Goal: Task Accomplishment & Management: Manage account settings

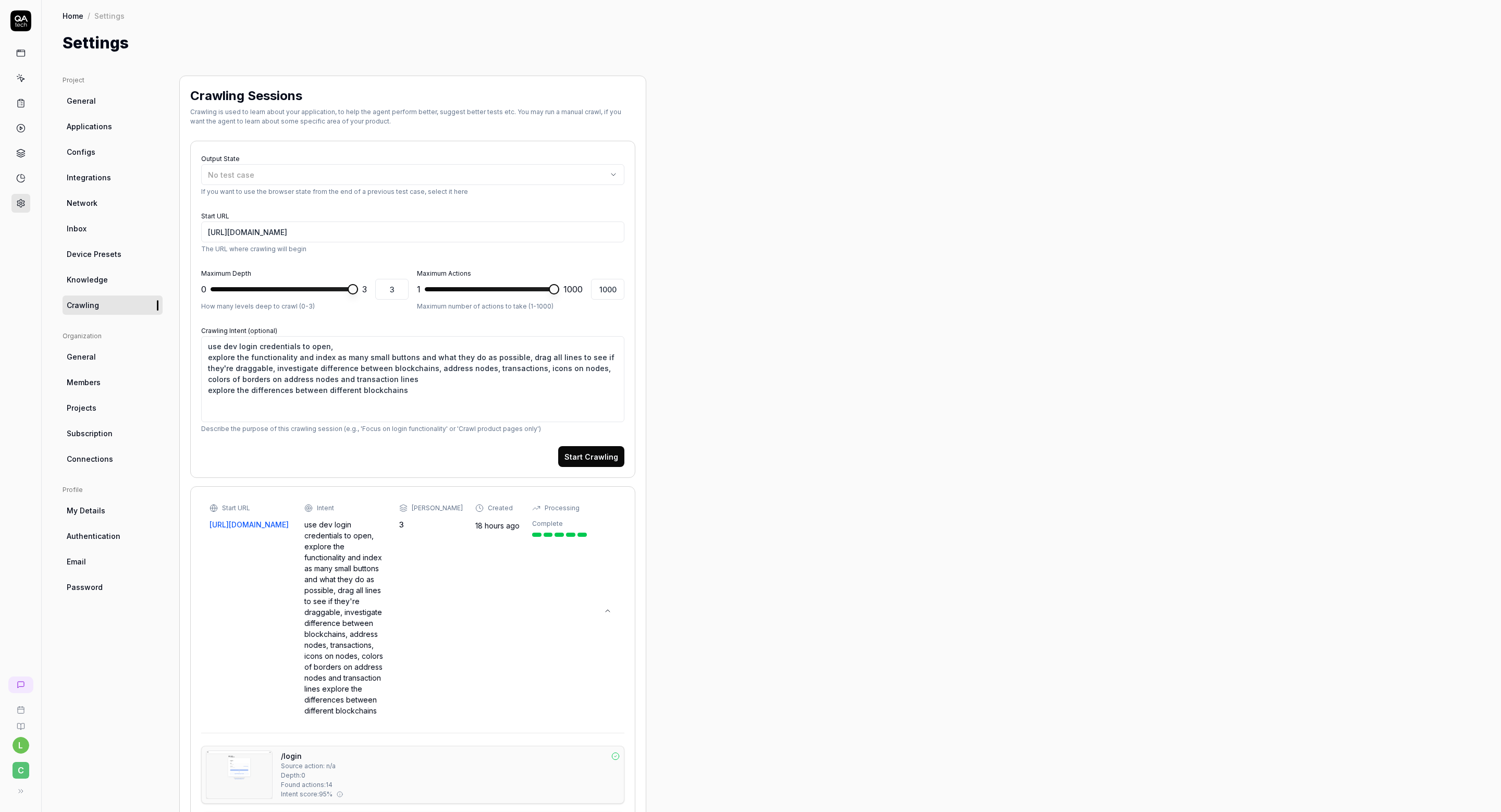
scroll to position [407, 0]
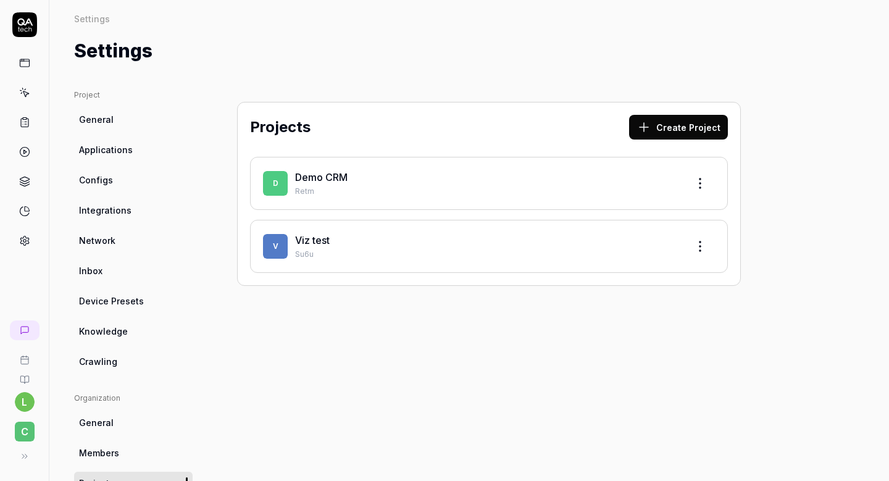
scroll to position [55, 0]
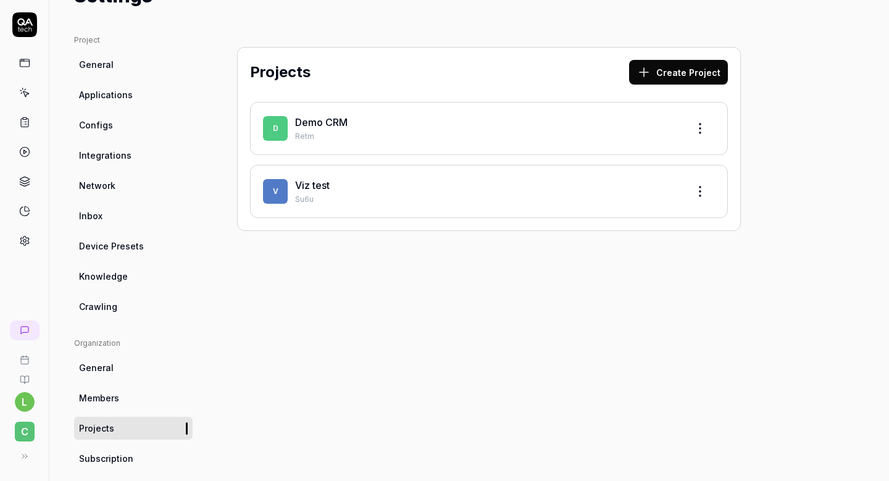
click at [344, 188] on div "Viz test" at bounding box center [486, 185] width 383 height 15
click at [314, 185] on link "Viz test" at bounding box center [312, 185] width 35 height 12
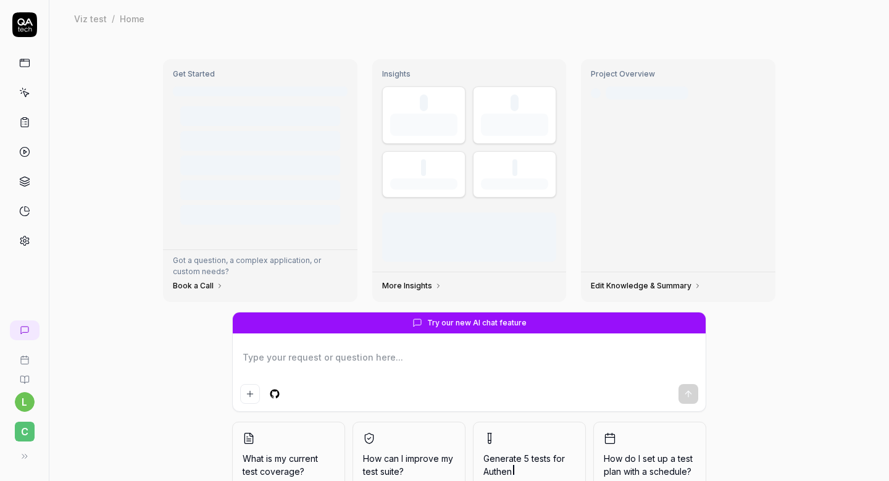
click at [27, 84] on link at bounding box center [25, 92] width 22 height 22
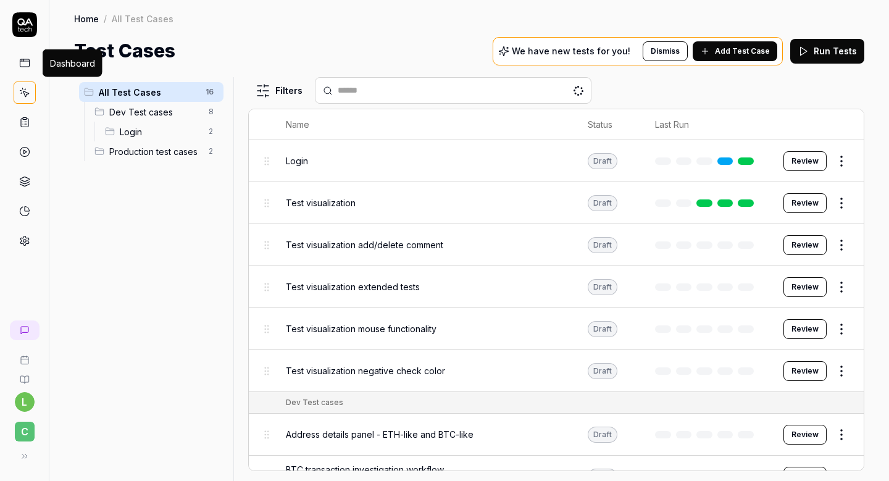
click at [28, 67] on icon at bounding box center [24, 62] width 11 height 11
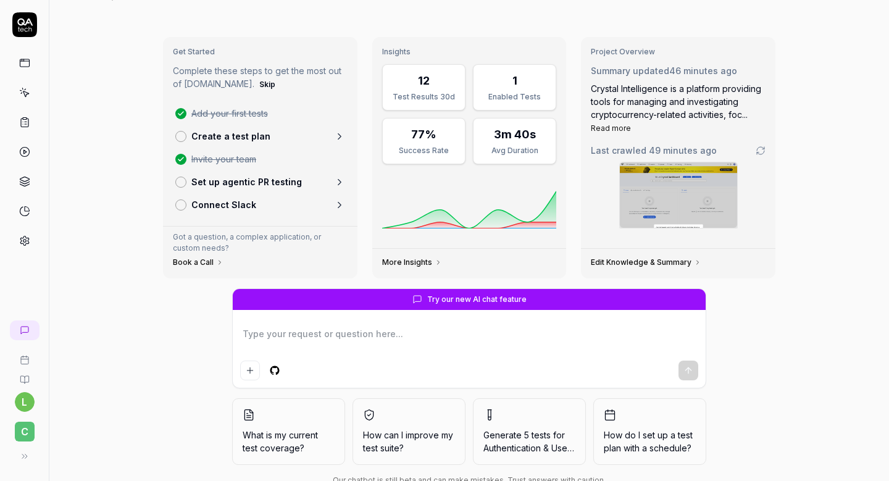
scroll to position [23, 0]
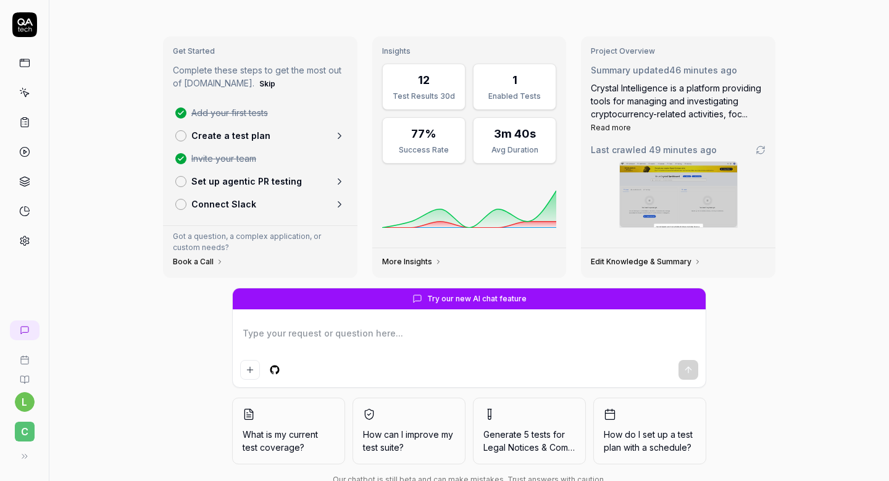
click at [25, 238] on icon at bounding box center [24, 240] width 11 height 11
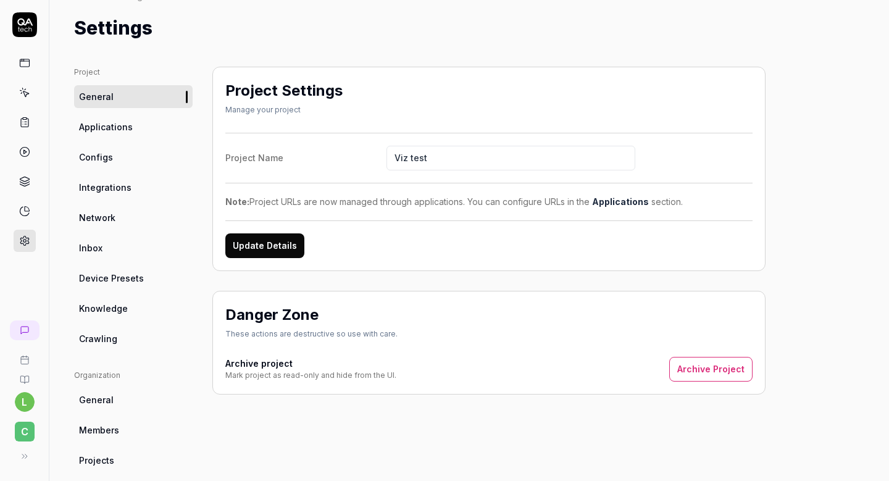
click at [107, 338] on span "Crawling" at bounding box center [98, 338] width 38 height 13
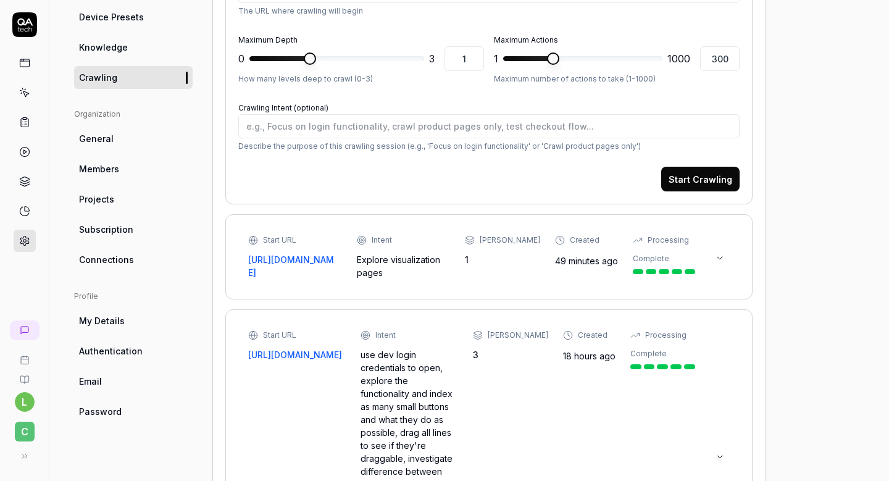
scroll to position [289, 0]
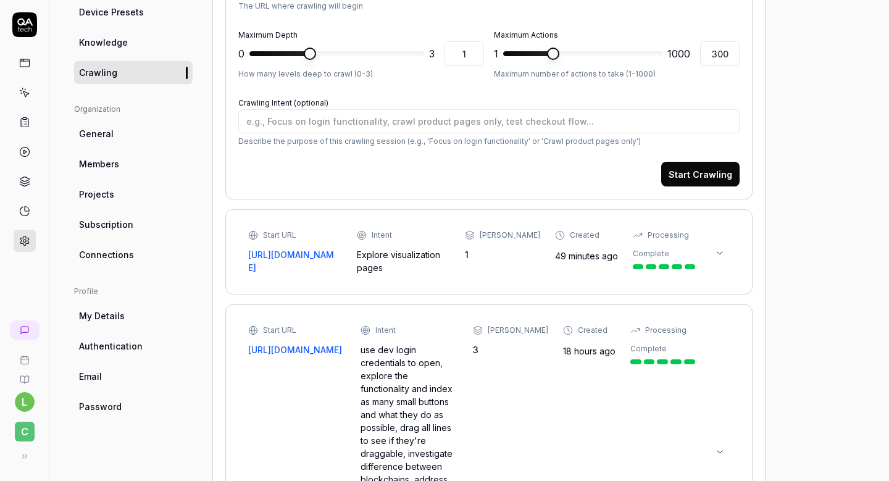
click at [362, 268] on div "Start URL https://dev.cbdev.site/dashboard Intent Explore visualization pages M…" at bounding box center [471, 252] width 447 height 44
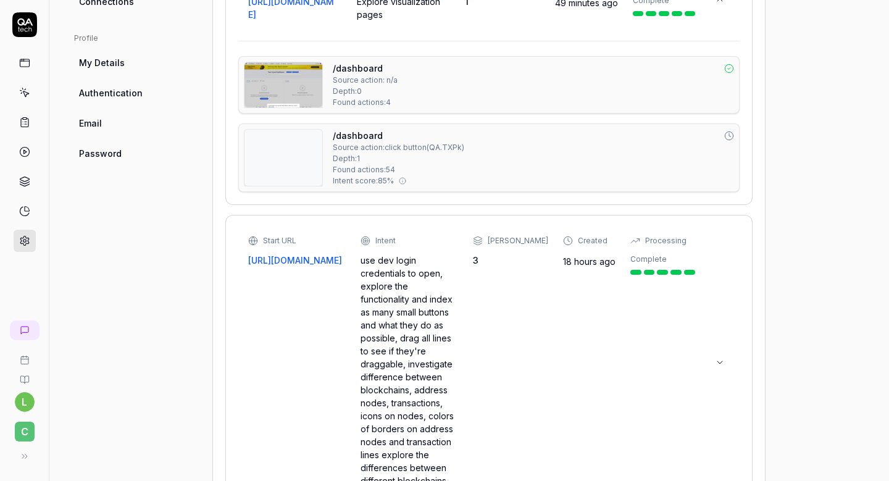
scroll to position [623, 0]
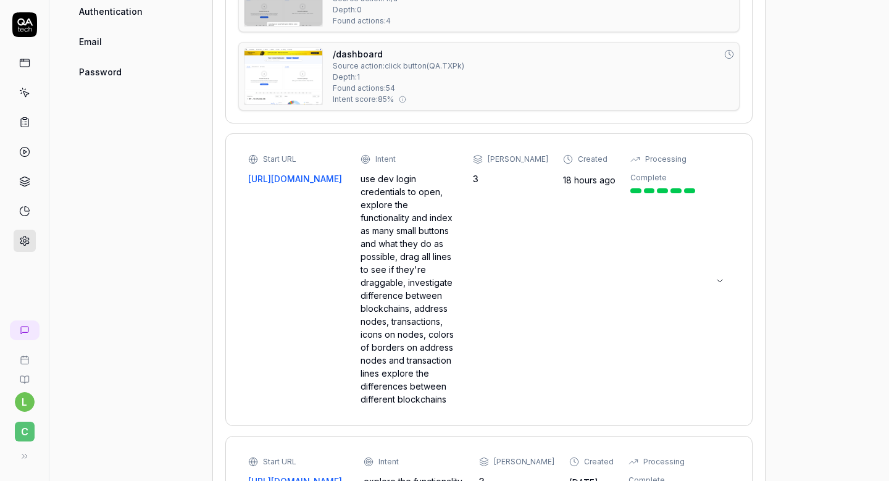
click at [339, 232] on div "Start URL https://dev.cbdev.site/visualization/37qPlyQrS2E2AYLP Intent use dev …" at bounding box center [471, 280] width 447 height 252
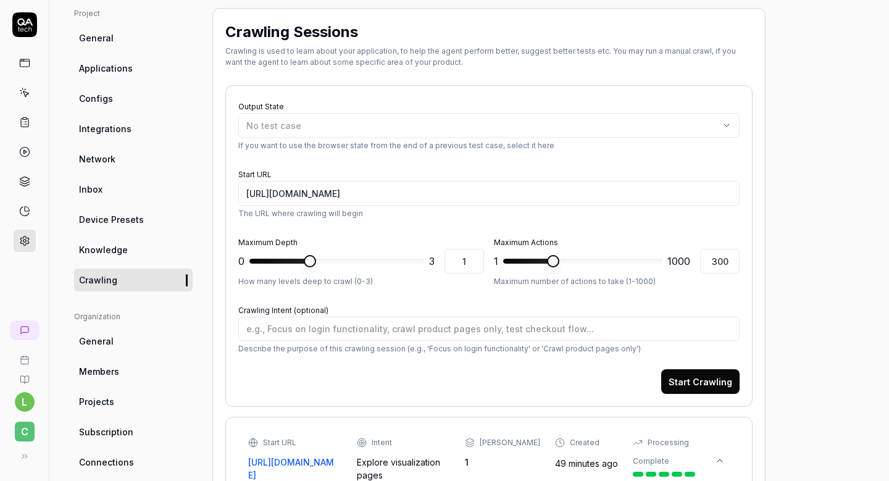
scroll to position [77, 0]
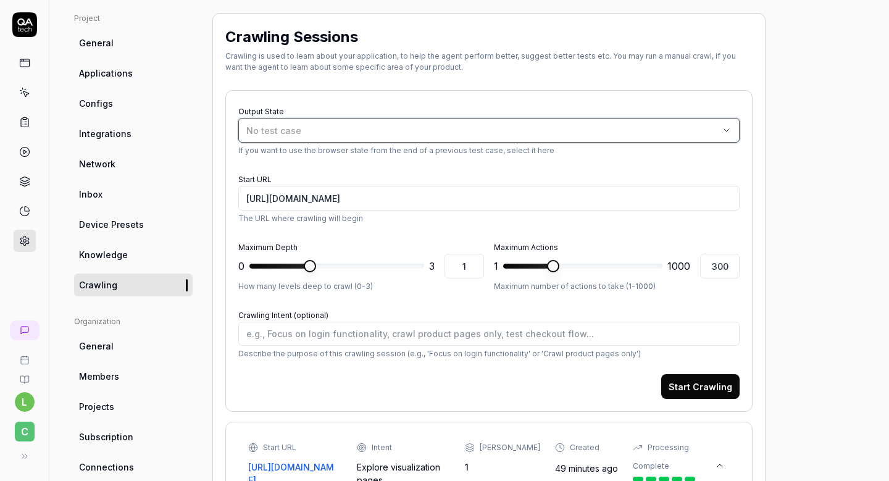
click at [375, 130] on div "No test case" at bounding box center [482, 130] width 473 height 13
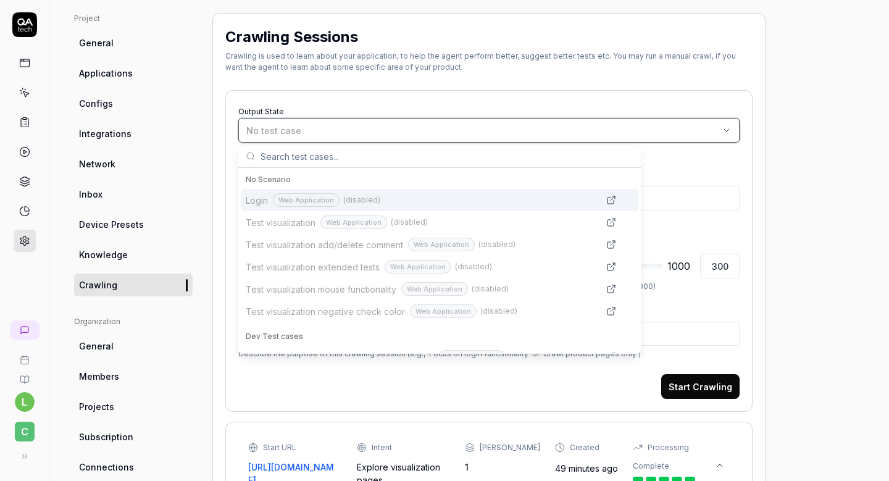
click at [375, 130] on div "No test case" at bounding box center [482, 130] width 473 height 13
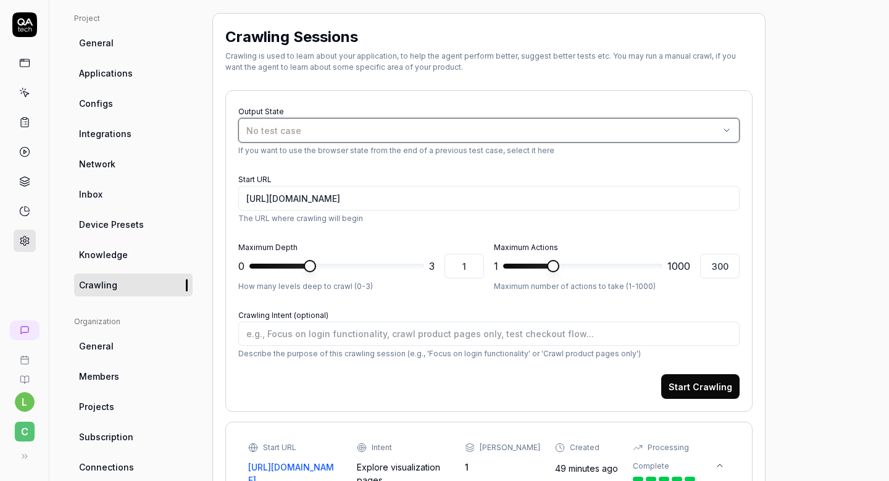
scroll to position [161, 0]
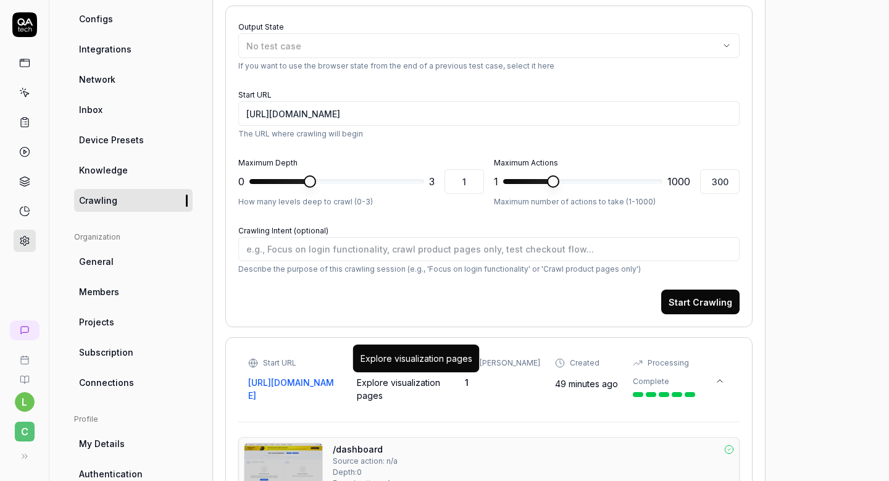
click at [385, 392] on div "Explore visualization pages" at bounding box center [404, 389] width 94 height 26
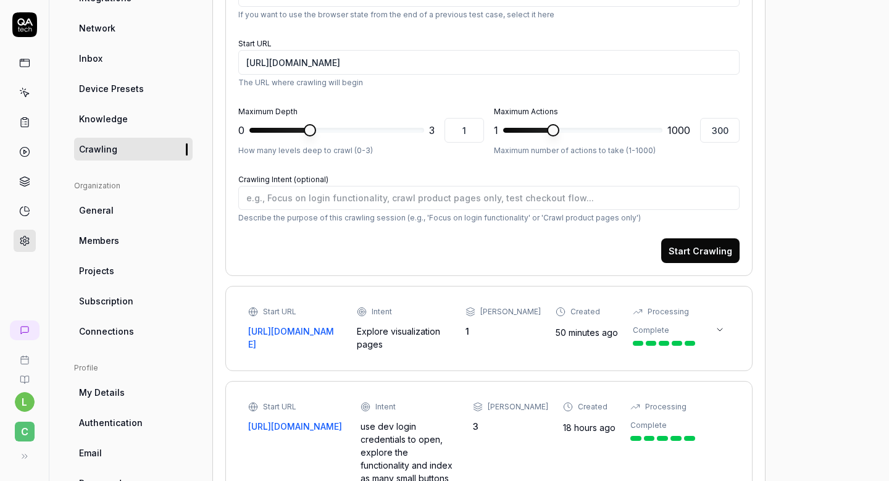
scroll to position [231, 0]
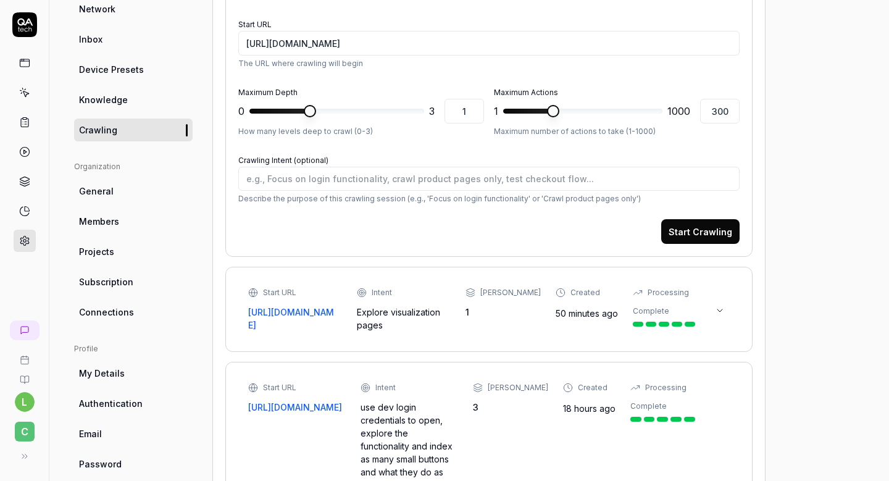
click at [726, 309] on button at bounding box center [720, 311] width 20 height 20
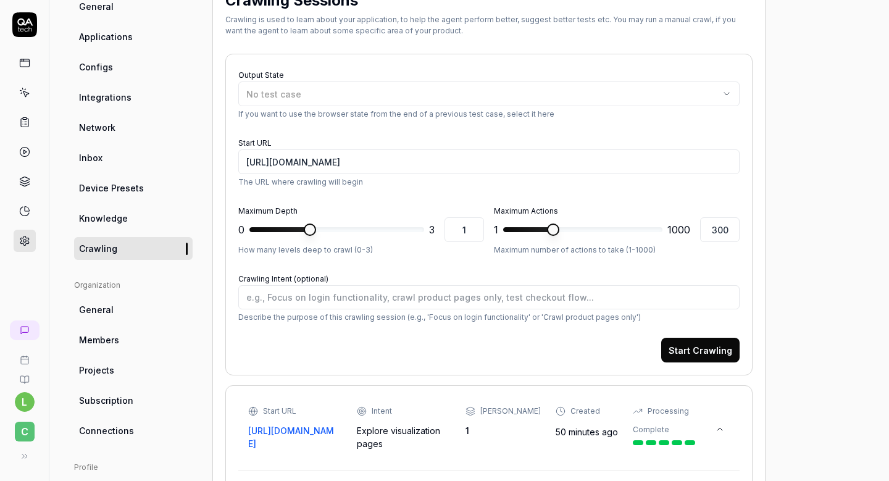
scroll to position [0, 0]
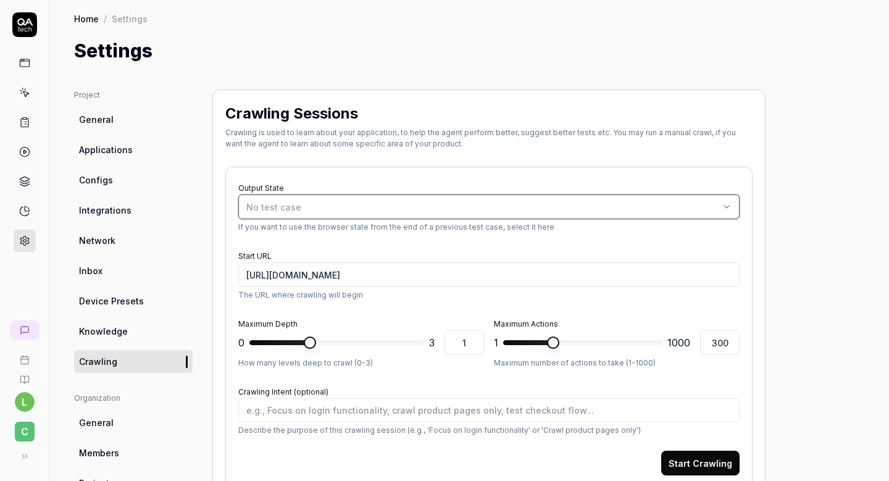
click at [536, 207] on div "No test case" at bounding box center [482, 207] width 473 height 13
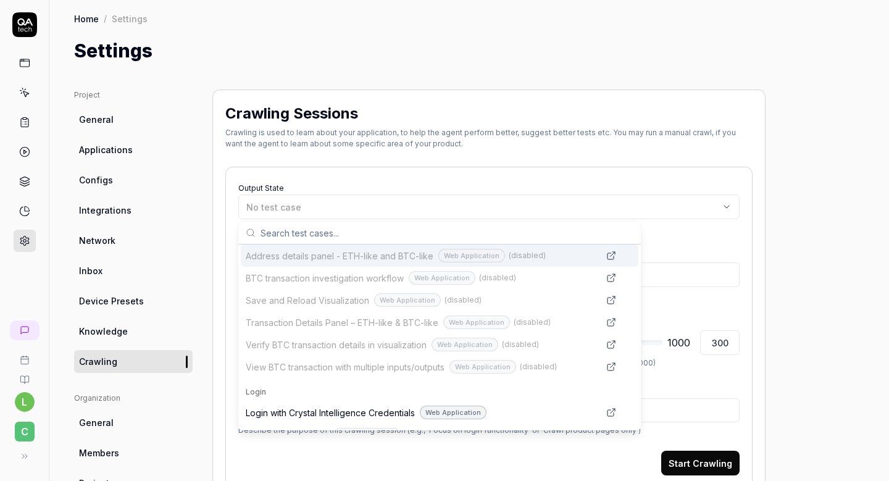
scroll to position [180, 0]
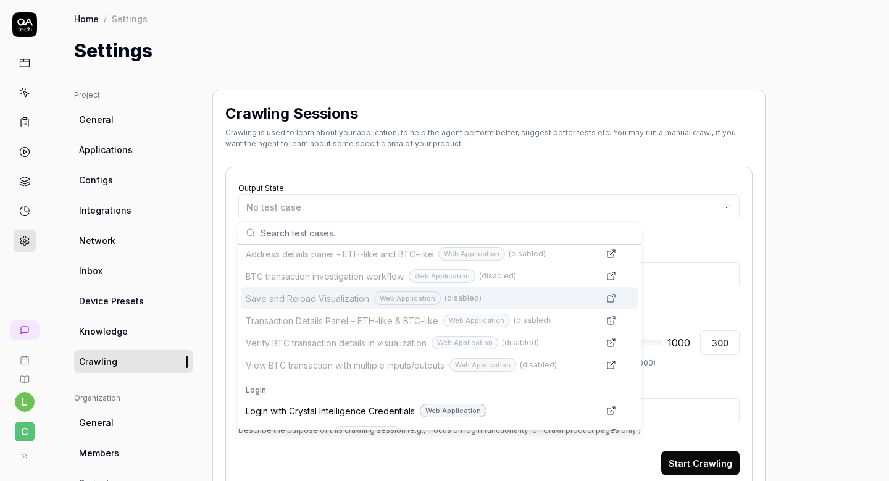
click at [323, 297] on span "Save and Reload Visualization" at bounding box center [307, 298] width 123 height 13
click at [322, 297] on span "Save and Reload Visualization" at bounding box center [307, 298] width 123 height 13
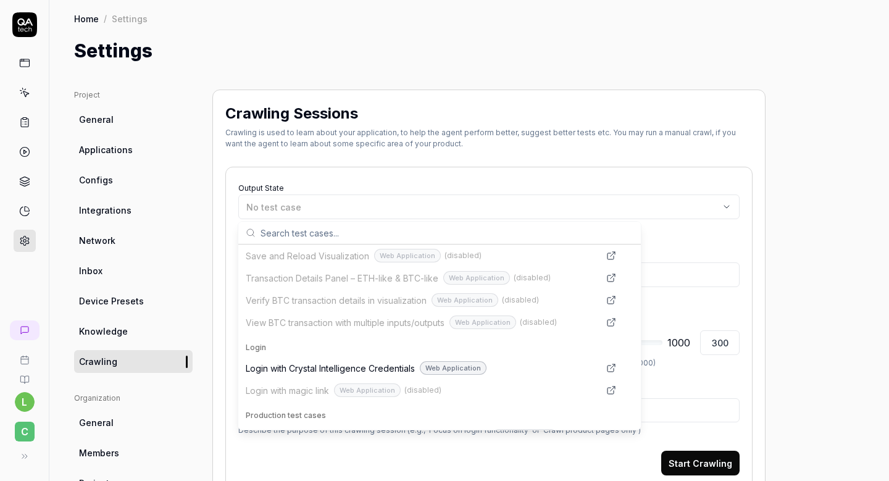
scroll to position [227, 0]
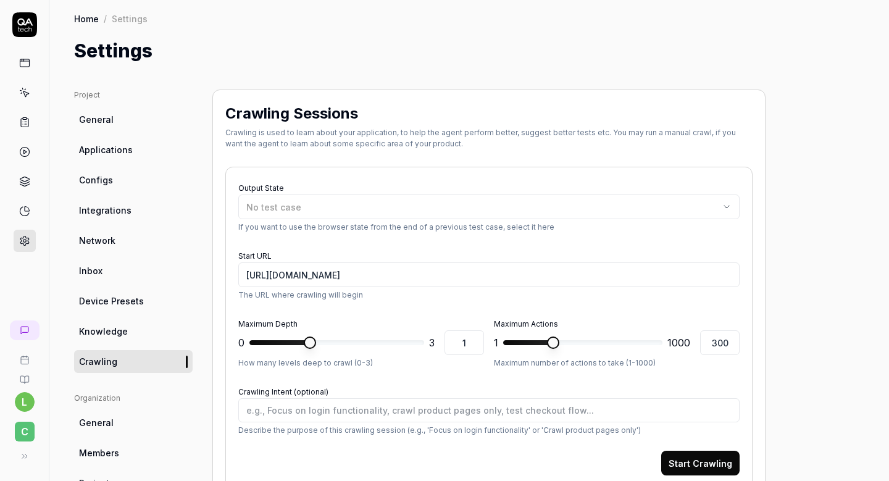
click at [375, 280] on input "[URL][DOMAIN_NAME]" at bounding box center [488, 274] width 501 height 25
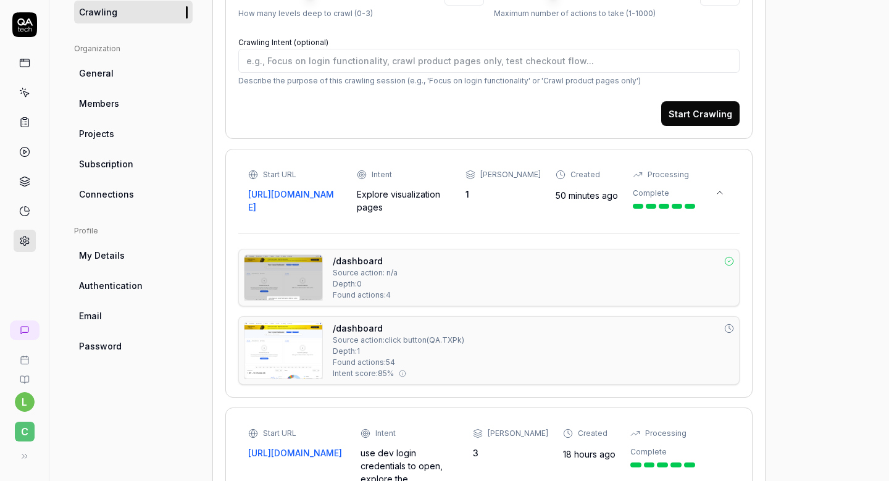
scroll to position [407, 0]
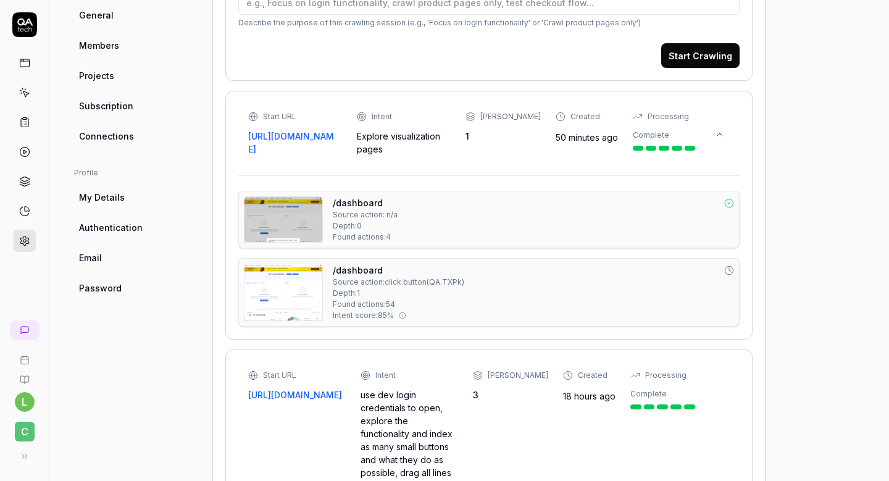
type textarea "*"
drag, startPoint x: 277, startPoint y: 426, endPoint x: 246, endPoint y: 394, distance: 44.1
copy link "https://dev.cbdev.site/visualization/37qPlyQrS2E2AYLP"
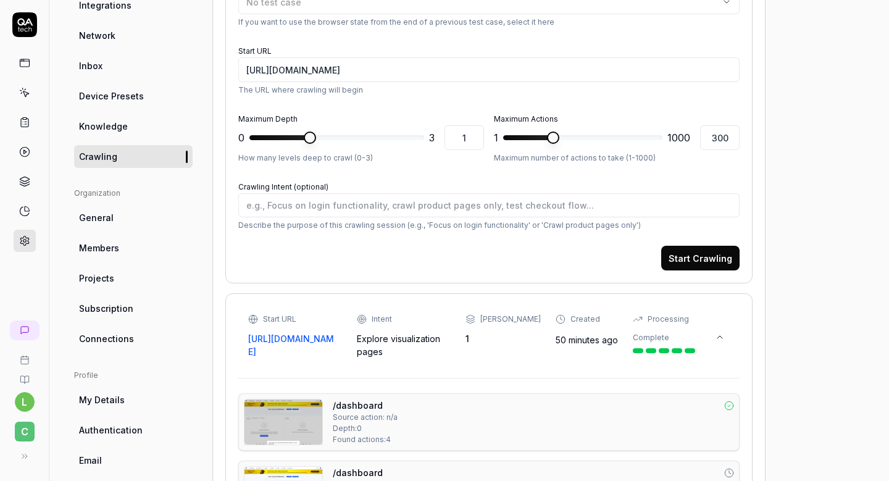
scroll to position [130, 0]
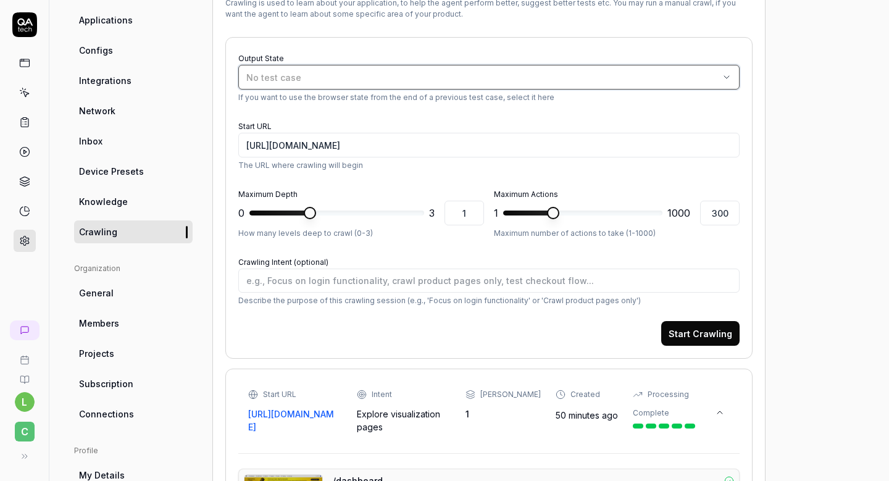
click at [324, 74] on div "No test case" at bounding box center [482, 77] width 473 height 13
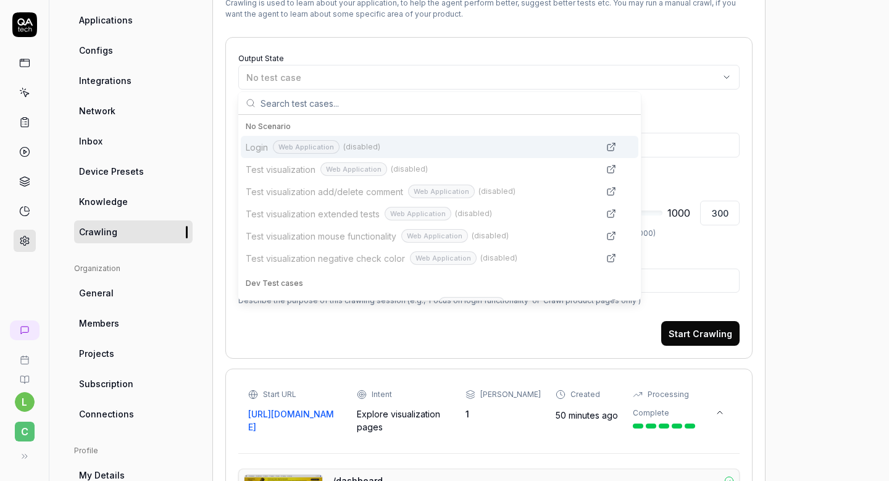
type input "https://dev.cbdev.site/visualization/37qPlyQrS2E2AYLP"
click at [355, 55] on div "Output State No test case If you want to use the browser state from the end of …" at bounding box center [488, 76] width 501 height 53
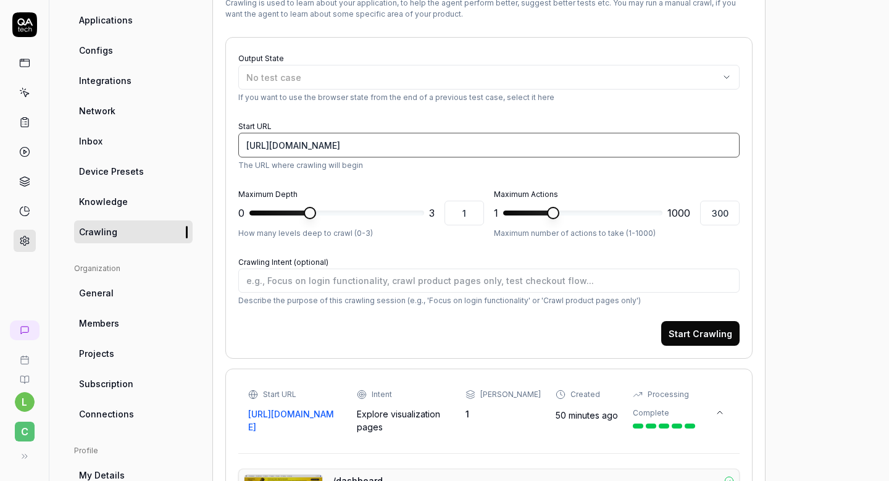
click at [315, 146] on input "[URL][DOMAIN_NAME]" at bounding box center [488, 145] width 501 height 25
paste input "visualization/37qPlyQrS2E2AYLP"
type textarea "*"
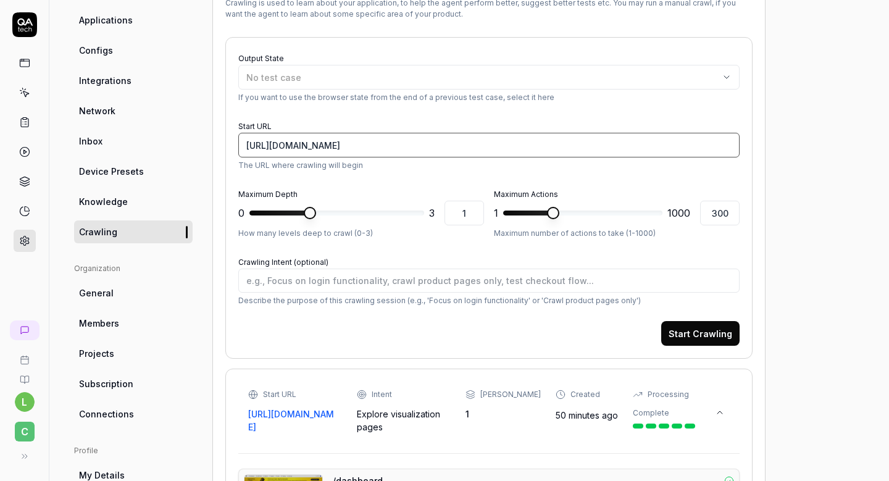
type input "https://dev.cbdev.site/visualization/37qPlyQrS2E2AYLP"
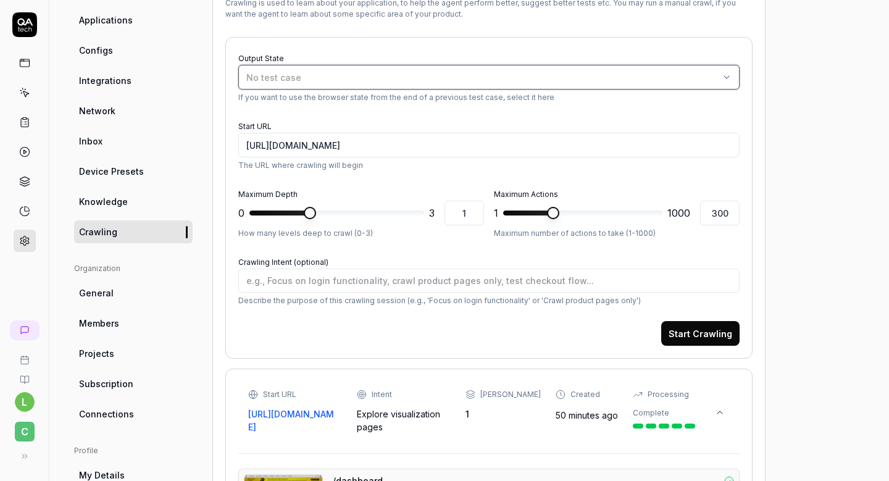
click at [323, 83] on div "No test case" at bounding box center [482, 77] width 473 height 13
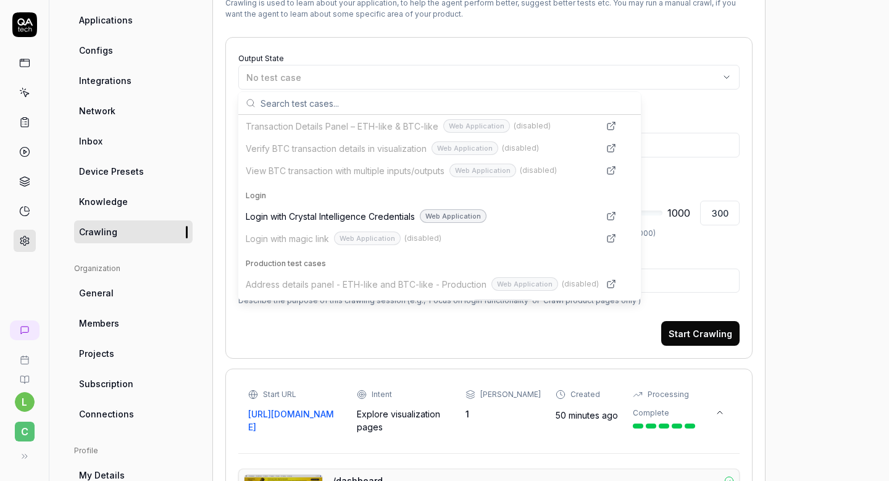
scroll to position [264, 0]
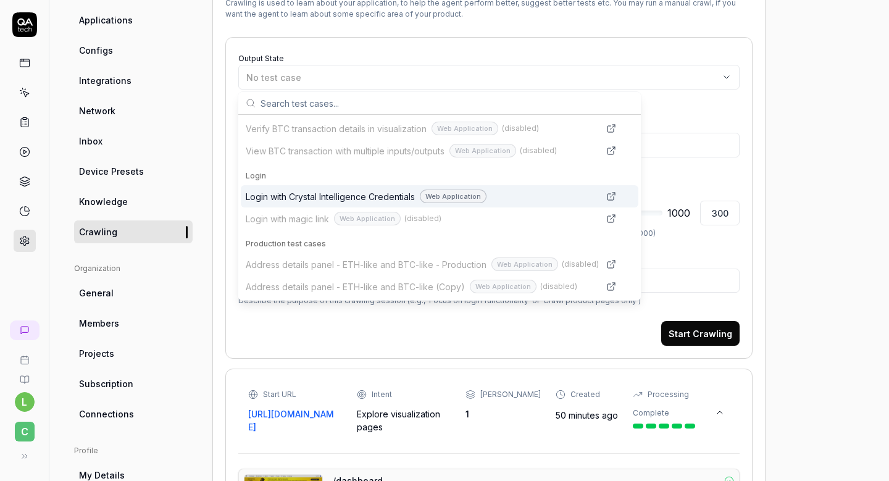
click at [332, 196] on span "Login with Crystal Intelligence Credentials" at bounding box center [330, 196] width 169 height 13
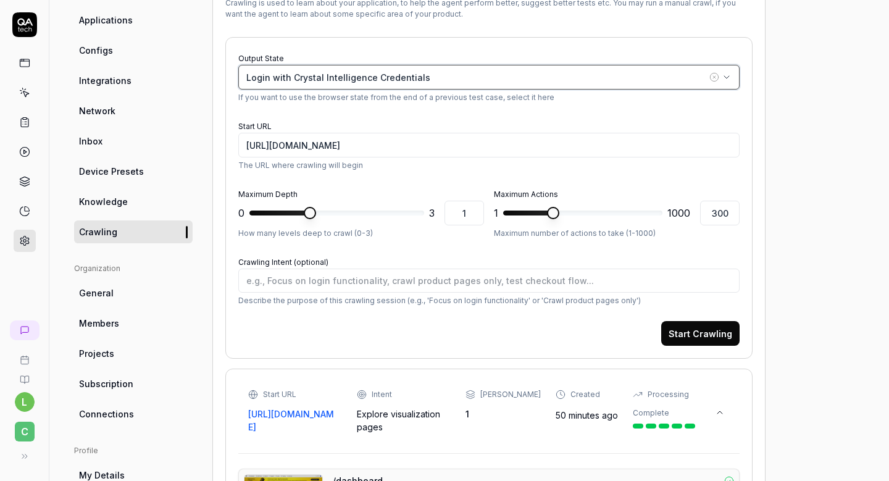
type textarea "*"
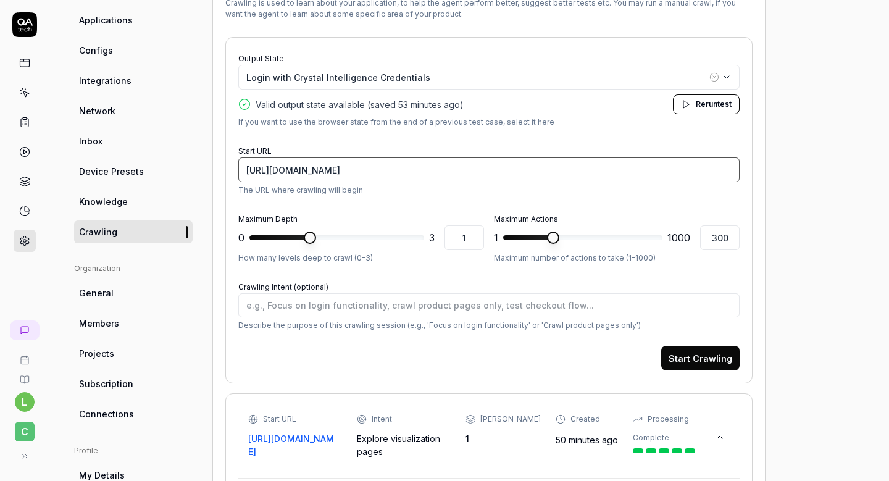
click at [372, 172] on input "https://dev.cbdev.site/dashboard" at bounding box center [488, 169] width 501 height 25
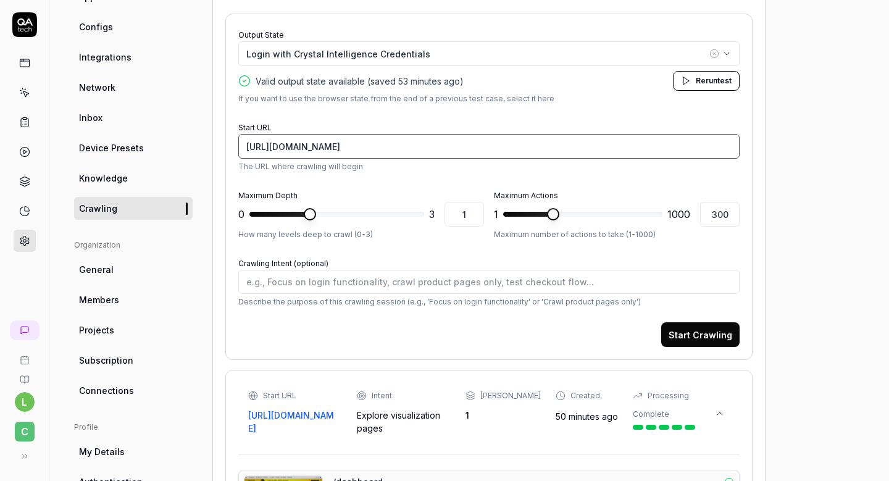
click at [384, 148] on input "https://dev.cbdev.site/dashboard" at bounding box center [488, 146] width 501 height 25
paste input "visualization/37qPlyQrS2E2AYLP"
type input "https://dev.cbdev.site/visualization/37qPlyQrS2E2AYLP"
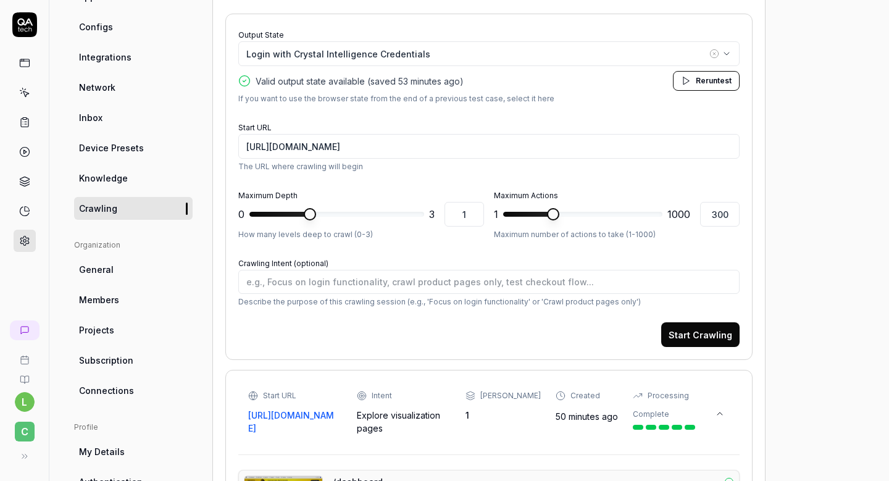
type textarea "*"
type input "3"
click at [452, 218] on div "0 * 3 3" at bounding box center [361, 214] width 246 height 25
type textarea "*"
type input "1000"
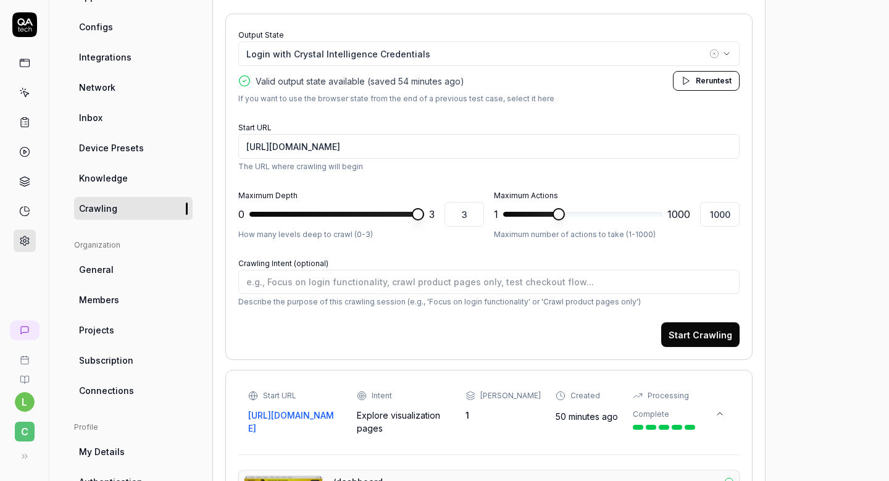
click at [565, 218] on span at bounding box center [558, 214] width 12 height 12
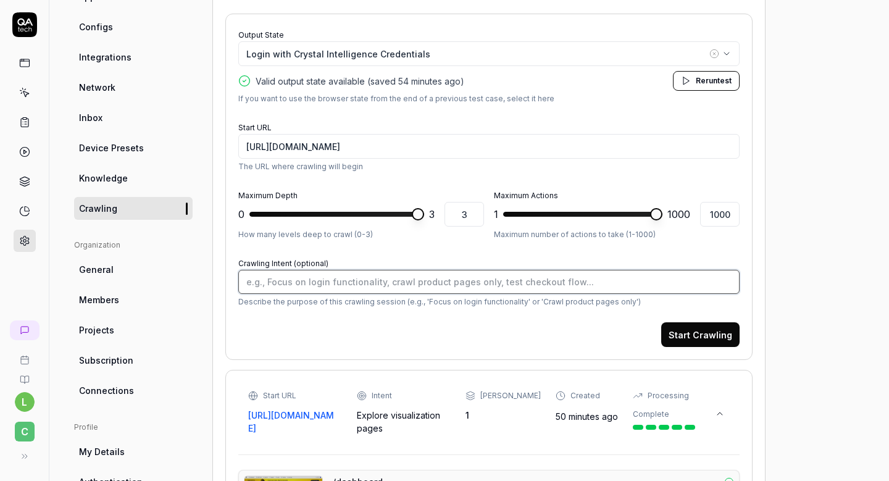
click at [381, 285] on textarea "Crawling Intent (optional)" at bounding box center [488, 282] width 501 height 24
type textarea "*"
type textarea "E"
type textarea "*"
type textarea "Ex"
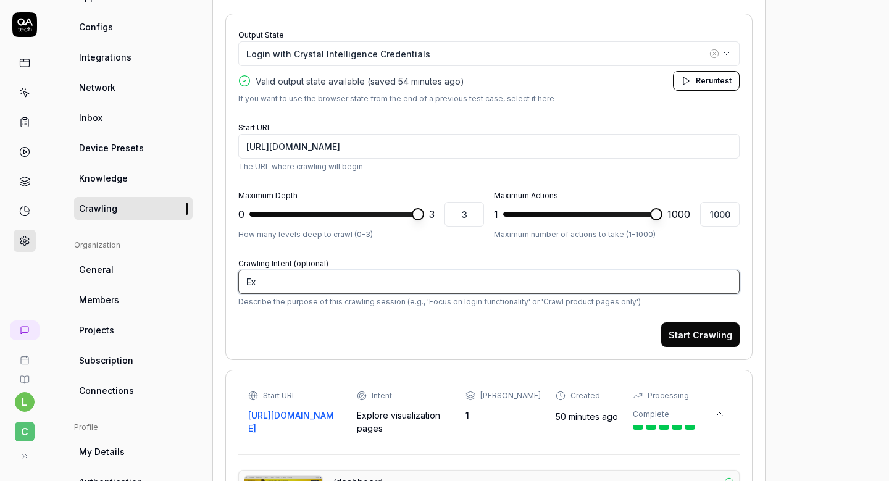
type textarea "*"
type textarea "Exp"
type textarea "*"
type textarea "Expl"
type textarea "*"
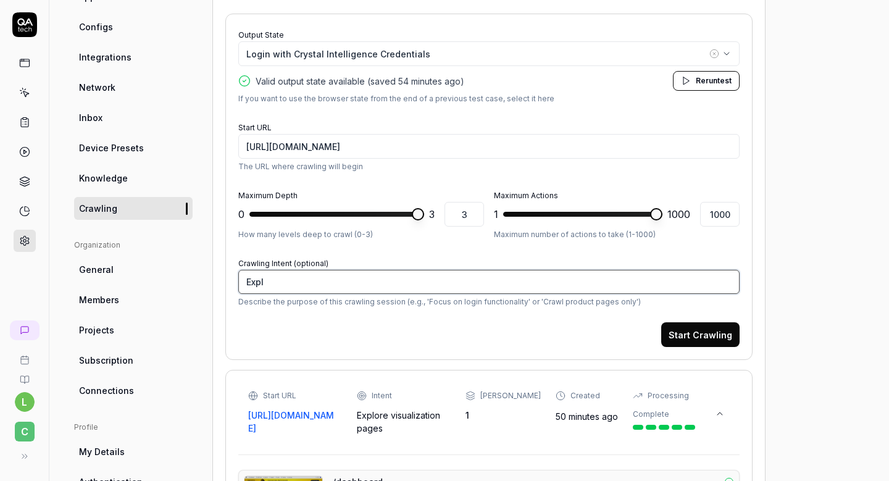
type textarea "Explo"
type textarea "*"
type textarea "Explor"
type textarea "*"
type textarea "Explore"
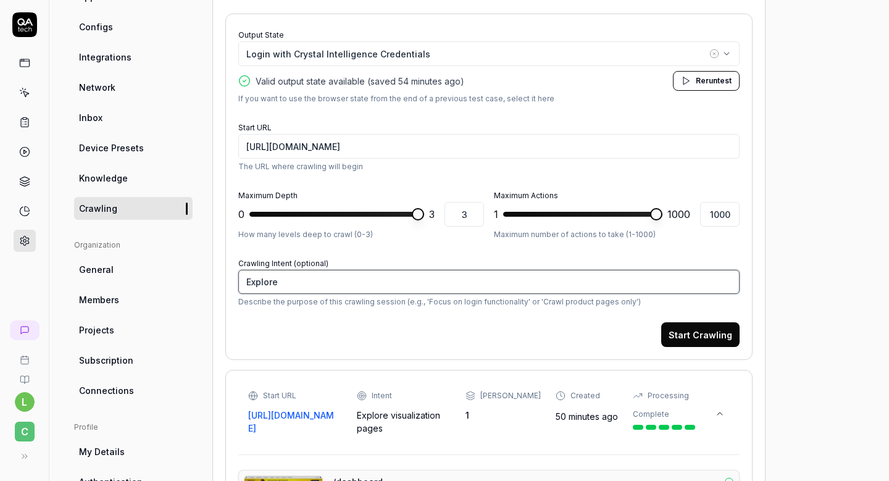
type textarea "*"
type textarea "Explore"
type textarea "*"
type textarea "Explore V"
type textarea "*"
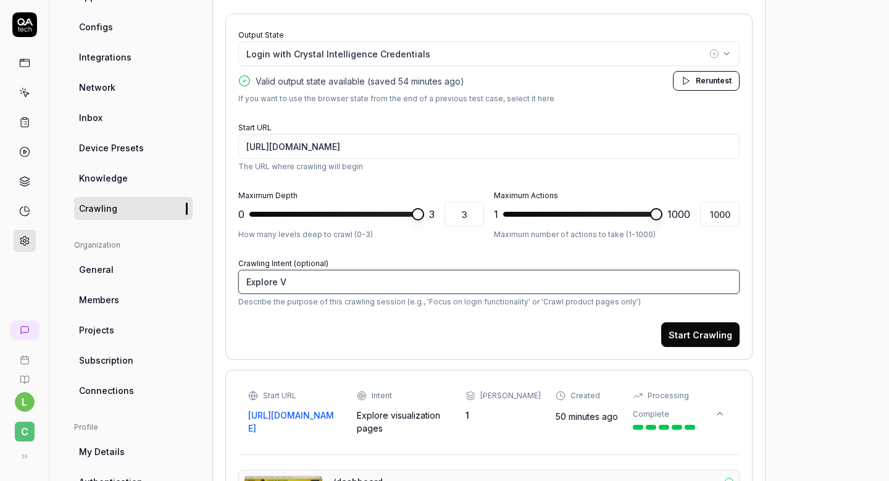
type textarea "Explore Vi"
type textarea "*"
type textarea "Explore Vis"
type textarea "*"
type textarea "Explore Visu"
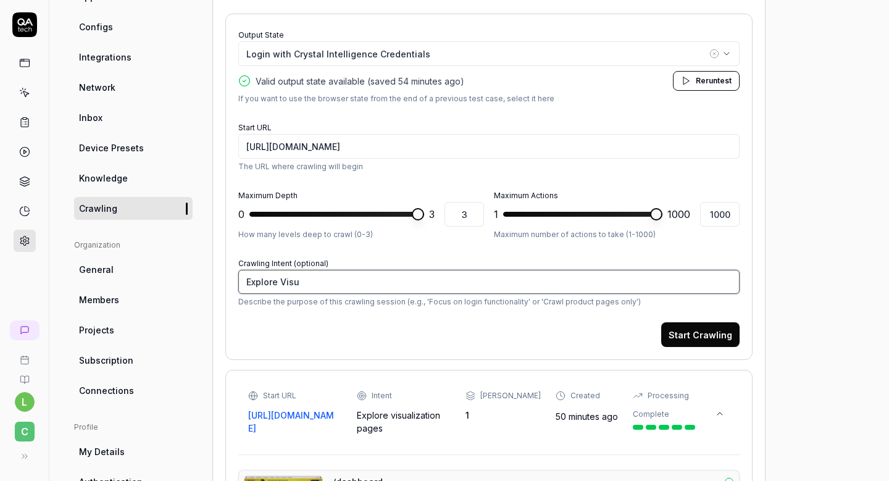
type textarea "*"
type textarea "Explore Visua"
type textarea "*"
type textarea "Explore Visual"
type textarea "*"
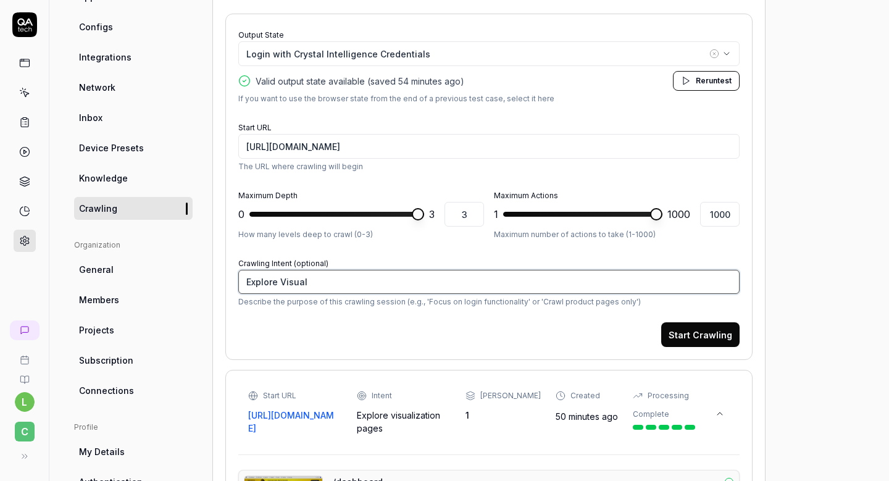
type textarea "Explore Visuali"
type textarea "*"
type textarea "Explore Visualiz"
type textarea "*"
type textarea "Explore Visualiza"
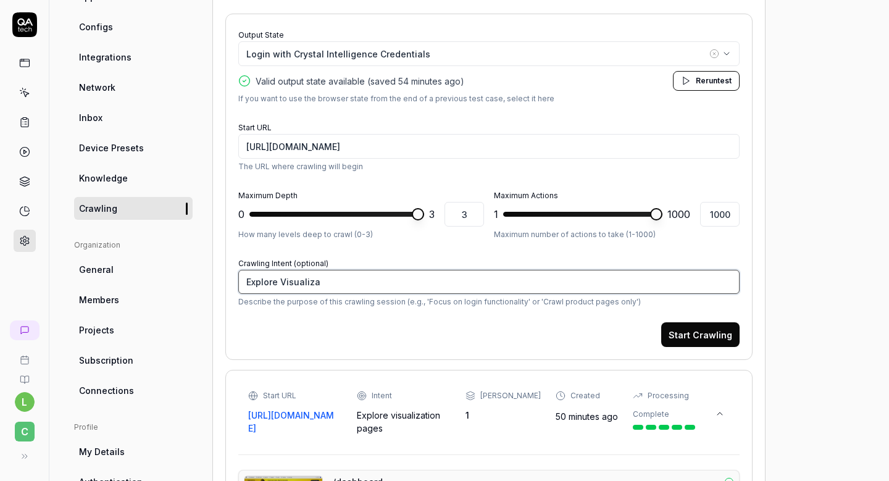
type textarea "*"
type textarea "Explore Visualizat"
type textarea "*"
type textarea "Explore Visualizati"
type textarea "*"
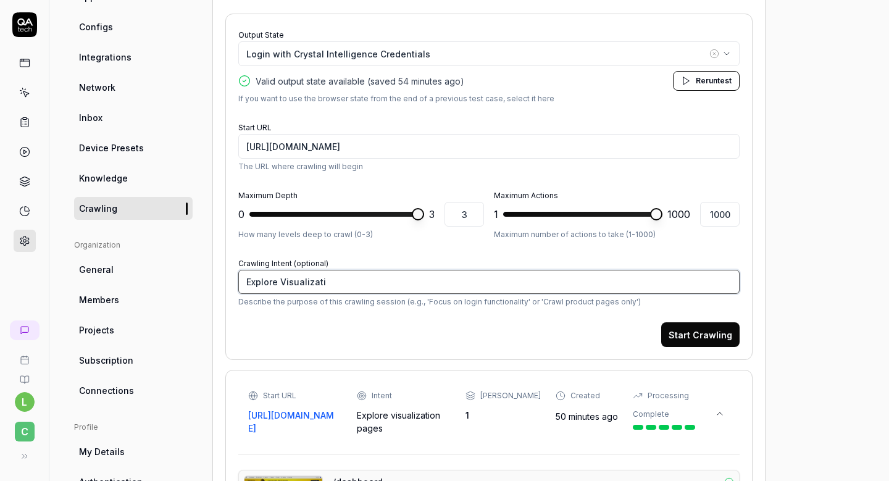
type textarea "Explore Visualizatio"
type textarea "*"
type textarea "Explore Visualization"
type textarea "*"
type textarea "Explore Visualization"
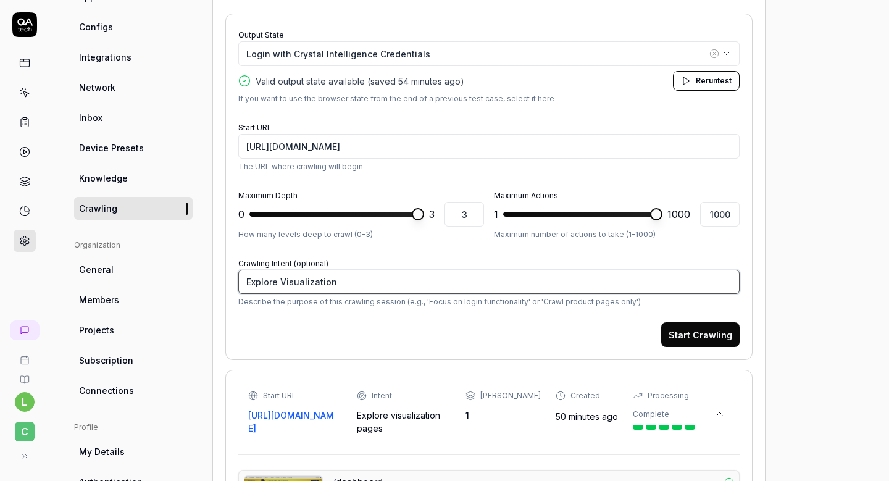
type textarea "*"
type textarea "Explore Visualization c"
type textarea "*"
type textarea "Explore Visualization ca"
type textarea "*"
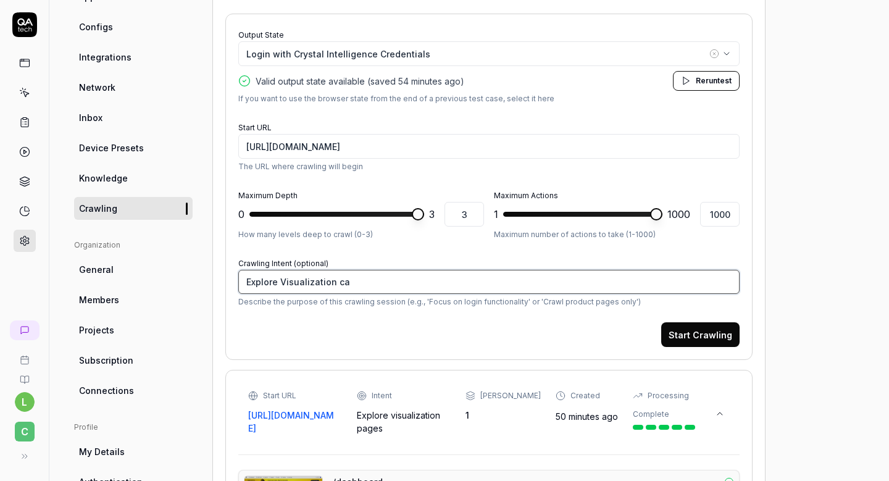
type textarea "Explore Visualization can"
type textarea "*"
type textarea "Explore Visualization canv"
type textarea "*"
type textarea "Explore Visualization canva"
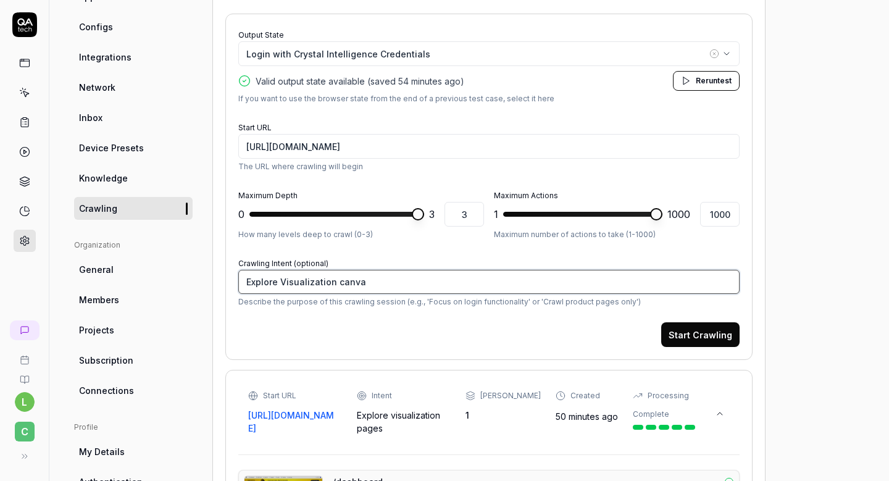
type textarea "*"
type textarea "Explore Visualization canvas"
type textarea "*"
type textarea "Explore Visualization canvas,"
type textarea "*"
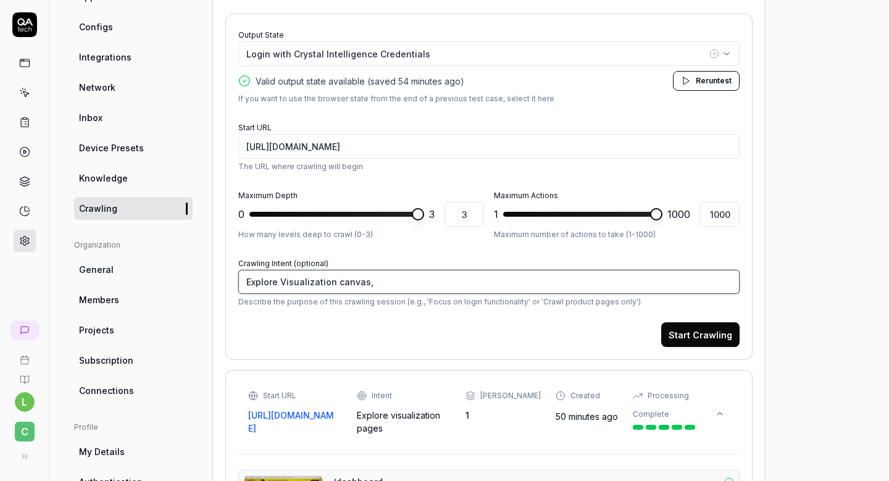
type textarea "Explore Visualization canvas,"
type textarea "*"
type textarea "Explore Visualization canvas,"
type textarea "*"
type textarea "Explore Visualization canvas"
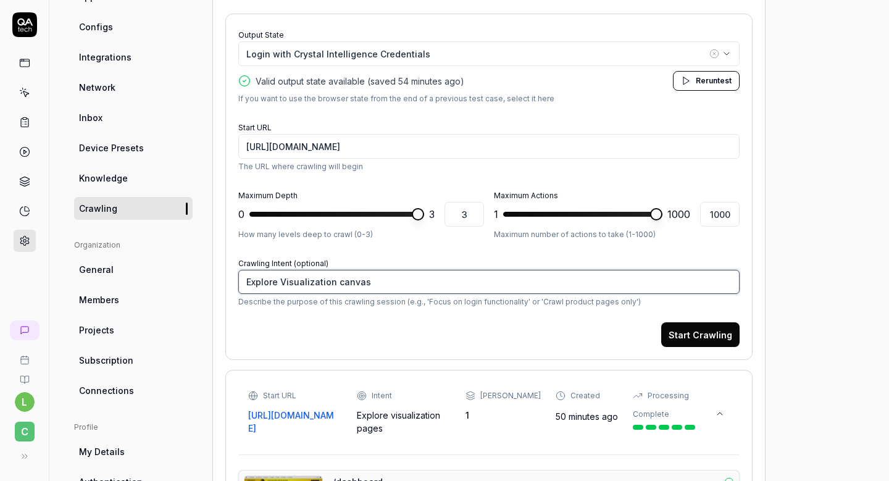
type textarea "*"
type textarea "Explore Visualization canvas"
type textarea "*"
type textarea "Explore Visualization canvas a"
type textarea "*"
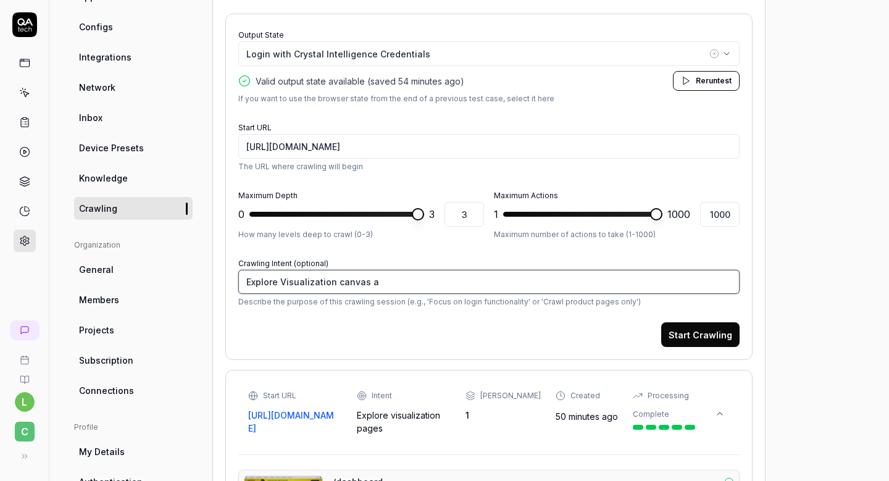
type textarea "Explore Visualization canvas an"
type textarea "*"
type textarea "Explore Visualization canvas and"
type textarea "*"
type textarea "Explore Visualization canvas and"
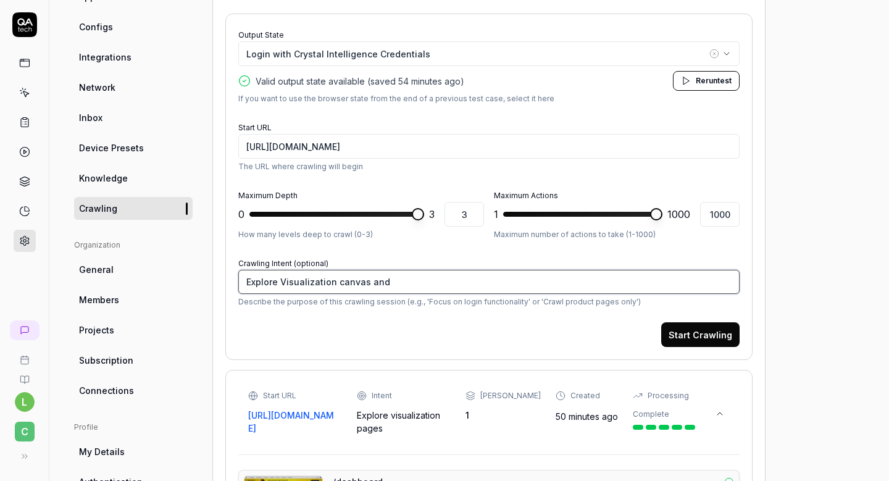
type textarea "*"
type textarea "Explore Visualization canvas and a"
type textarea "*"
type textarea "Explore Visualization canvas and al"
type textarea "*"
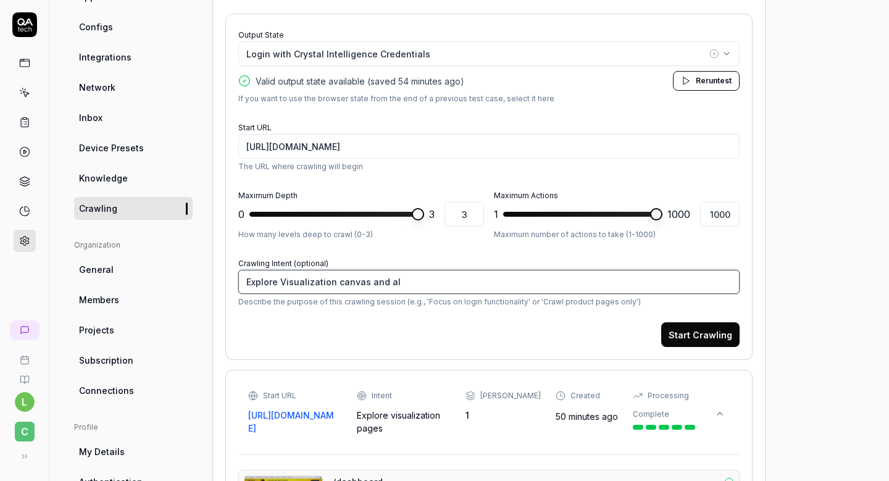
type textarea "Explore Visualization canvas and all"
type textarea "*"
type textarea "Explore Visualization canvas and all"
type textarea "*"
type textarea "Explore Visualization canvas and all t"
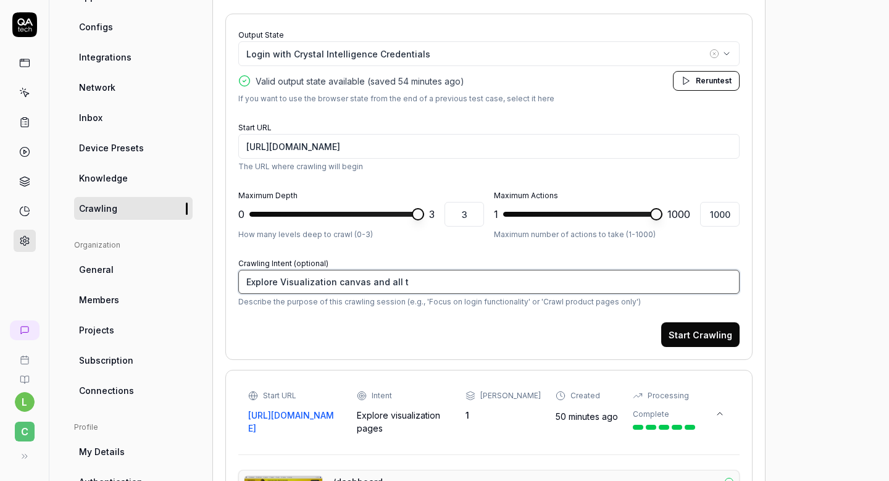
type textarea "*"
type textarea "Explore Visualization canvas and all th"
type textarea "*"
type textarea "Explore Visualization canvas and all the"
type textarea "*"
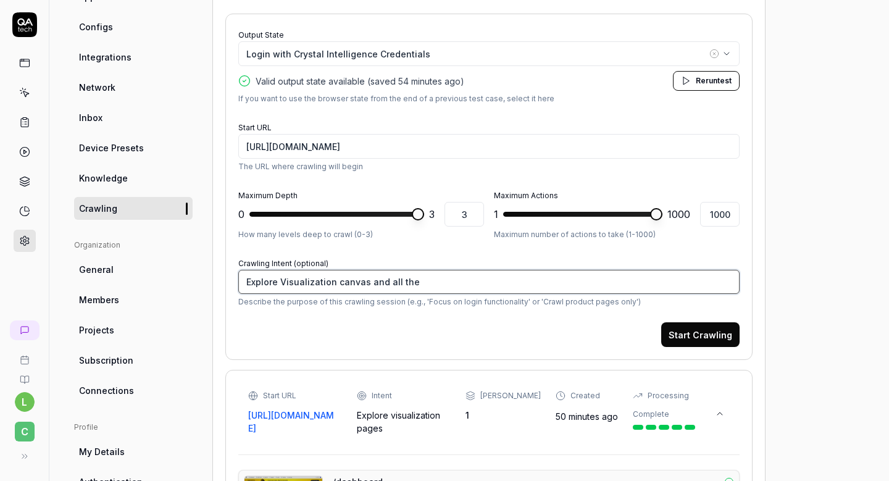
type textarea "Explore Visualization canvas and all the"
type textarea "*"
type textarea "Explore Visualization canvas and all the b"
type textarea "*"
type textarea "Explore Visualization canvas and all the bu"
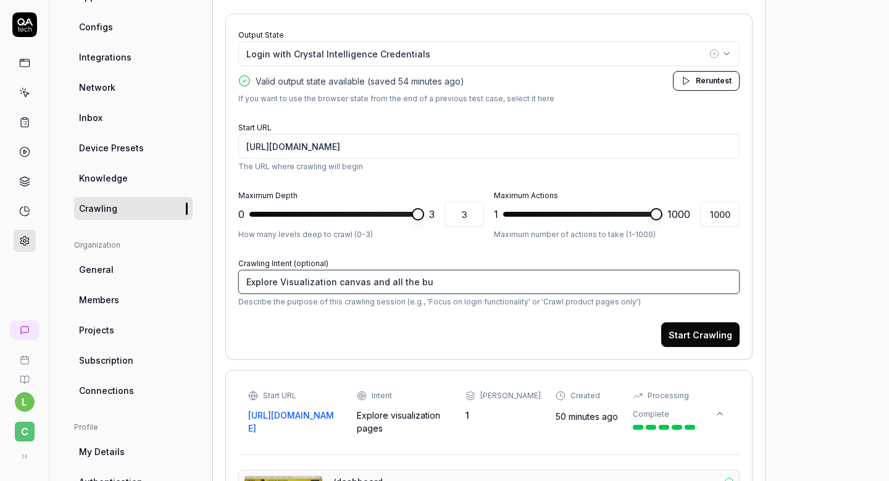
type textarea "*"
type textarea "Explore Visualization canvas and all the but"
type textarea "*"
type textarea "Explore Visualization canvas and all the butto"
type textarea "*"
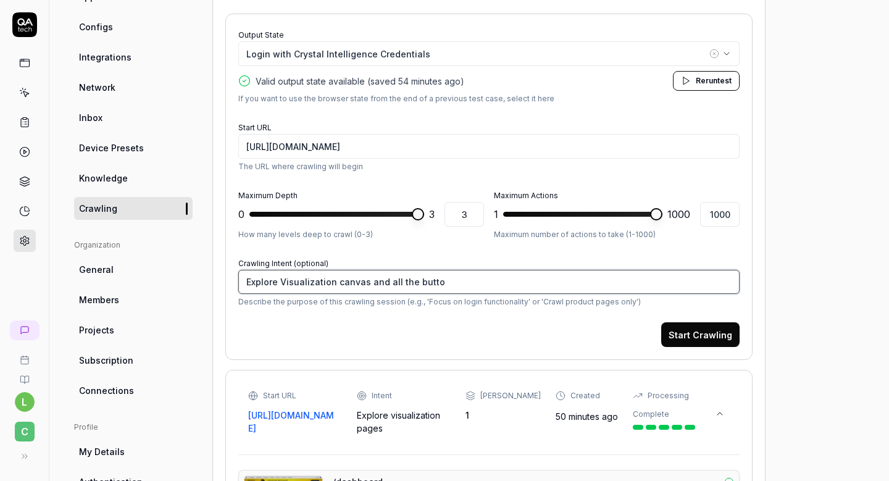
type textarea "Explore Visualization canvas and all the button"
type textarea "*"
type textarea "Explore Visualization canvas and all the buttons"
type textarea "*"
type textarea "Explore Visualization canvas and all the buttons"
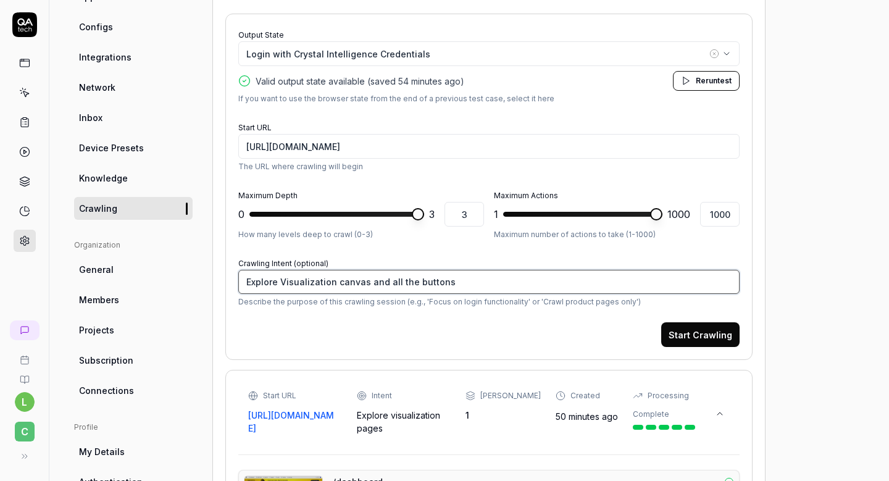
type textarea "*"
type textarea "Explore Visualization canvas and all the buttons o"
type textarea "*"
type textarea "Explore Visualization canvas and all the buttons on"
type textarea "*"
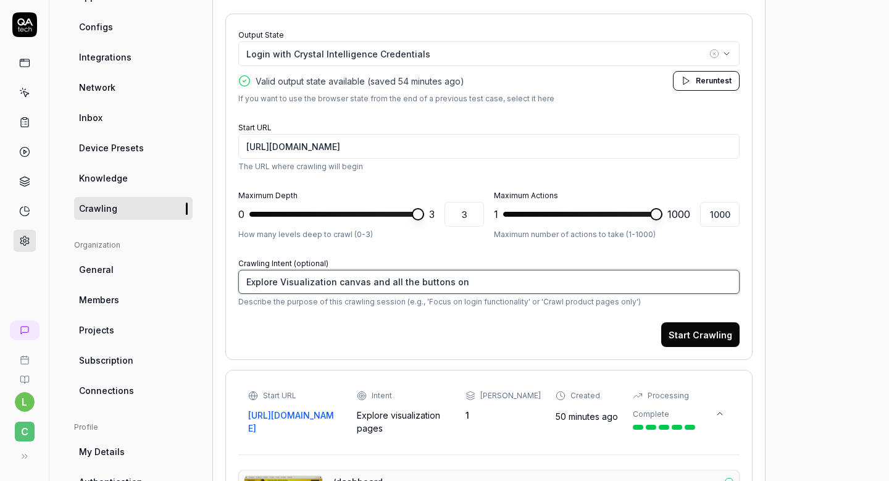
type textarea "Explore Visualization canvas and all the buttons on t"
type textarea "*"
type textarea "Explore Visualization canvas and all the buttons on th"
type textarea "*"
type textarea "Explore Visualization canvas and all the buttons on the"
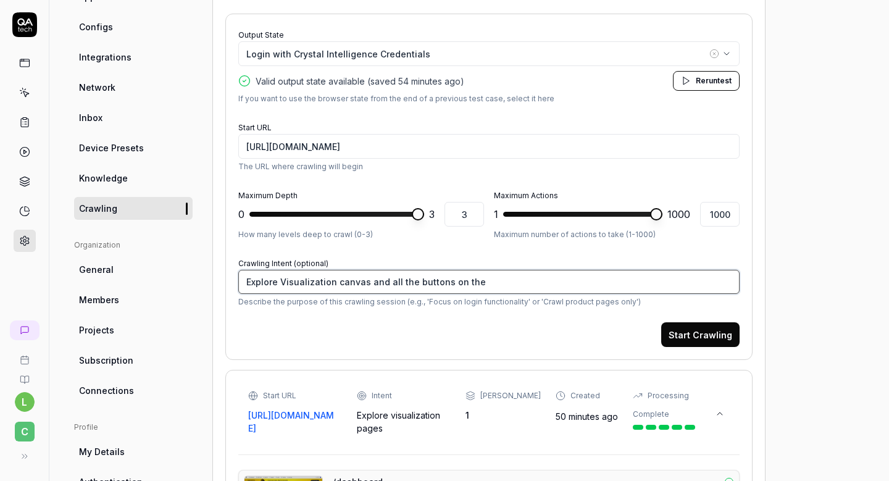
type textarea "*"
type textarea "Explore Visualization canvas and all the buttons on the"
type textarea "*"
type textarea "Explore Visualization canvas and all the buttons on the p"
type textarea "*"
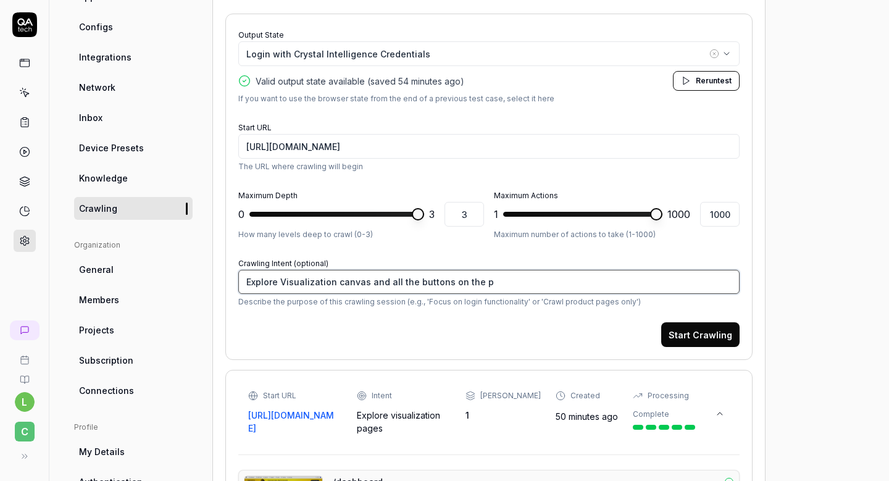
type textarea "Explore Visualization canvas and all the buttons on the pa"
type textarea "*"
type textarea "Explore Visualization canvas and all the buttons on the pag"
type textarea "*"
type textarea "Explore Visualization canvas and all the buttons on the page"
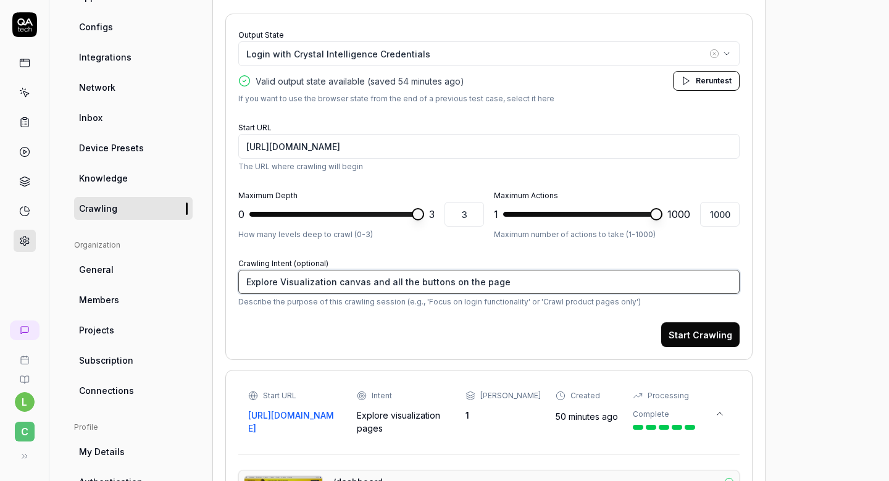
type textarea "*"
type textarea "Explore Visualization canvas and all the buttons on the page"
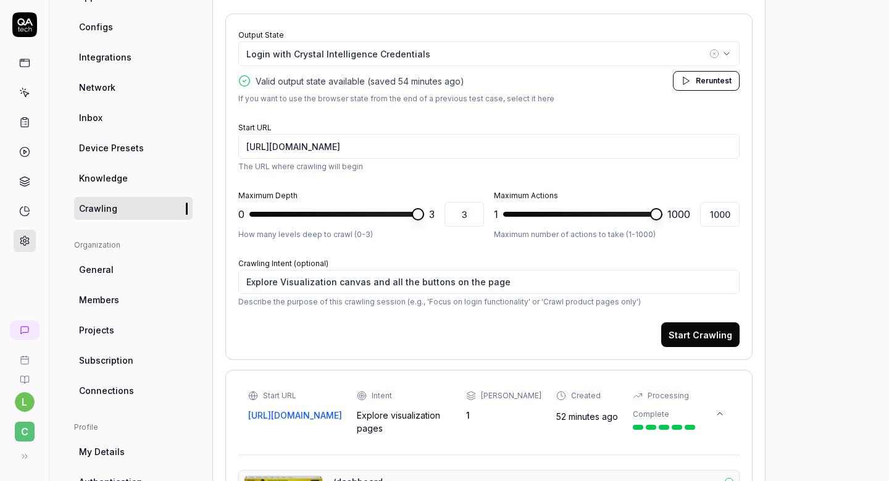
click at [700, 338] on button "Start Crawling" at bounding box center [700, 334] width 78 height 25
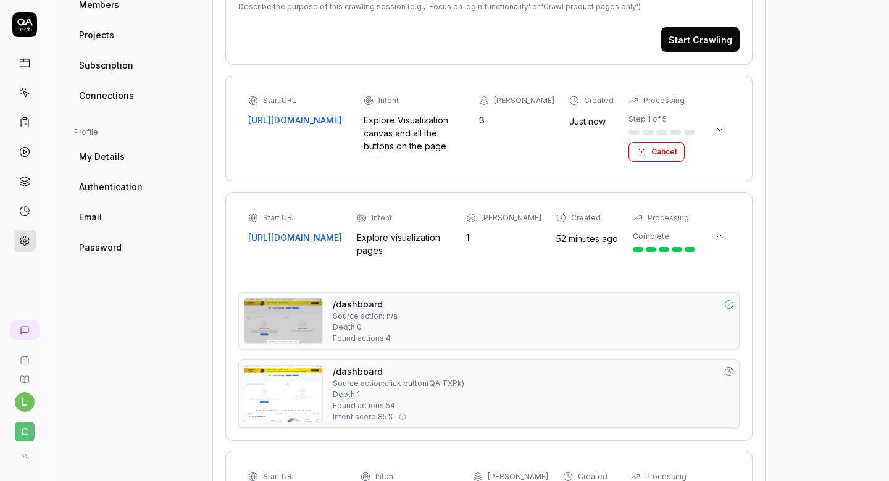
scroll to position [442, 0]
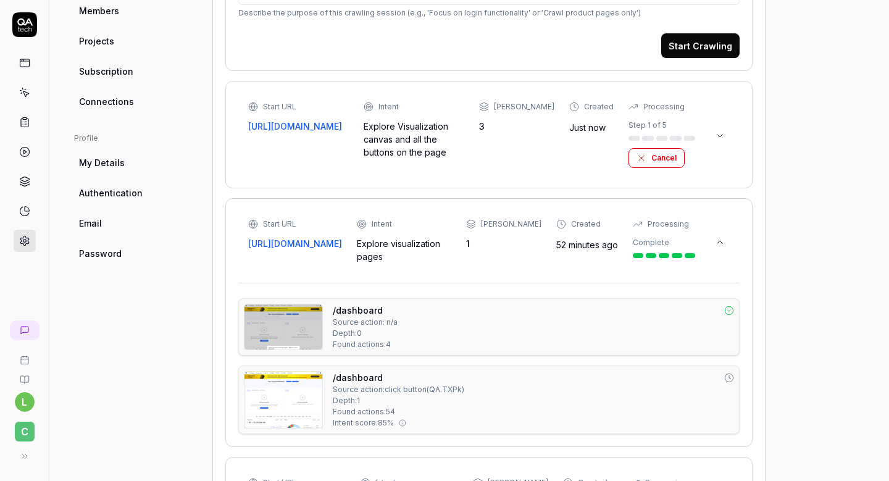
click at [593, 399] on div "/dashboard Source action: click button ( QA.TXPk ) Depth: 1 Found actions: 54 I…" at bounding box center [533, 399] width 401 height 57
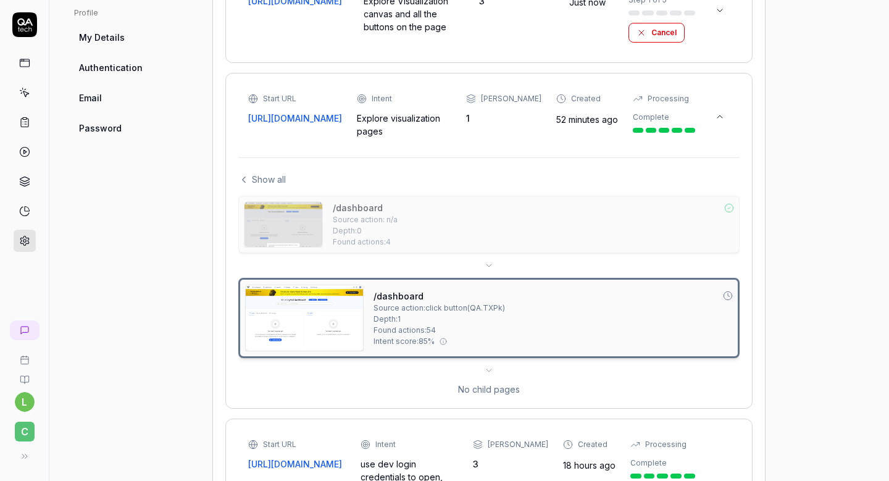
scroll to position [605, 0]
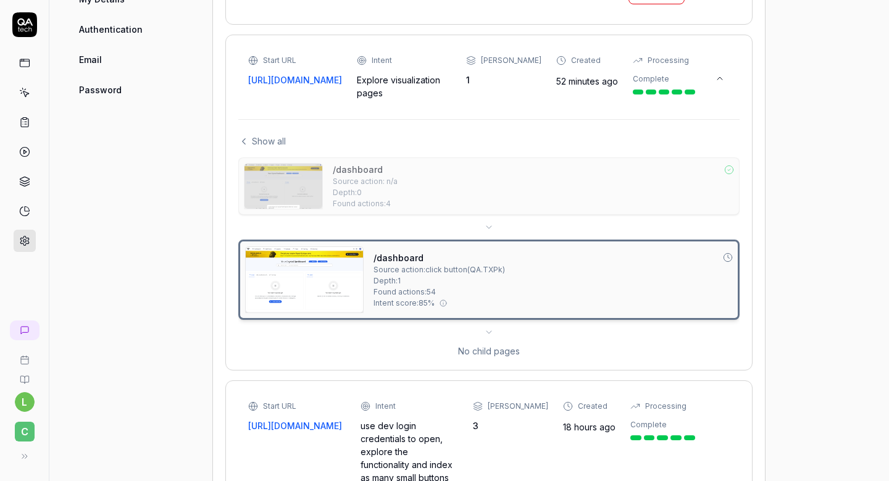
click at [443, 168] on div "/dashboard" at bounding box center [533, 169] width 401 height 13
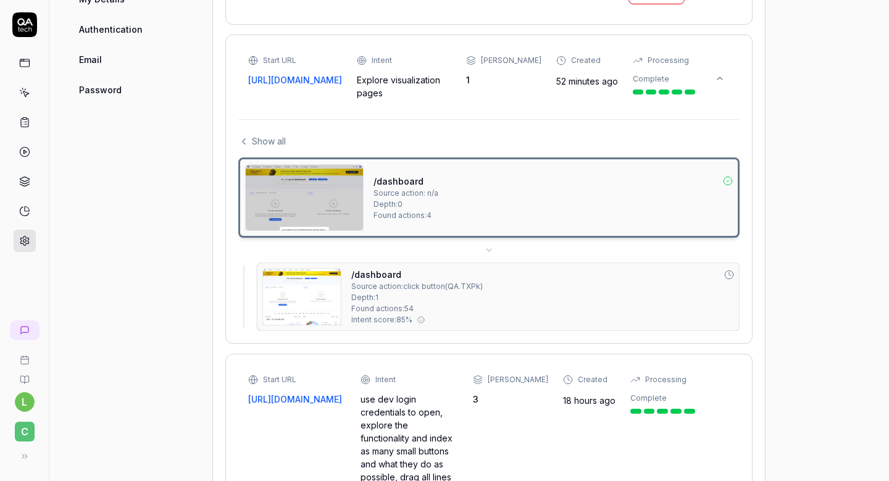
type textarea "*"
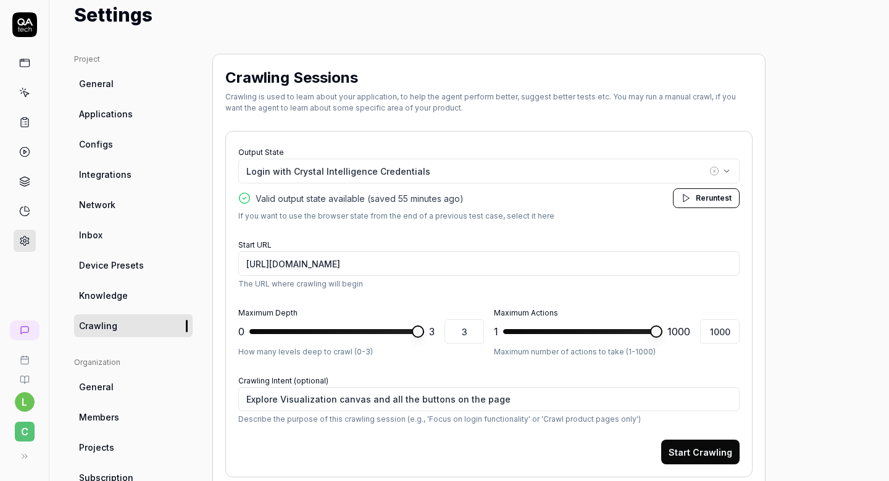
scroll to position [22, 0]
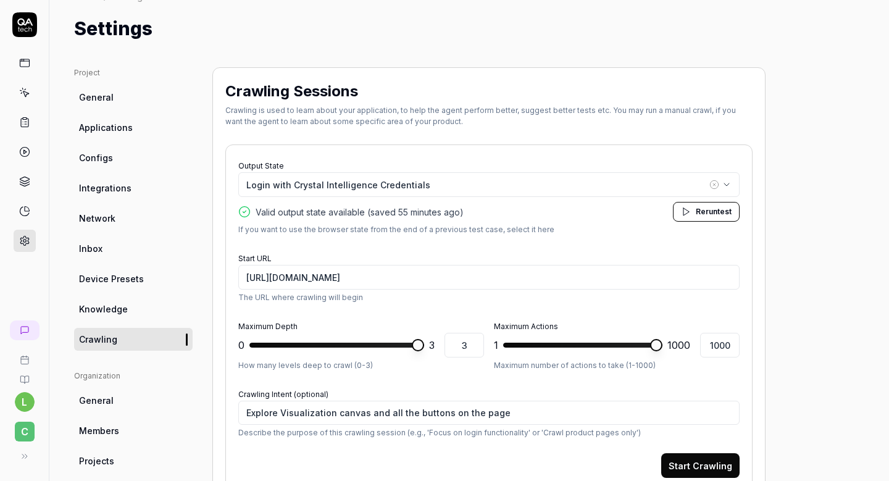
click at [146, 100] on link "General" at bounding box center [133, 97] width 119 height 23
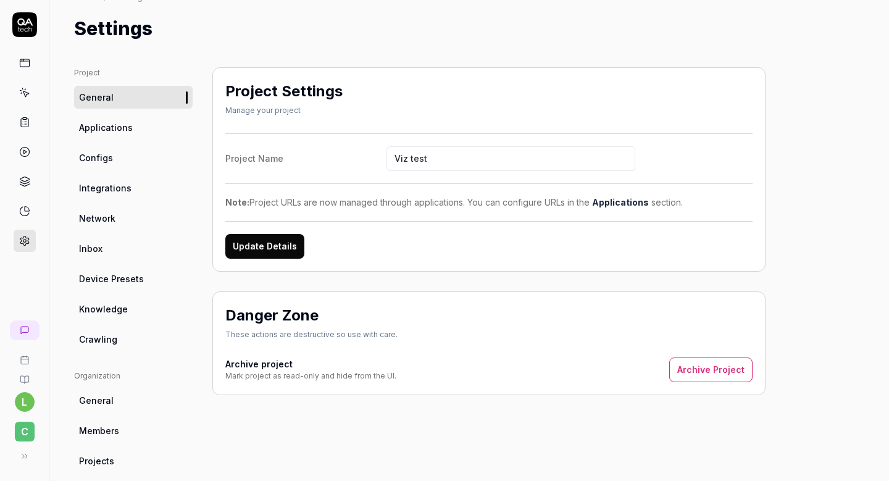
click at [138, 135] on link "Applications" at bounding box center [133, 127] width 119 height 23
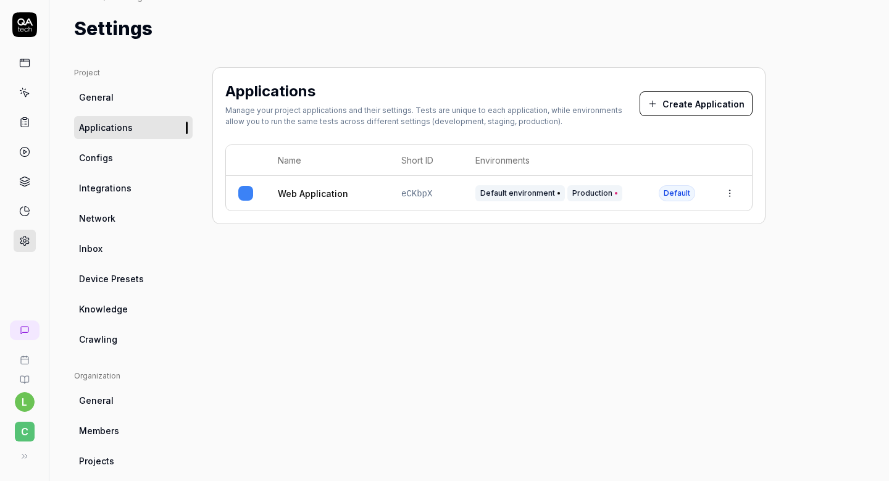
click at [731, 193] on html "l C Home / Settings Home / Settings Settings Project General Applications Confi…" at bounding box center [444, 279] width 889 height 559
click at [660, 275] on div "Edit" at bounding box center [673, 273] width 144 height 27
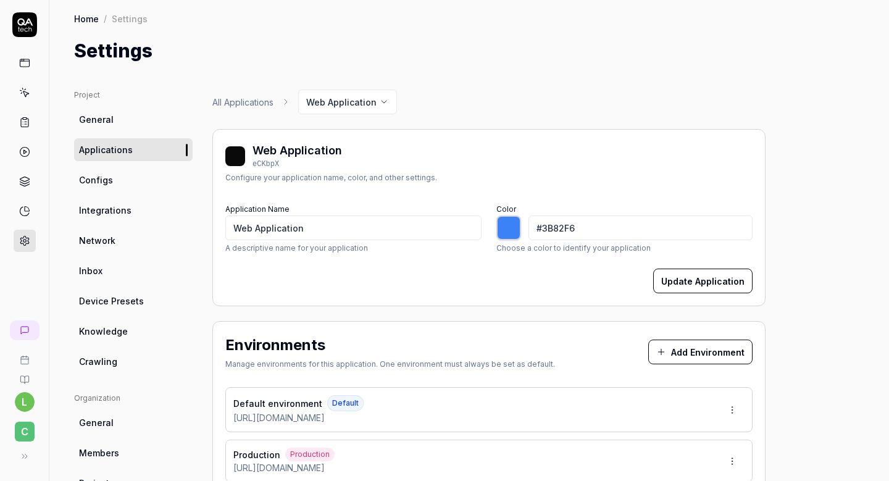
type input "*******"
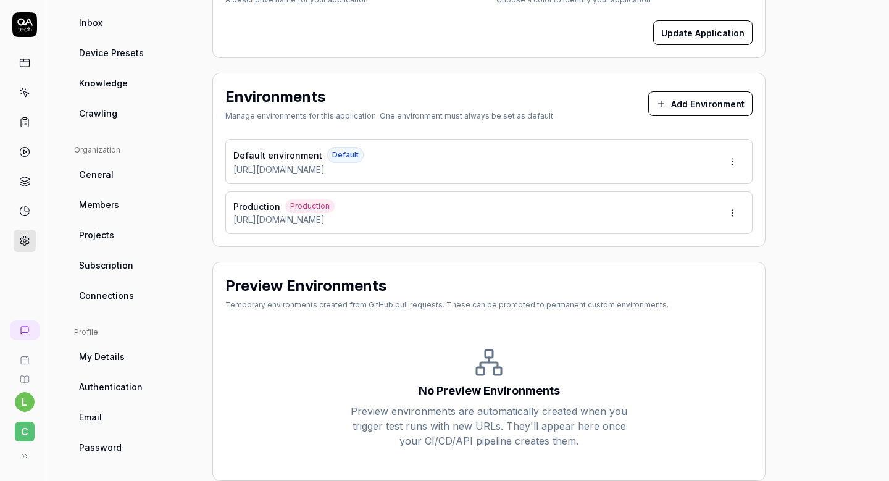
scroll to position [271, 0]
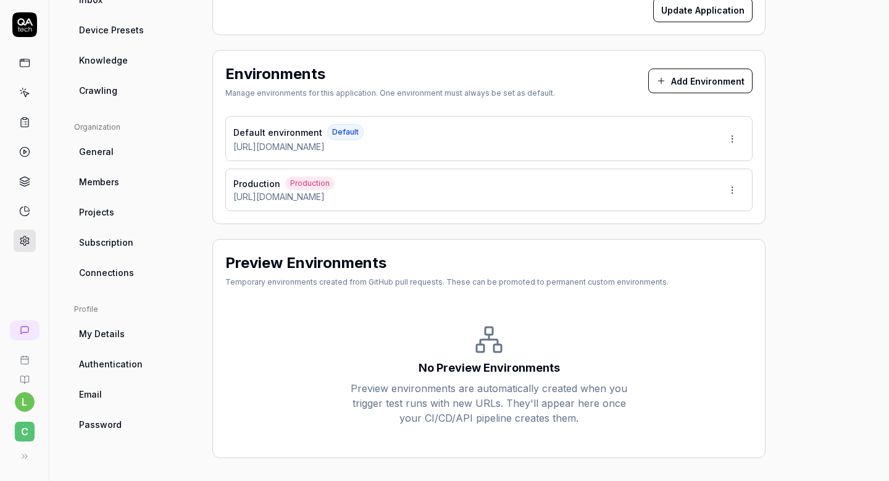
click at [738, 135] on html "l C Home / Settings Home / Settings Settings Project General Applications Confi…" at bounding box center [444, 279] width 889 height 559
click at [675, 190] on div "Edit" at bounding box center [686, 194] width 125 height 27
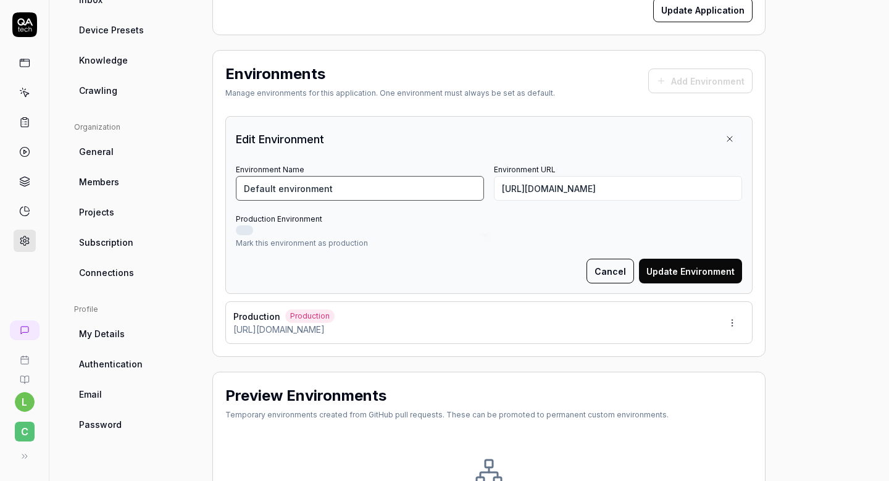
click at [427, 194] on input "Default environment" at bounding box center [360, 188] width 248 height 25
type input "Dev environment"
click at [697, 273] on button "Update Environment" at bounding box center [690, 271] width 103 height 25
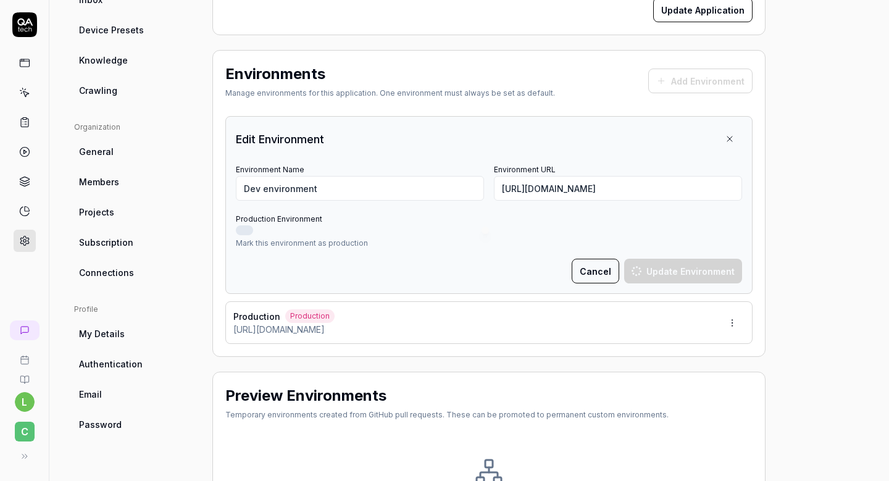
type input "*******"
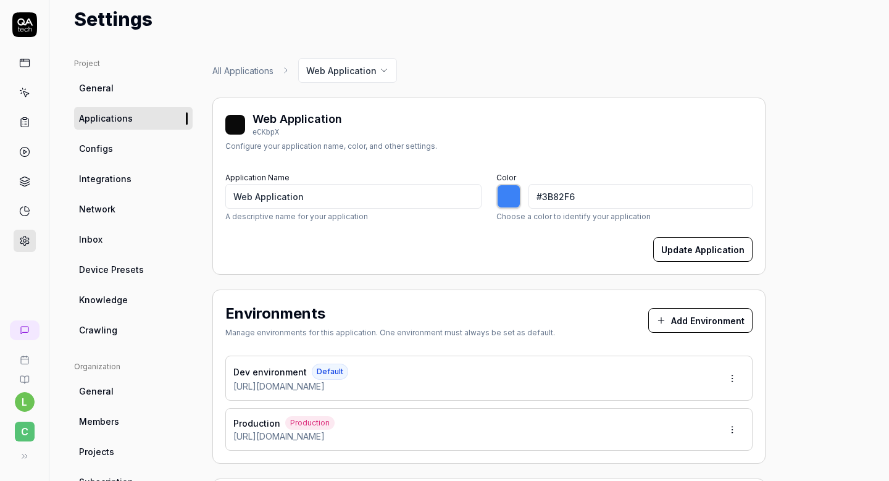
scroll to position [27, 0]
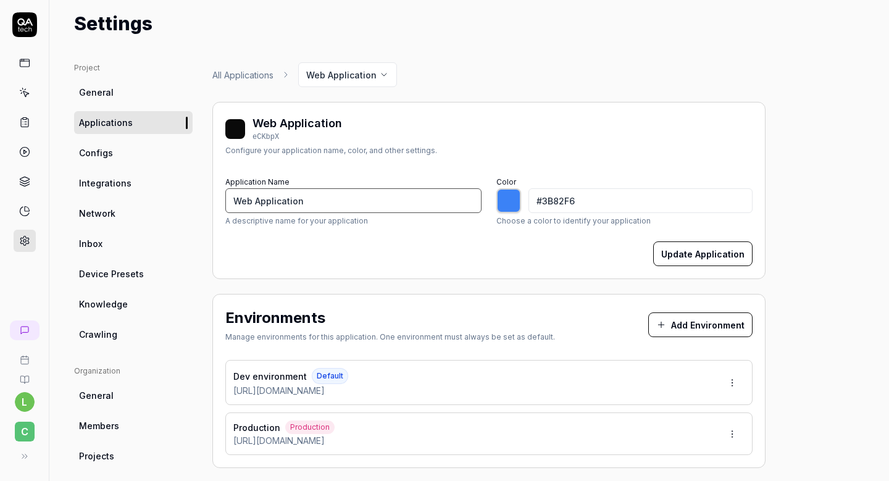
click at [234, 199] on input "Web Application" at bounding box center [353, 200] width 256 height 25
type input "CWeb Application"
type input "*******"
type input "Crystal Web Application"
click at [672, 257] on button "Update Application" at bounding box center [702, 253] width 99 height 25
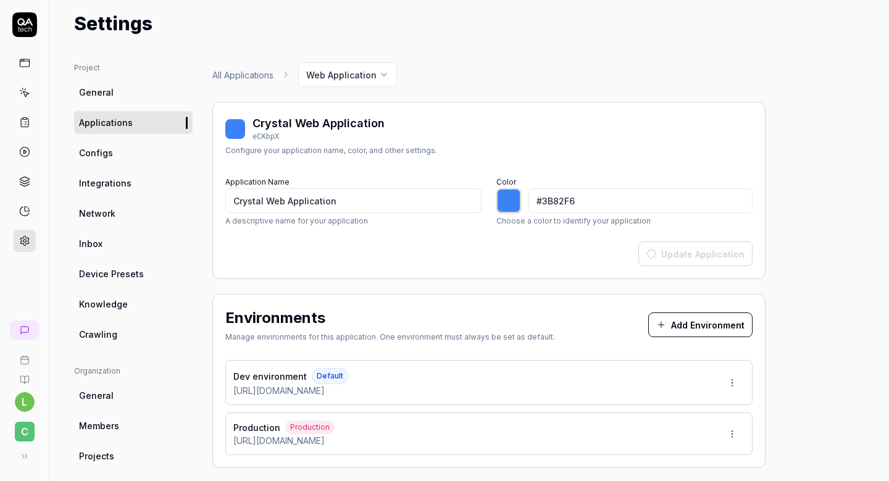
type input "*******"
click at [383, 78] on html "Application updated l C Home / Settings Home / Settings Settings Project Genera…" at bounding box center [444, 279] width 889 height 559
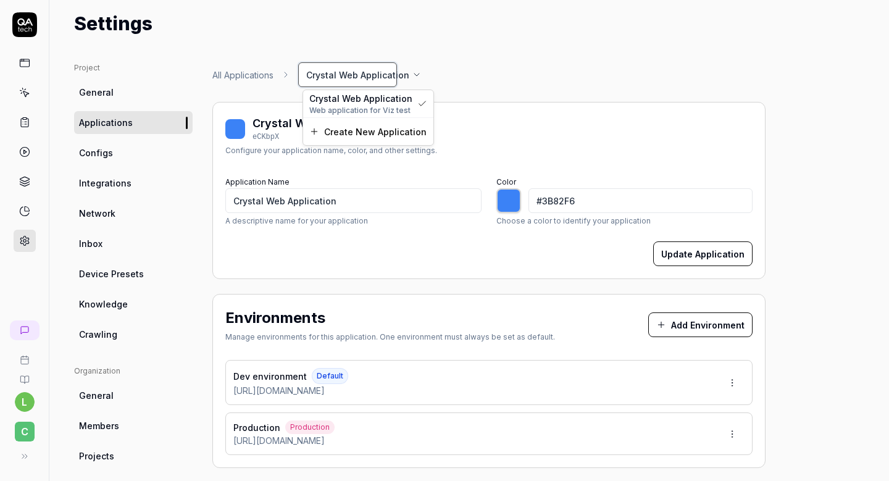
click at [251, 44] on html "Application updated l C Home / Settings Home / Settings Settings Project Genera…" at bounding box center [444, 279] width 889 height 559
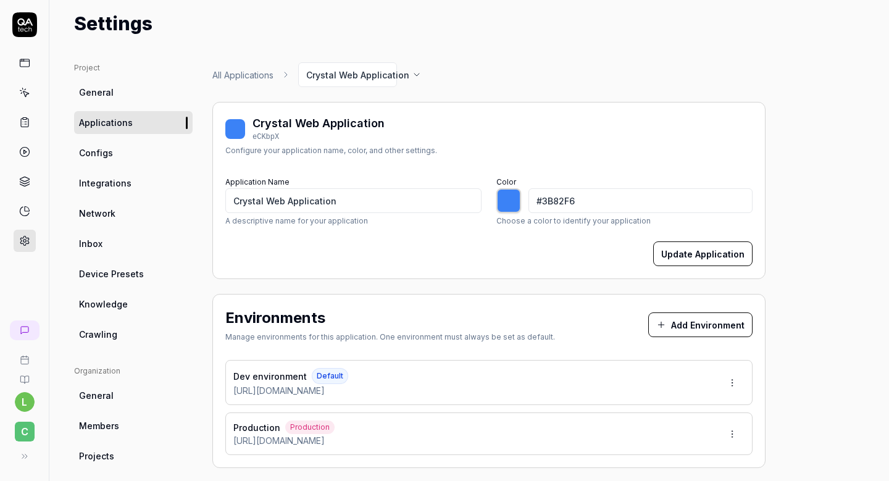
click at [120, 188] on span "Integrations" at bounding box center [105, 183] width 52 height 13
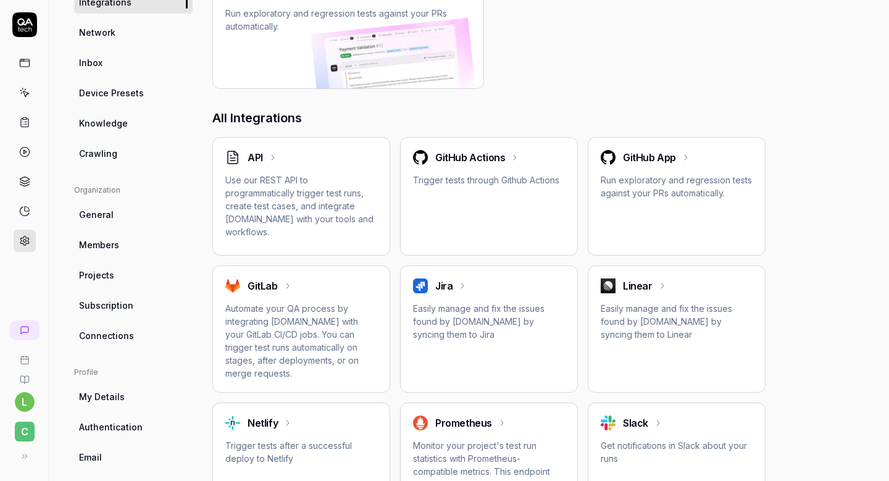
scroll to position [53, 0]
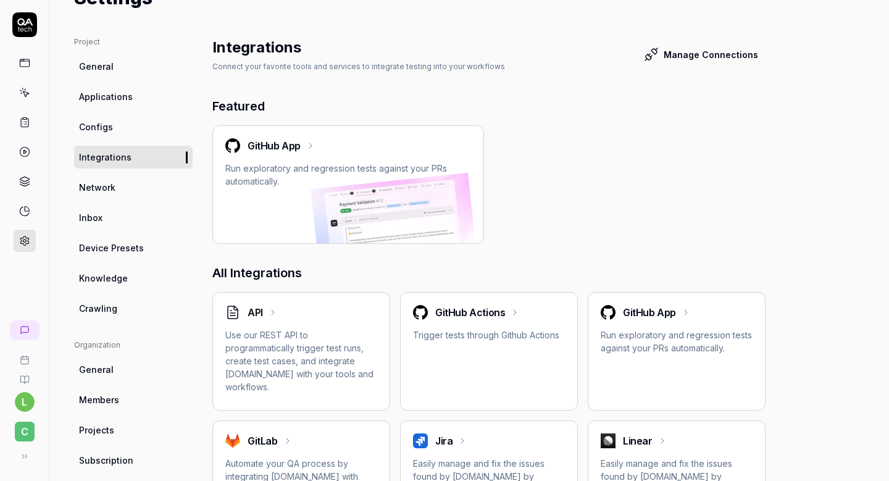
click at [30, 64] on link at bounding box center [25, 63] width 22 height 22
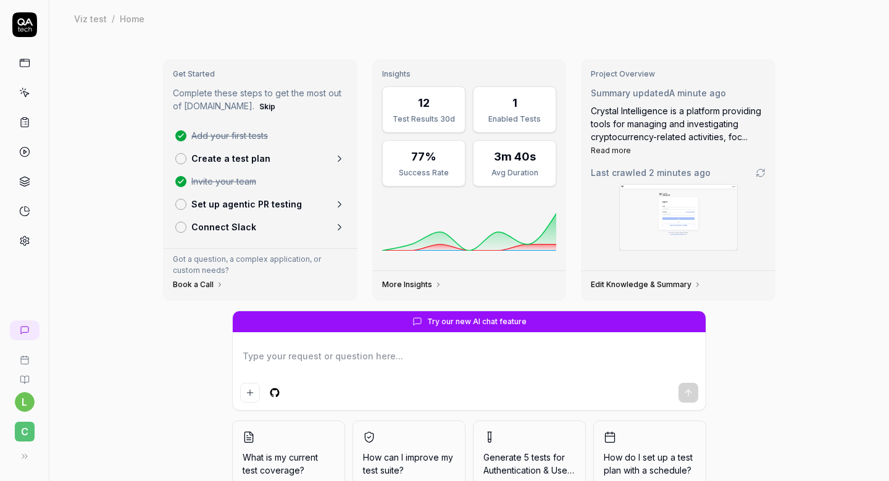
type textarea "*"
click at [315, 158] on link "Create a test plan" at bounding box center [260, 158] width 180 height 23
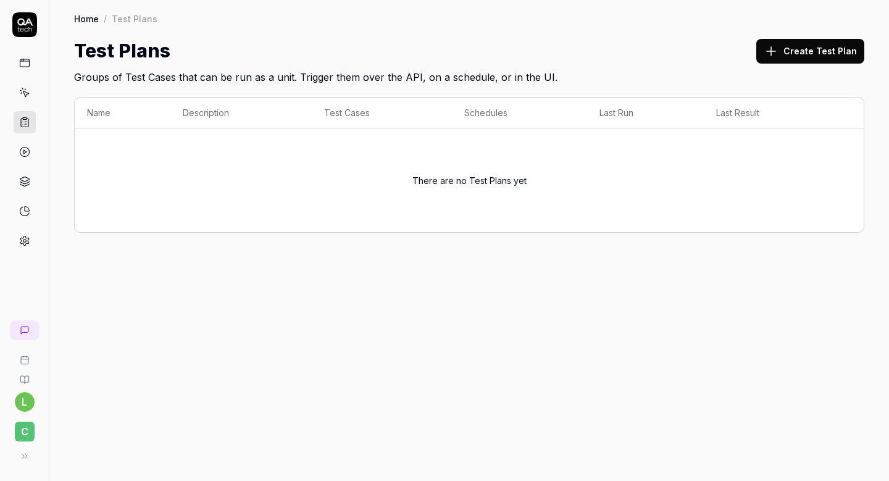
click at [807, 50] on button "Create Test Plan" at bounding box center [810, 51] width 108 height 25
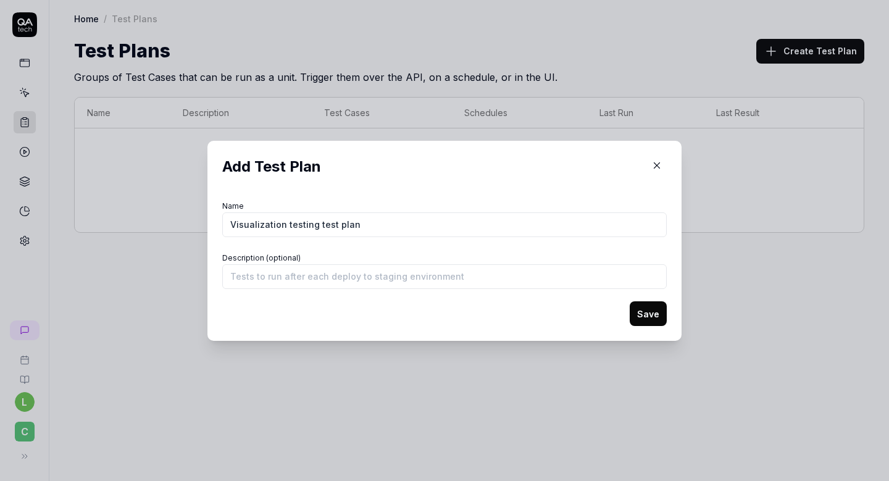
click at [300, 222] on input "Visualization testing test plan" at bounding box center [444, 224] width 444 height 25
type input "Visualization test plan"
click at [356, 291] on form "Name Visualization test plan Description (optional) Save" at bounding box center [444, 262] width 444 height 128
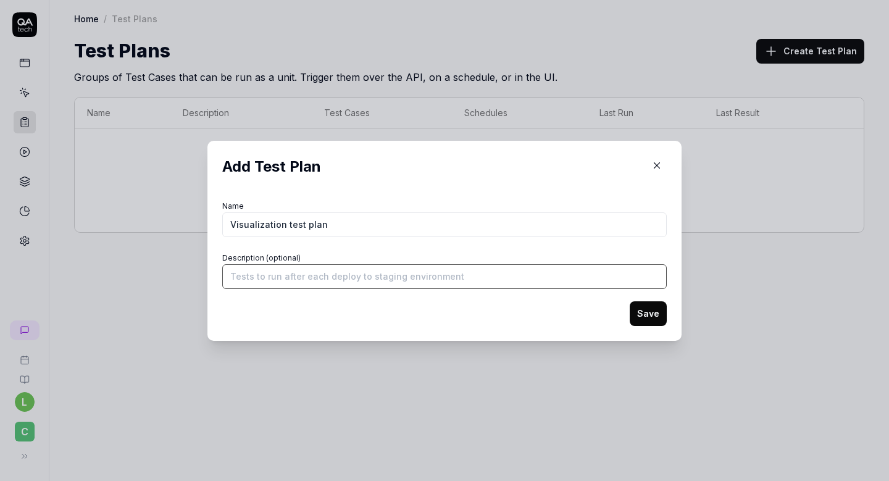
click at [356, 275] on input "Description (optional)" at bounding box center [444, 276] width 444 height 25
paste input "Perfect — you’re ready to formalize a **Global Test Plan** for Visualization En…"
type input "Perfect — you’re ready to formalize a **Global Test Plan** for Visualization En…"
click at [647, 310] on button "Save" at bounding box center [648, 313] width 37 height 25
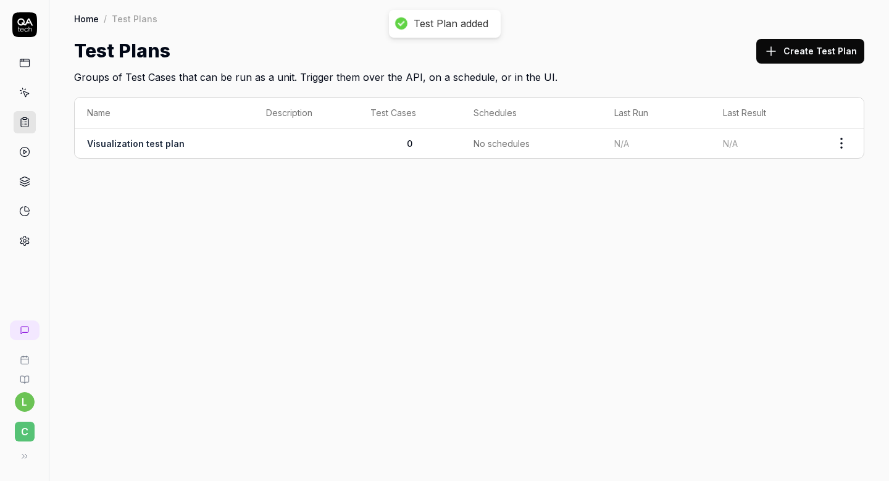
click at [843, 140] on html "Test Plan added l C Home / Test Plans Home / Test Plans Test Plans Create Test …" at bounding box center [444, 279] width 889 height 559
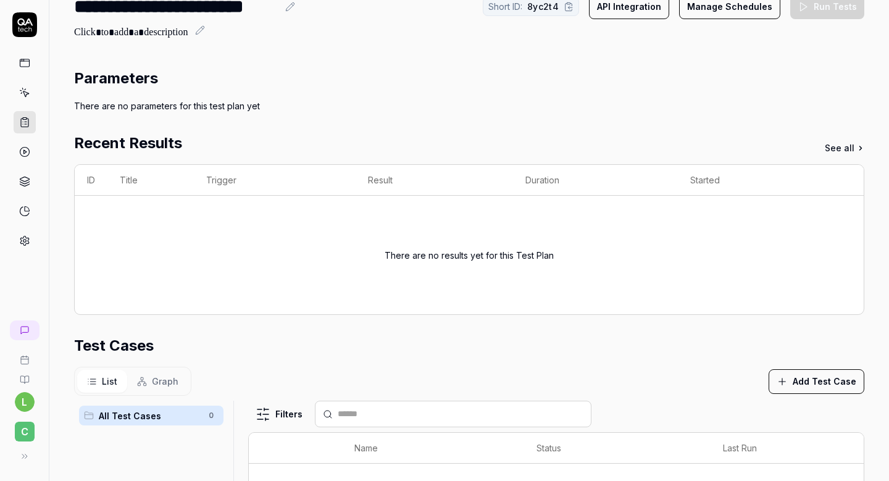
scroll to position [39, 0]
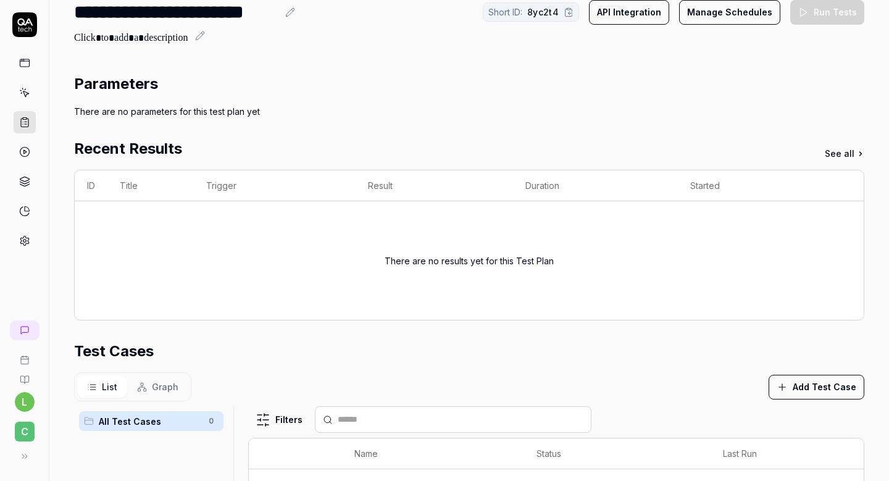
click at [447, 260] on div "There are no results yet for this Test Plan" at bounding box center [469, 260] width 169 height 89
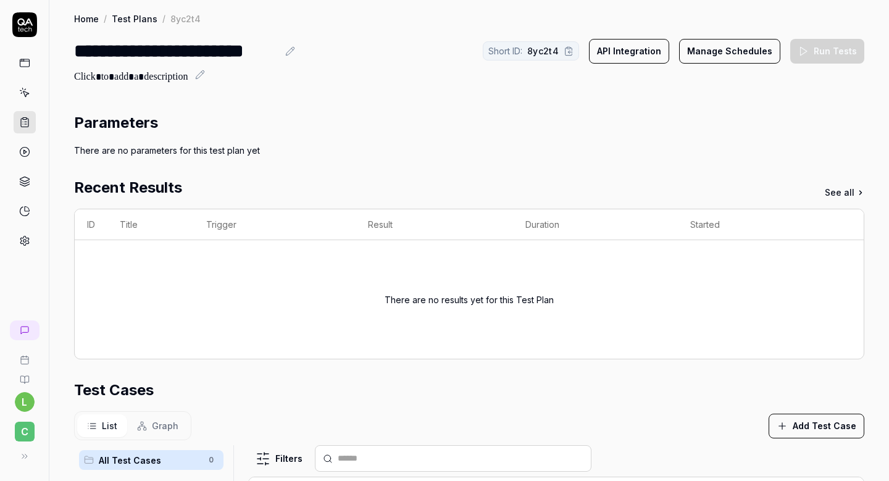
click at [198, 151] on div "There are no parameters for this test plan yet" at bounding box center [469, 150] width 790 height 13
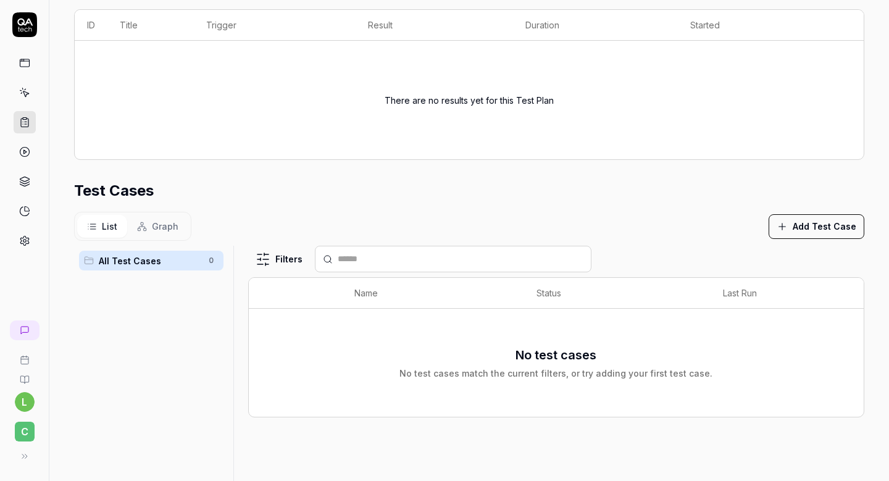
scroll to position [247, 0]
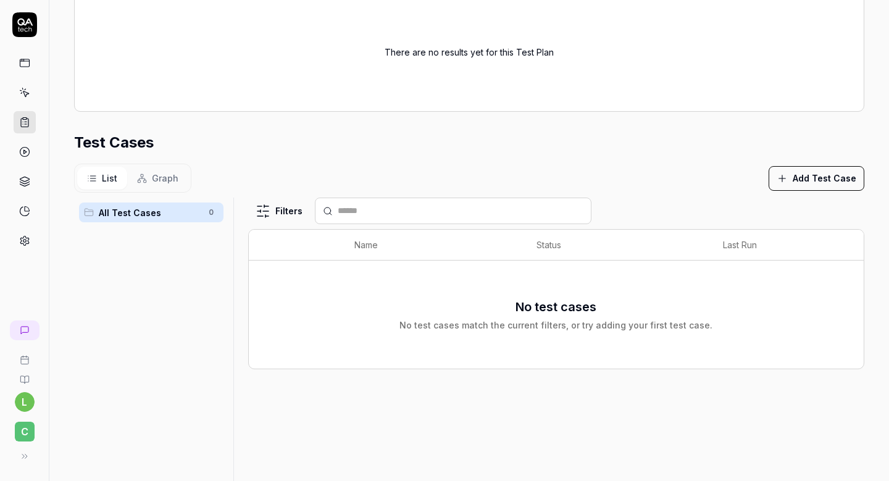
click at [164, 174] on span "Graph" at bounding box center [165, 178] width 27 height 13
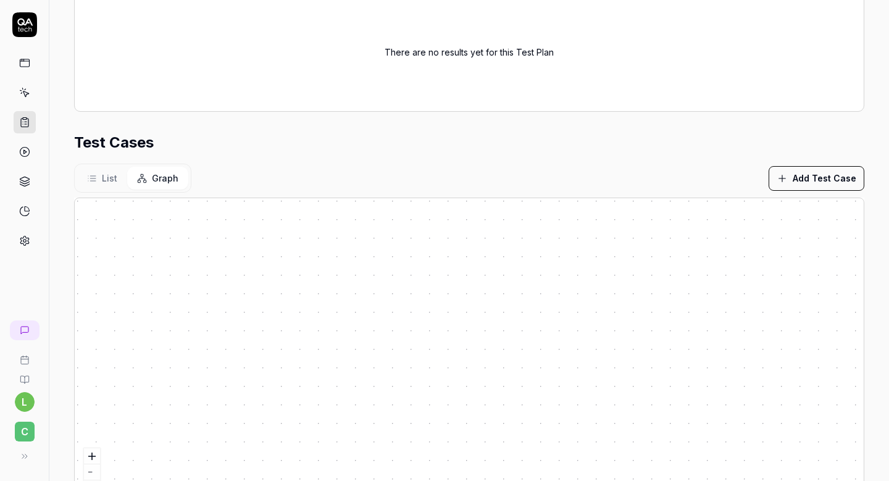
click at [117, 170] on button "List" at bounding box center [102, 178] width 50 height 23
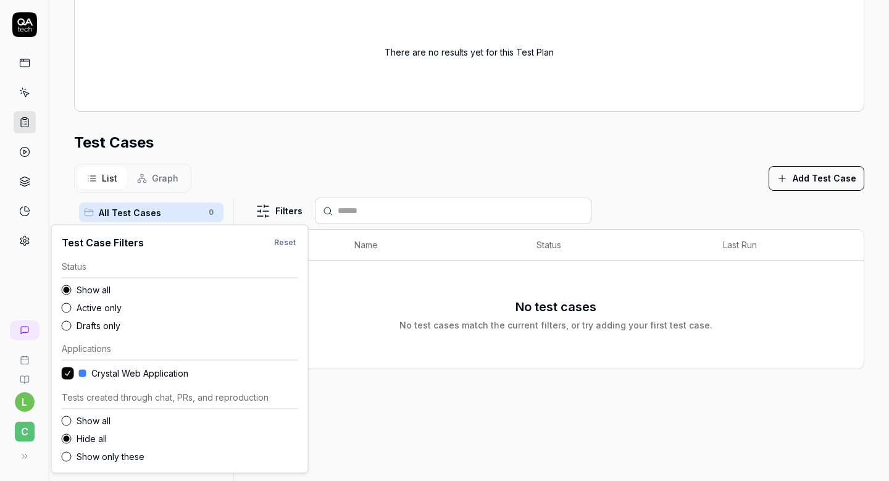
click at [285, 213] on html "**********" at bounding box center [444, 279] width 889 height 559
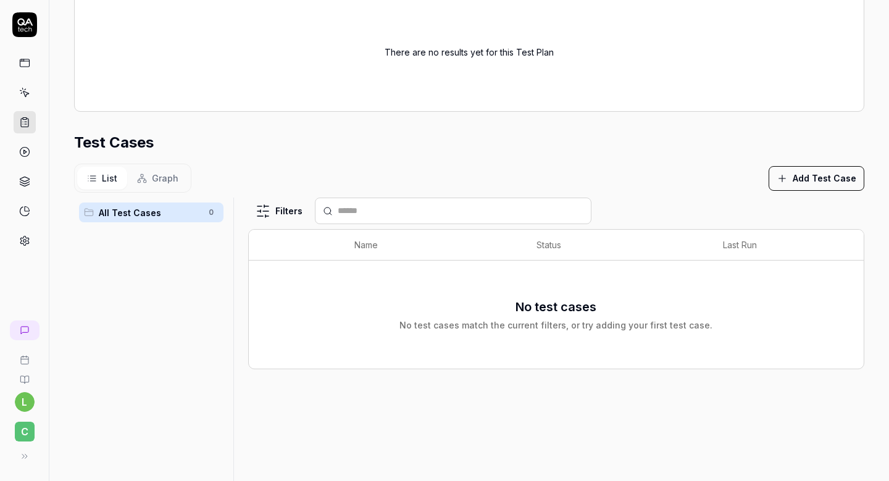
click at [373, 168] on html "**********" at bounding box center [444, 279] width 889 height 559
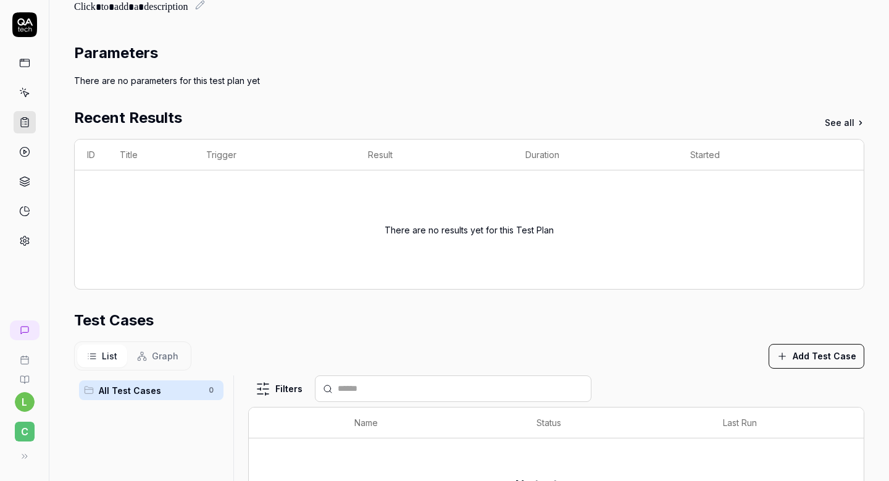
scroll to position [0, 0]
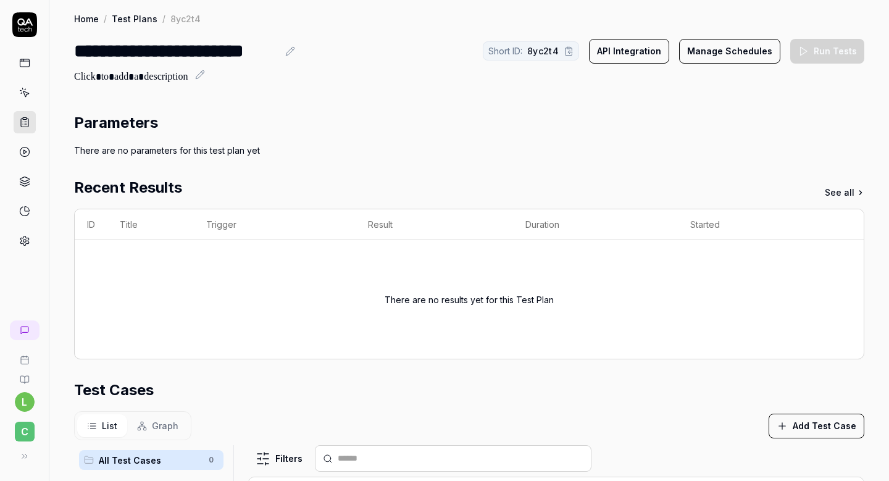
click at [204, 75] on icon at bounding box center [200, 75] width 10 height 10
click at [171, 82] on div at bounding box center [131, 77] width 114 height 15
paste div
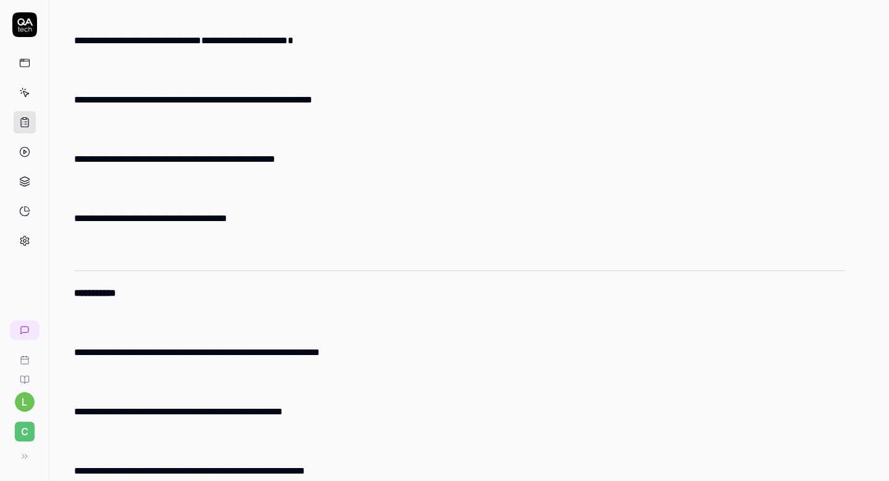
scroll to position [2347, 0]
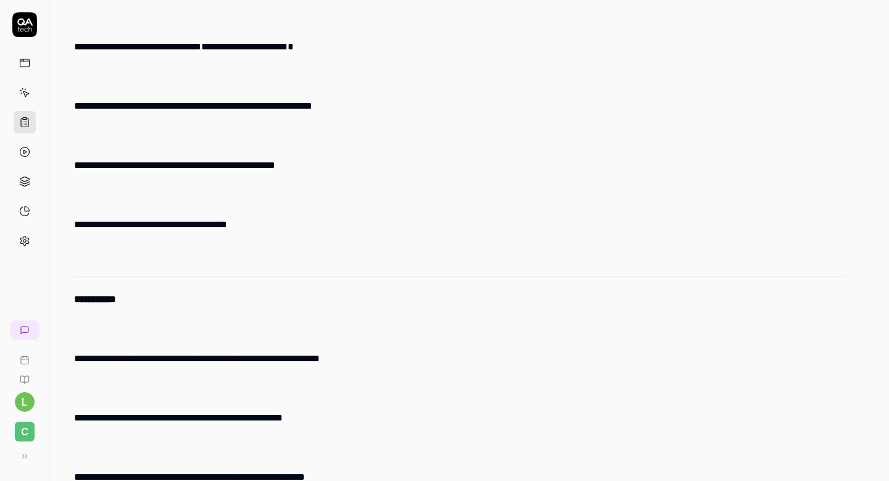
click at [163, 244] on li "**********" at bounding box center [459, 224] width 770 height 44
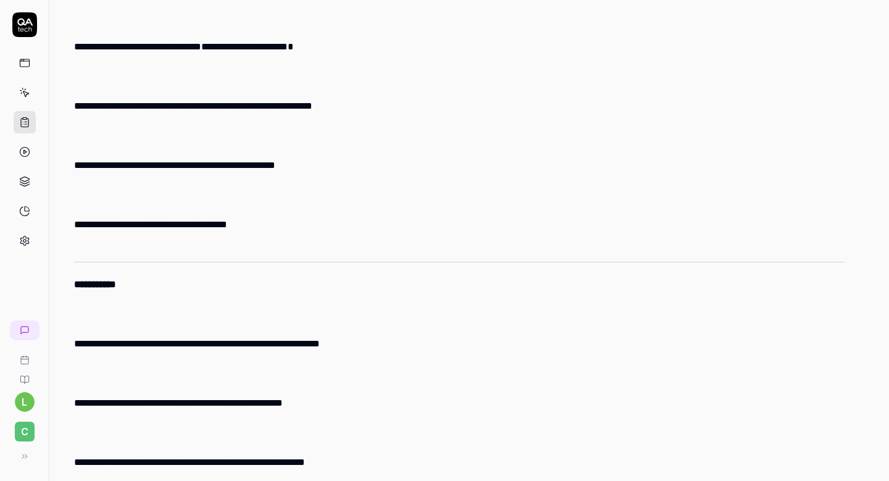
click at [160, 199] on ul "**********" at bounding box center [459, 128] width 770 height 237
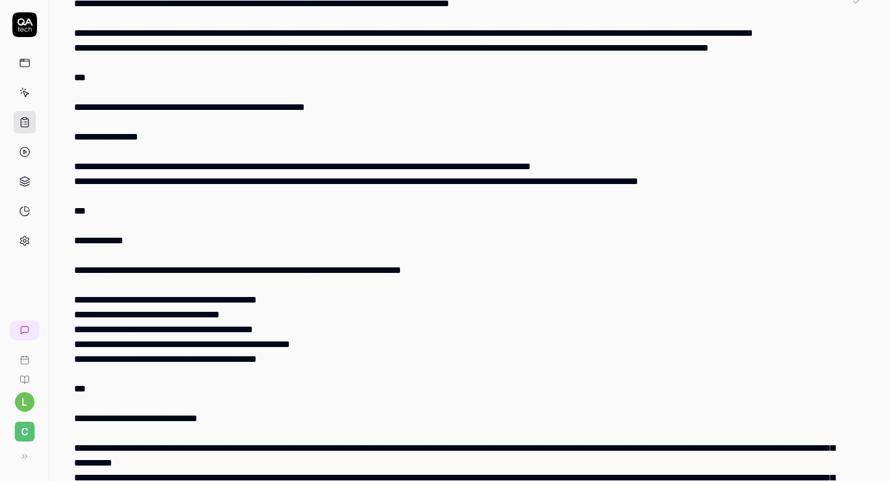
scroll to position [0, 0]
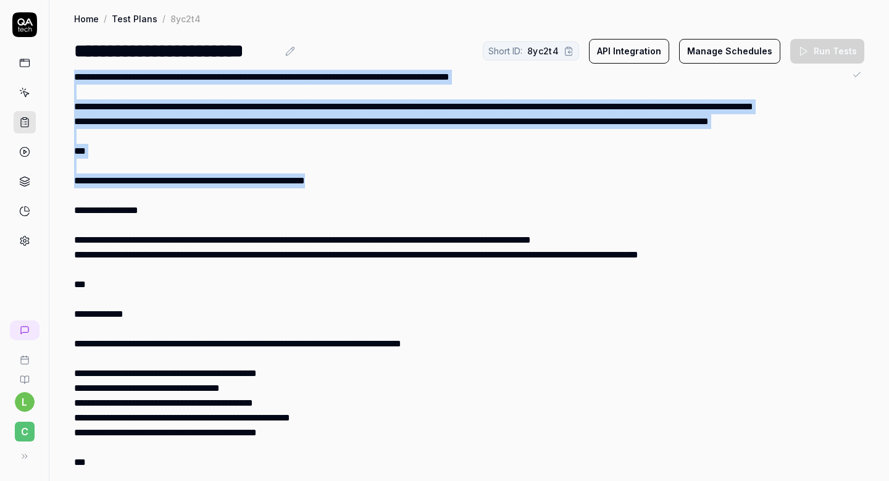
drag, startPoint x: 383, startPoint y: 215, endPoint x: 63, endPoint y: 75, distance: 349.1
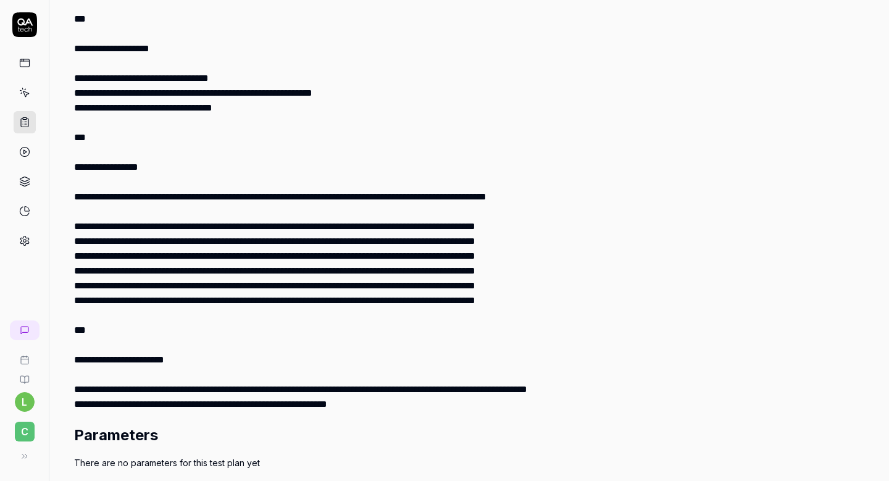
scroll to position [746, 0]
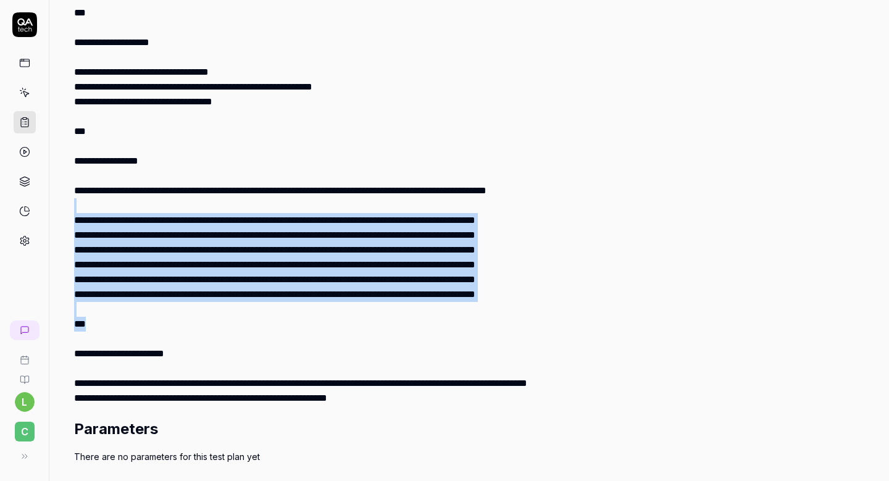
drag, startPoint x: 92, startPoint y: 308, endPoint x: 55, endPoint y: 190, distance: 123.6
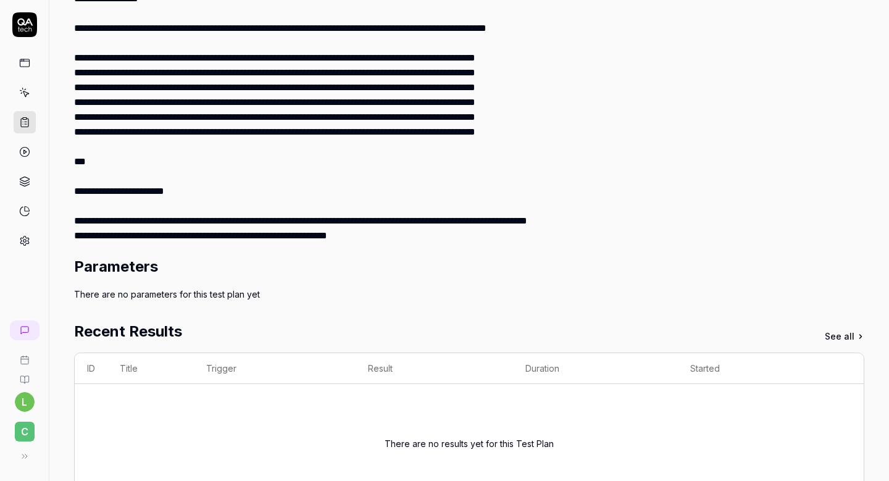
scroll to position [938, 0]
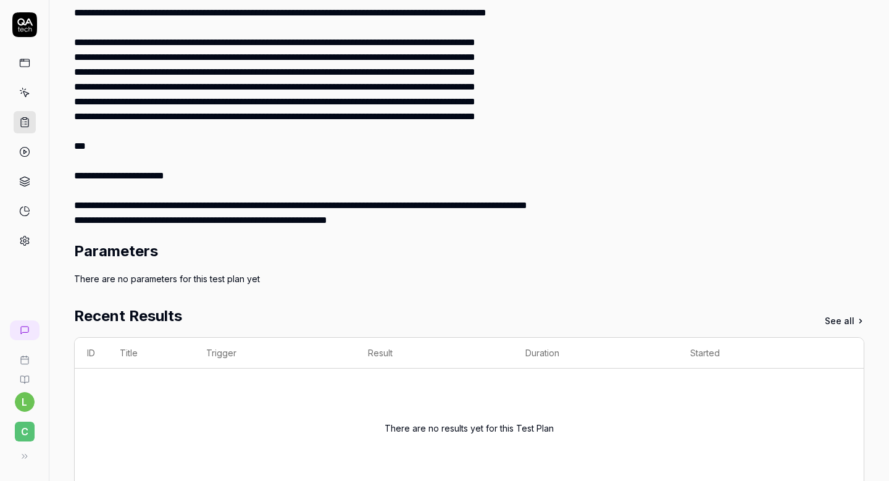
scroll to position [910, 0]
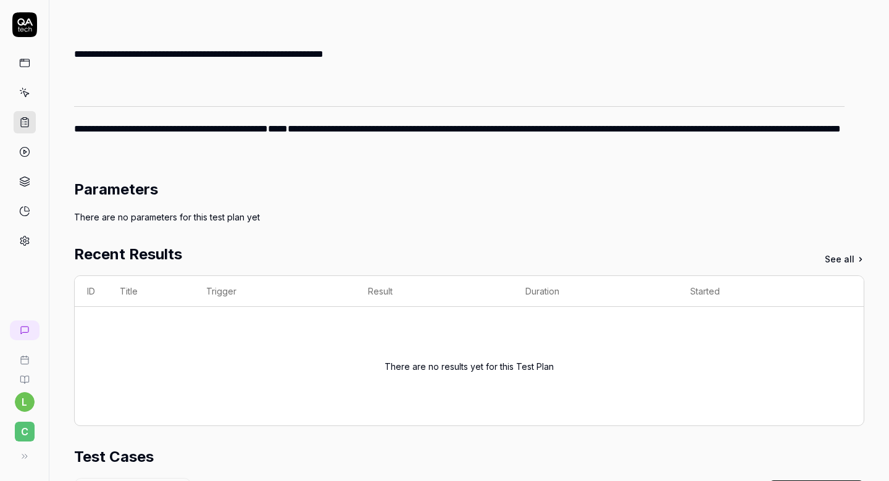
scroll to position [2514, 0]
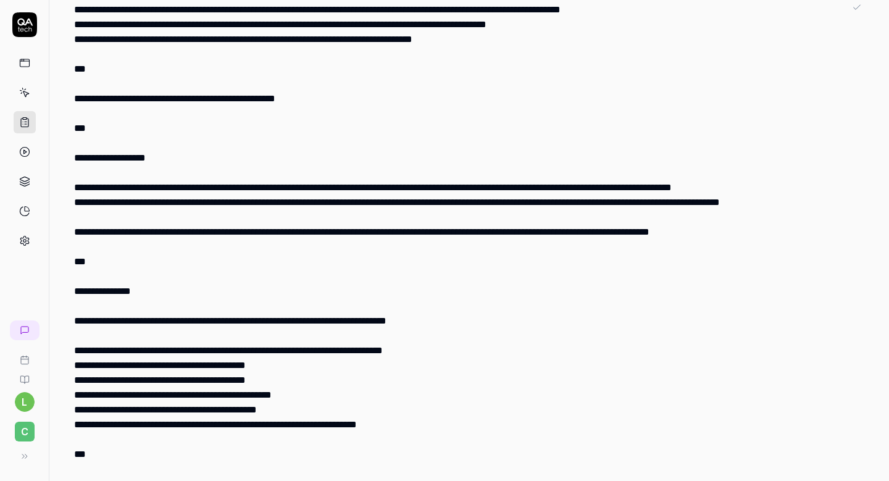
scroll to position [0, 0]
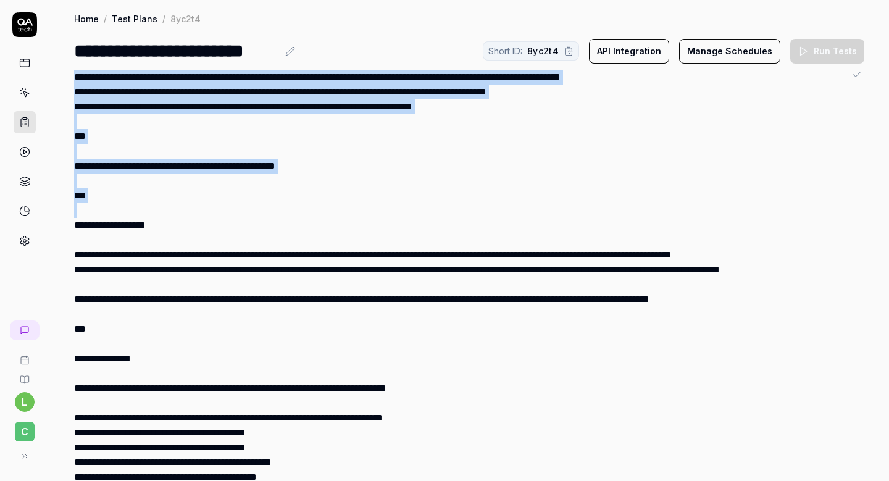
drag, startPoint x: 75, startPoint y: 222, endPoint x: 69, endPoint y: 49, distance: 172.9
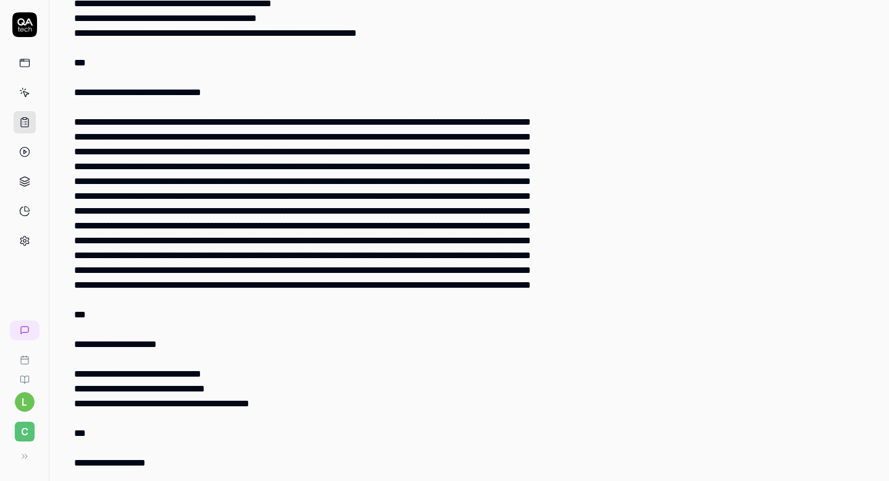
scroll to position [311, 0]
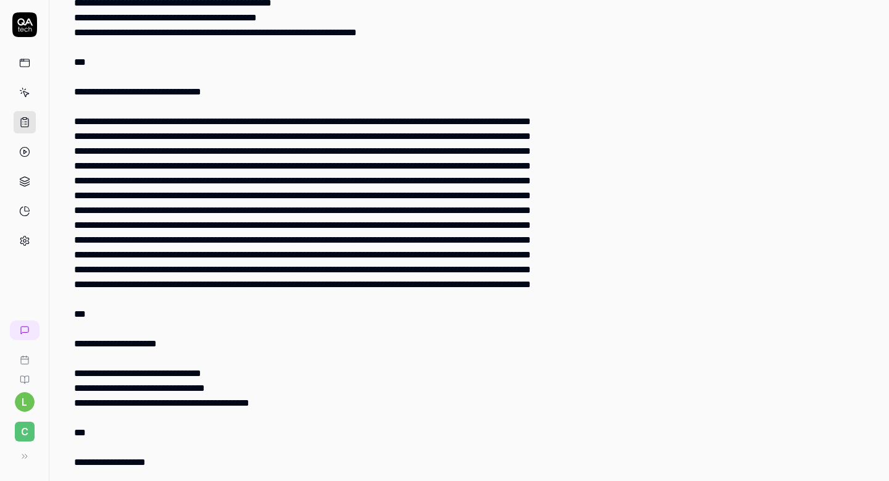
click at [167, 136] on div at bounding box center [459, 351] width 770 height 1185
click at [186, 180] on div at bounding box center [459, 351] width 770 height 1185
click at [191, 211] on div at bounding box center [459, 351] width 770 height 1185
click at [197, 237] on div at bounding box center [459, 351] width 770 height 1185
click at [194, 285] on div at bounding box center [459, 351] width 770 height 1185
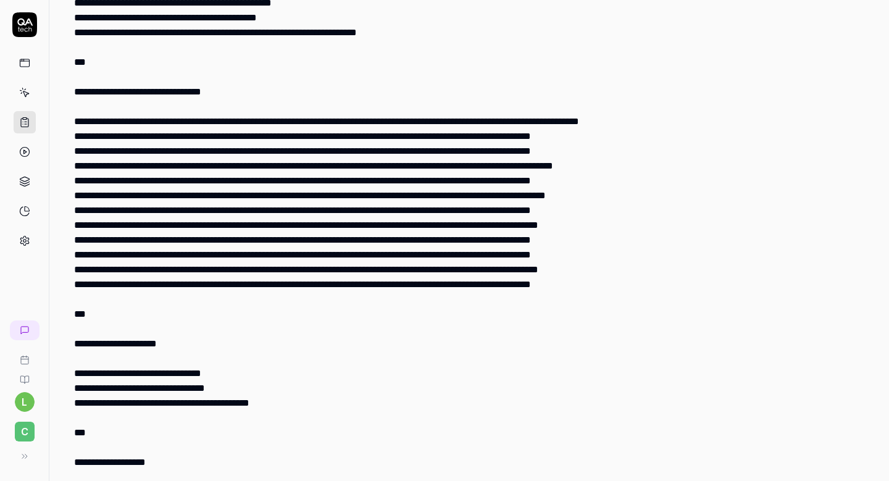
click at [195, 298] on div at bounding box center [459, 351] width 770 height 1185
click at [199, 269] on div at bounding box center [459, 351] width 770 height 1185
click at [199, 280] on div at bounding box center [459, 351] width 770 height 1185
click at [195, 256] on div at bounding box center [459, 351] width 770 height 1185
click at [193, 238] on div at bounding box center [459, 351] width 770 height 1185
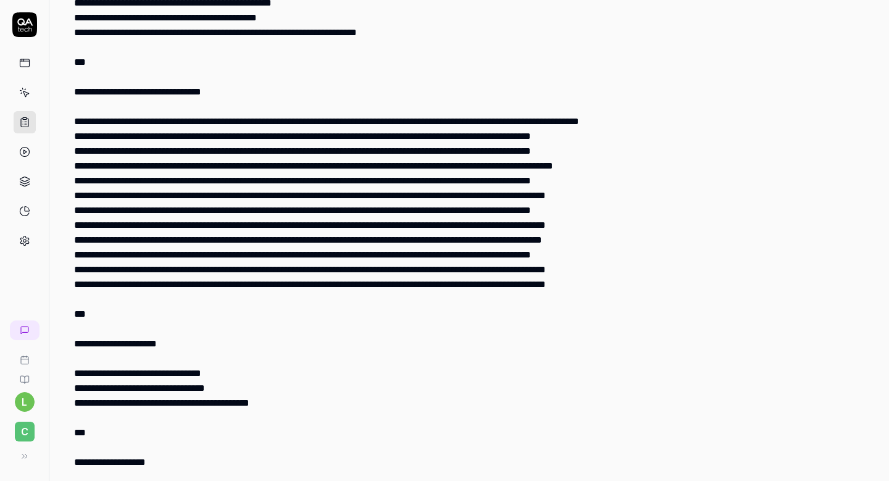
click at [194, 217] on div at bounding box center [459, 351] width 770 height 1185
click at [198, 230] on div at bounding box center [459, 351] width 770 height 1185
click at [199, 213] on div at bounding box center [459, 351] width 770 height 1185
click at [199, 196] on div at bounding box center [459, 351] width 770 height 1185
click at [199, 180] on div at bounding box center [459, 351] width 770 height 1185
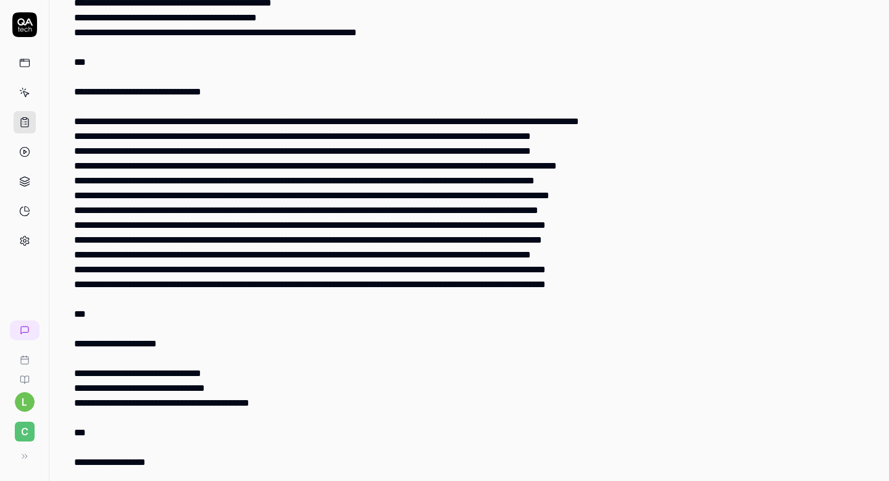
click at [201, 168] on div at bounding box center [459, 351] width 770 height 1185
click at [202, 151] on div at bounding box center [459, 351] width 770 height 1185
click at [523, 166] on div at bounding box center [459, 351] width 770 height 1185
click at [522, 180] on div at bounding box center [459, 351] width 770 height 1185
click at [489, 197] on div at bounding box center [459, 351] width 770 height 1185
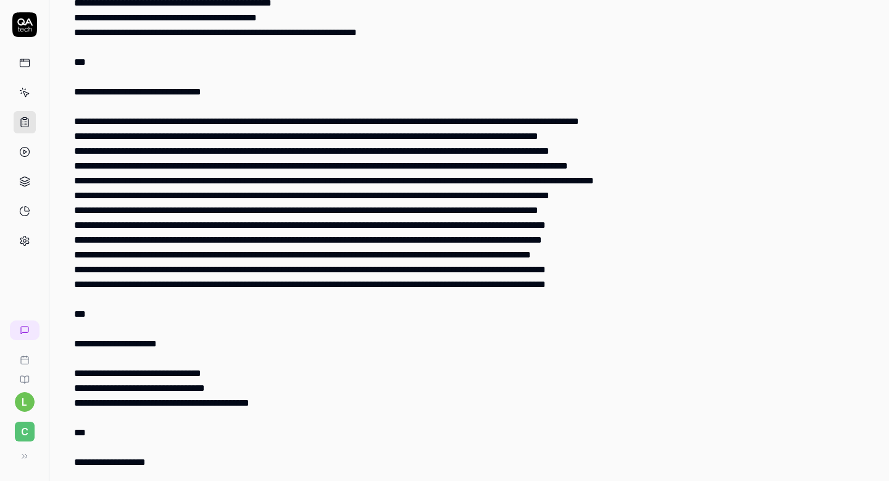
click at [508, 210] on div at bounding box center [459, 351] width 770 height 1185
click at [523, 226] on div at bounding box center [459, 351] width 770 height 1185
click at [498, 239] on div at bounding box center [459, 351] width 770 height 1185
click at [504, 257] on div at bounding box center [459, 351] width 770 height 1185
click at [511, 275] on div at bounding box center [459, 351] width 770 height 1185
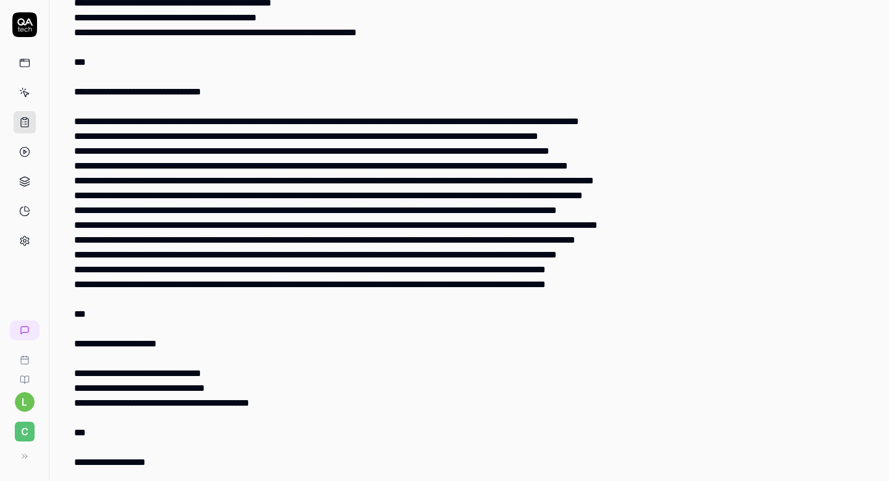
click at [527, 284] on div at bounding box center [459, 351] width 770 height 1185
click at [520, 284] on div at bounding box center [459, 351] width 770 height 1185
click at [503, 301] on div at bounding box center [459, 351] width 770 height 1185
click at [529, 257] on div at bounding box center [459, 351] width 770 height 1185
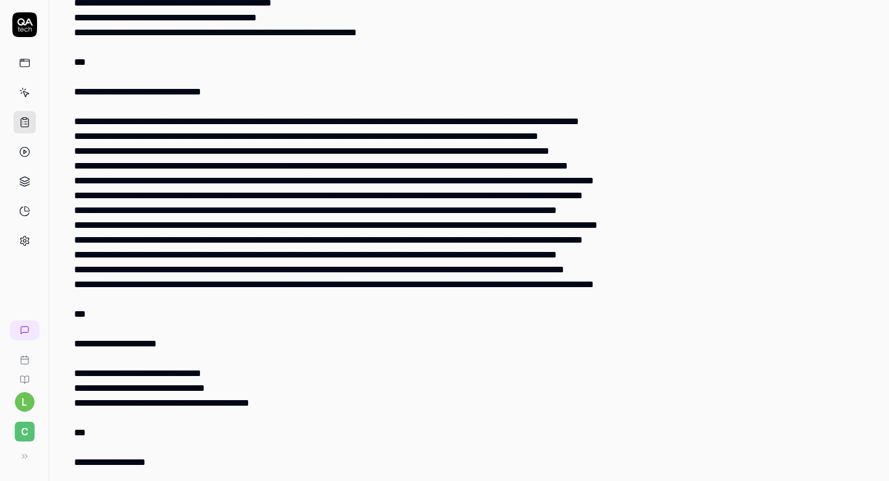
click at [530, 265] on div at bounding box center [459, 351] width 770 height 1185
click at [588, 254] on div at bounding box center [459, 351] width 770 height 1185
drag, startPoint x: 585, startPoint y: 252, endPoint x: 578, endPoint y: 252, distance: 7.4
click at [578, 252] on div at bounding box center [459, 351] width 770 height 1185
copy div "**"
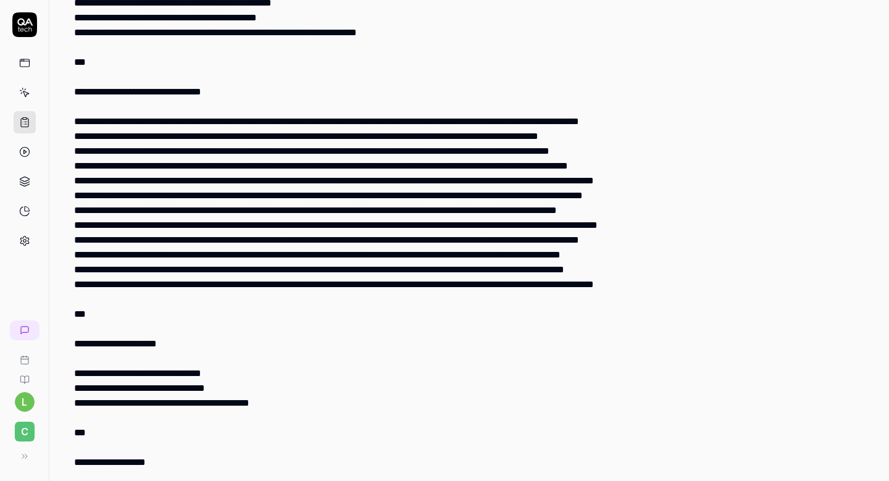
click at [588, 239] on div at bounding box center [459, 351] width 770 height 1185
click at [588, 225] on div "*" at bounding box center [459, 351] width 770 height 1185
click at [588, 208] on div "**********" at bounding box center [459, 351] width 770 height 1185
click at [592, 194] on div "**********" at bounding box center [459, 351] width 770 height 1185
click at [591, 180] on div "**********" at bounding box center [459, 351] width 770 height 1185
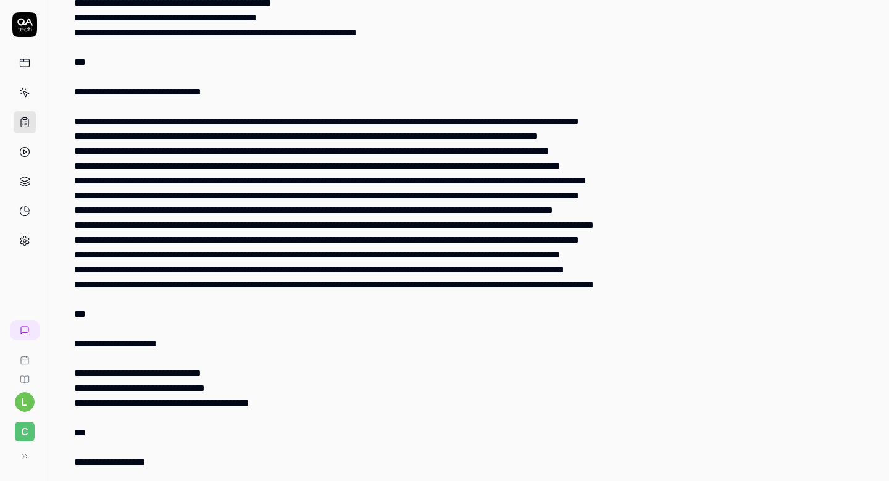
click at [591, 165] on div "**********" at bounding box center [459, 351] width 770 height 1185
click at [593, 282] on div "**********" at bounding box center [459, 351] width 770 height 1185
click at [591, 303] on div "**********" at bounding box center [459, 351] width 770 height 1185
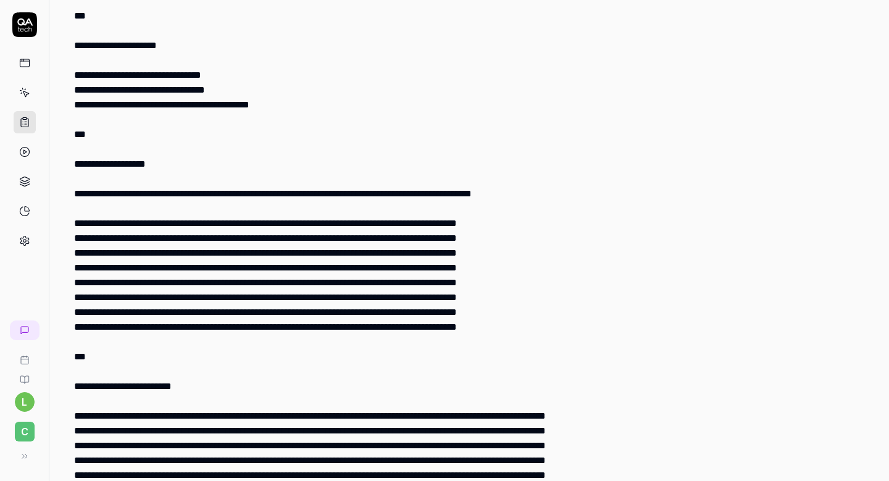
scroll to position [612, 0]
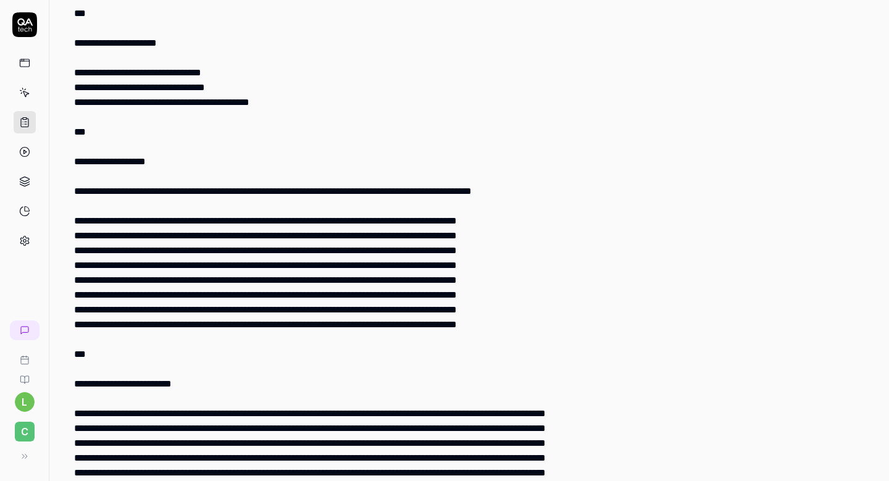
click at [107, 312] on div "**********" at bounding box center [459, 50] width 770 height 1185
click at [107, 293] on div "**********" at bounding box center [459, 50] width 770 height 1185
click at [107, 283] on div "**********" at bounding box center [459, 50] width 770 height 1185
click at [106, 268] on div "**********" at bounding box center [459, 50] width 770 height 1185
click at [106, 250] on div "**********" at bounding box center [459, 50] width 770 height 1185
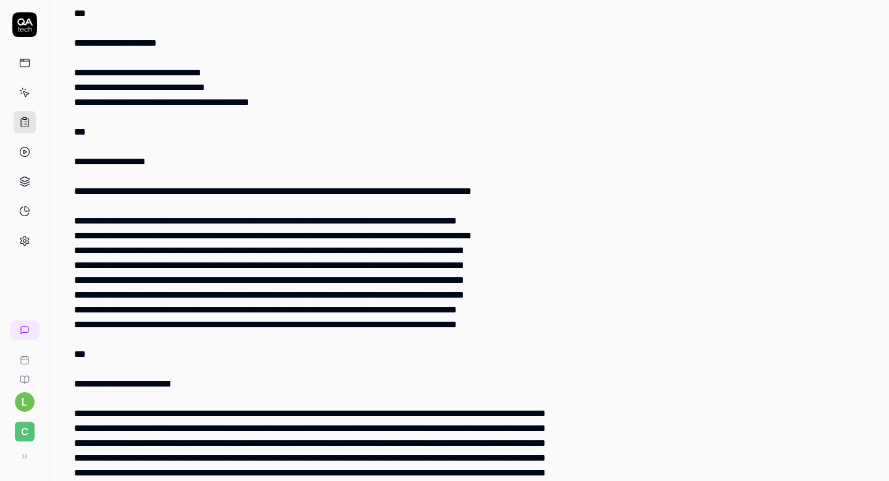
click at [109, 261] on div "**********" at bounding box center [459, 50] width 770 height 1185
click at [97, 337] on div "**********" at bounding box center [459, 50] width 770 height 1185
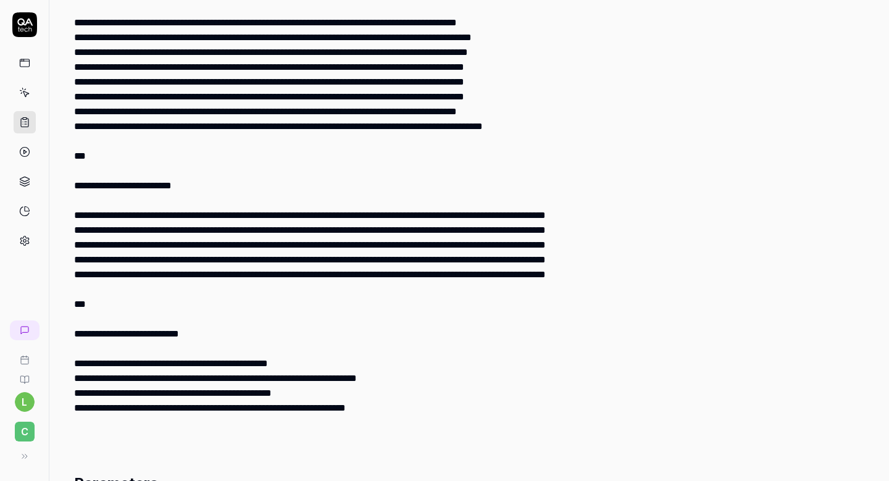
scroll to position [843, 0]
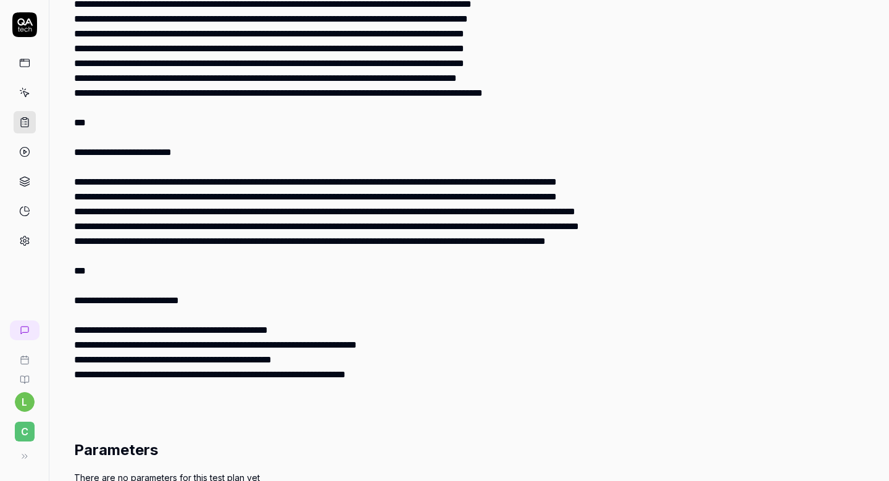
drag, startPoint x: 526, startPoint y: 243, endPoint x: 358, endPoint y: 240, distance: 168.5
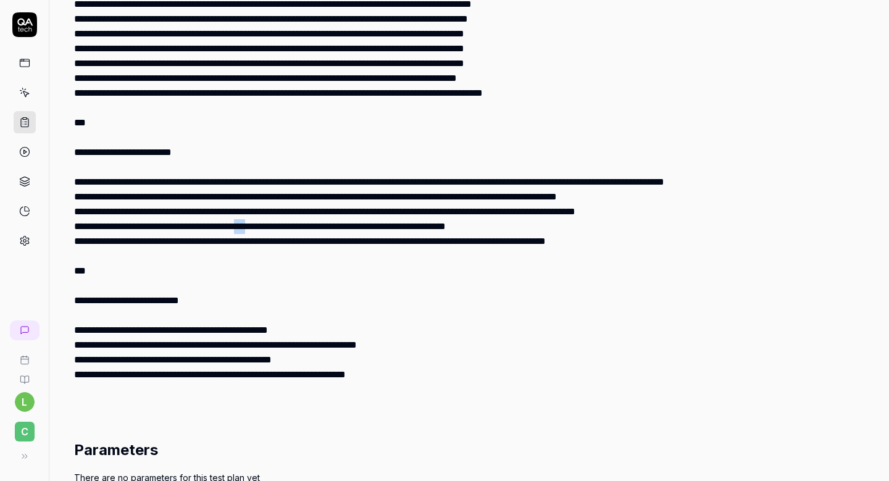
drag, startPoint x: 342, startPoint y: 243, endPoint x: 296, endPoint y: 241, distance: 46.3
drag, startPoint x: 481, startPoint y: 239, endPoint x: 382, endPoint y: 241, distance: 98.8
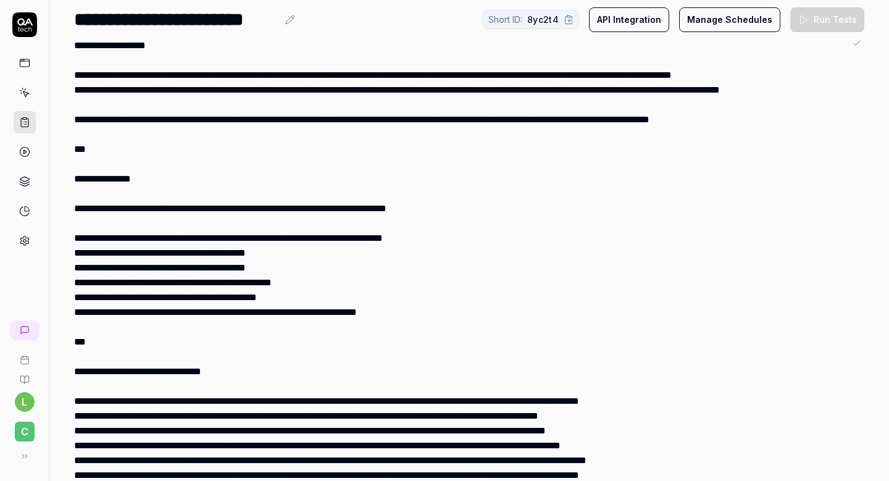
scroll to position [0, 0]
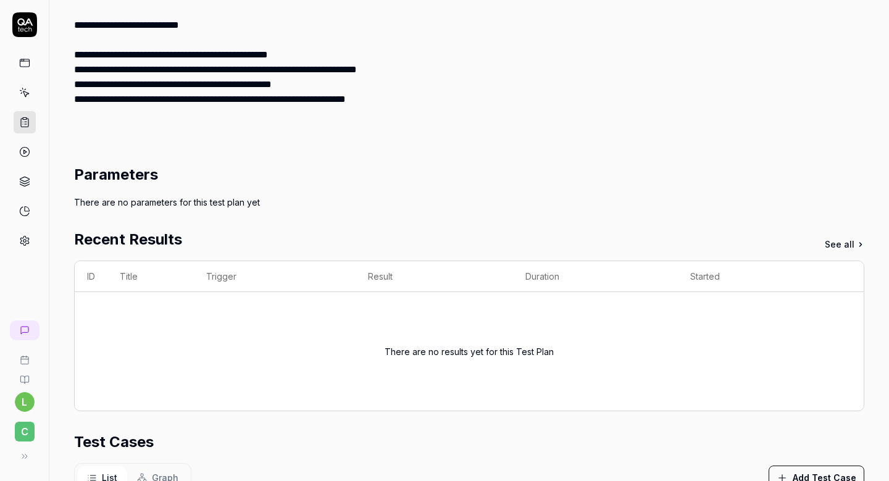
scroll to position [1200, 0]
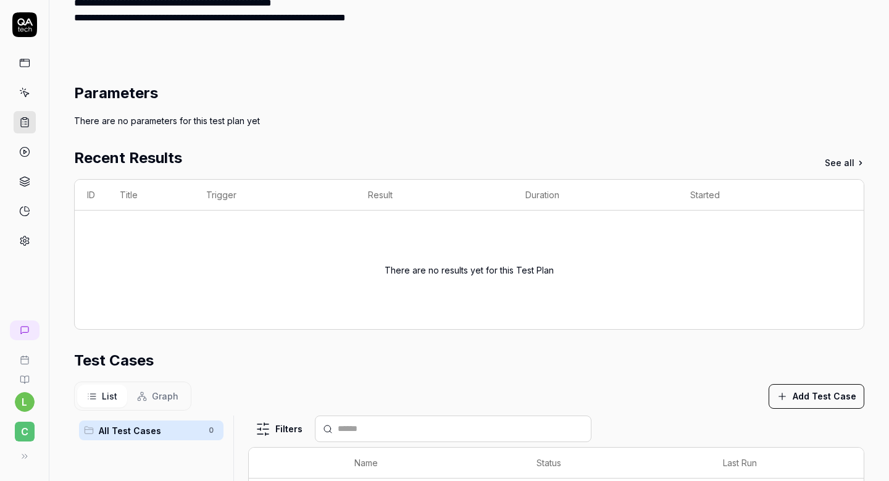
click at [417, 133] on div "Parameters There are no parameters for this test plan yet Recent Results See al…" at bounding box center [469, 403] width 790 height 642
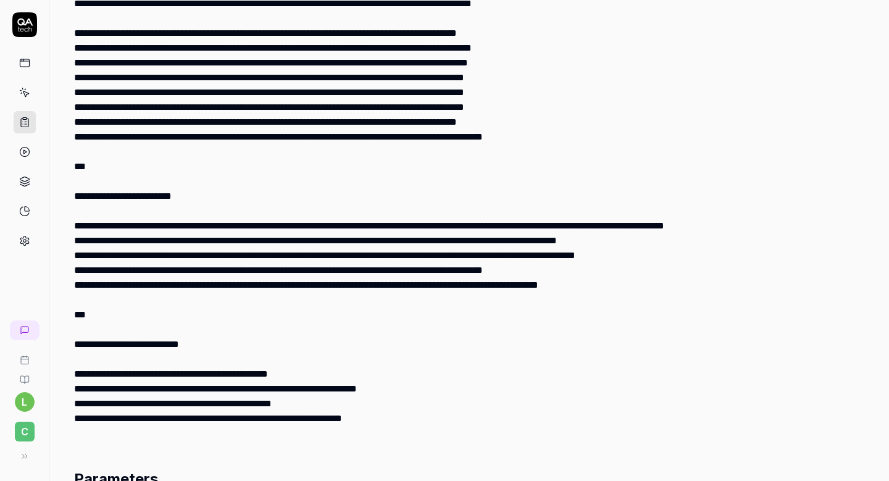
scroll to position [909, 0]
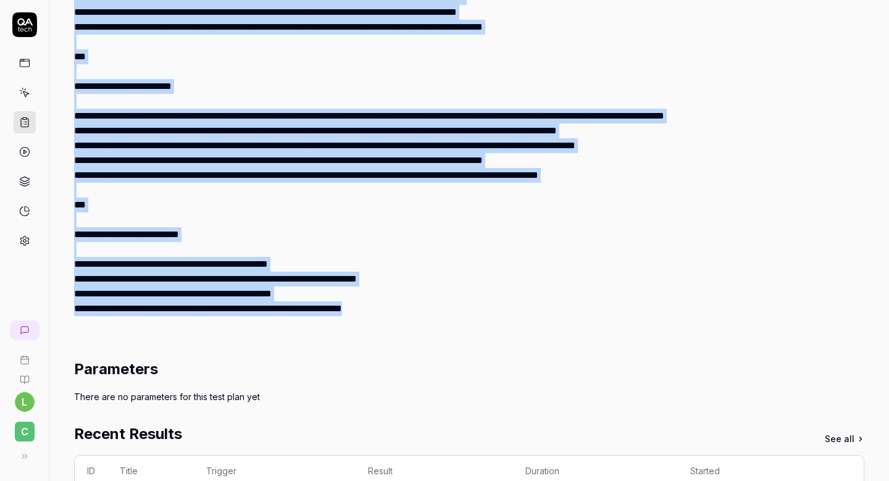
copy div "**********"
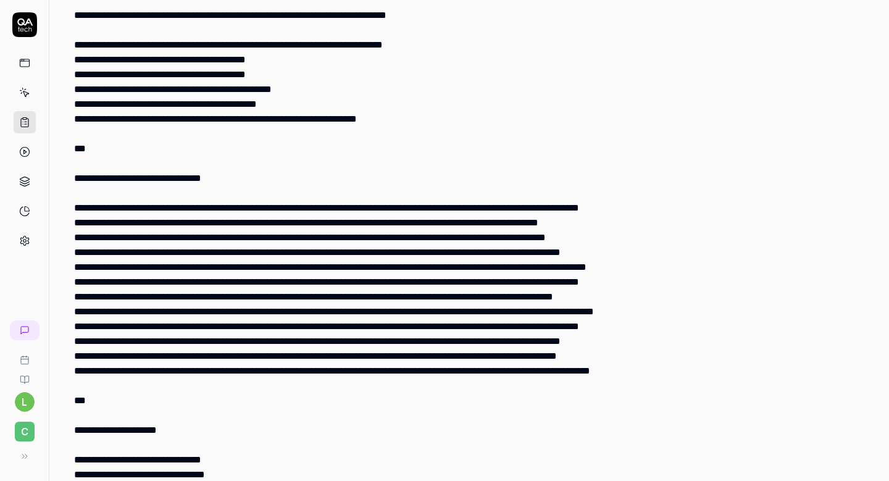
scroll to position [191, 0]
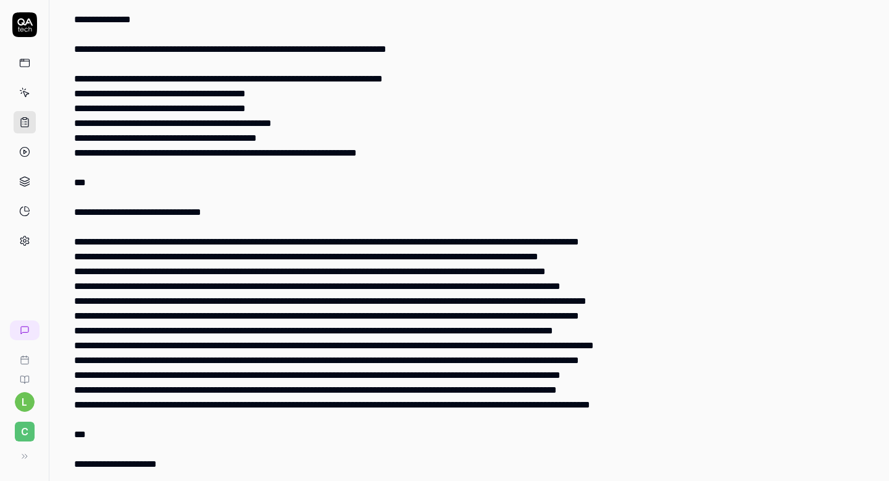
click at [318, 214] on div at bounding box center [459, 464] width 770 height 1170
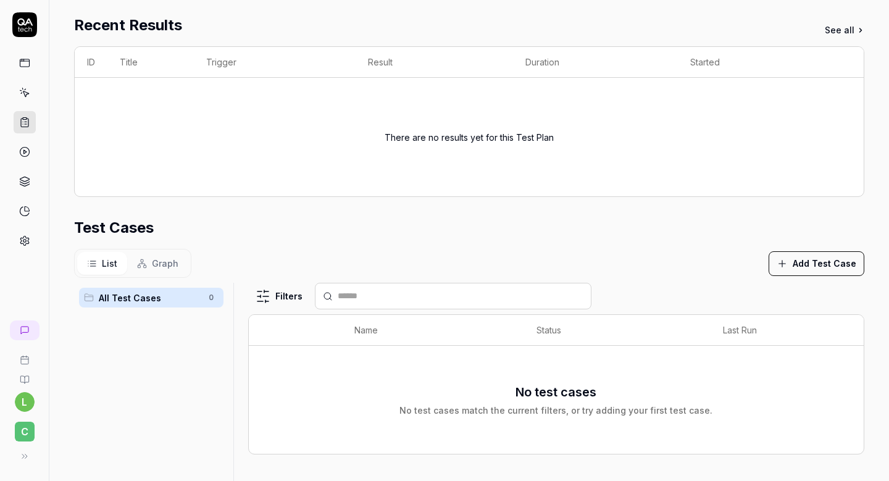
scroll to position [1338, 0]
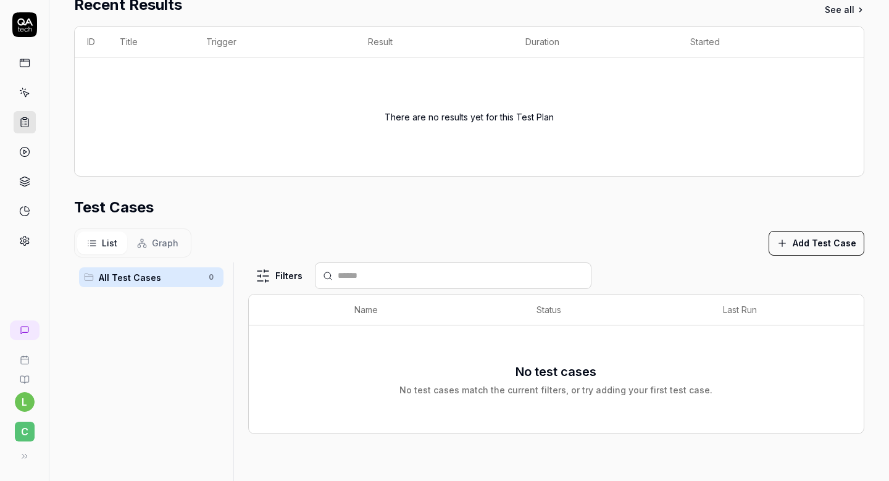
click at [127, 273] on span "All Test Cases" at bounding box center [150, 277] width 102 height 13
click at [809, 244] on button "Add Test Case" at bounding box center [816, 243] width 96 height 25
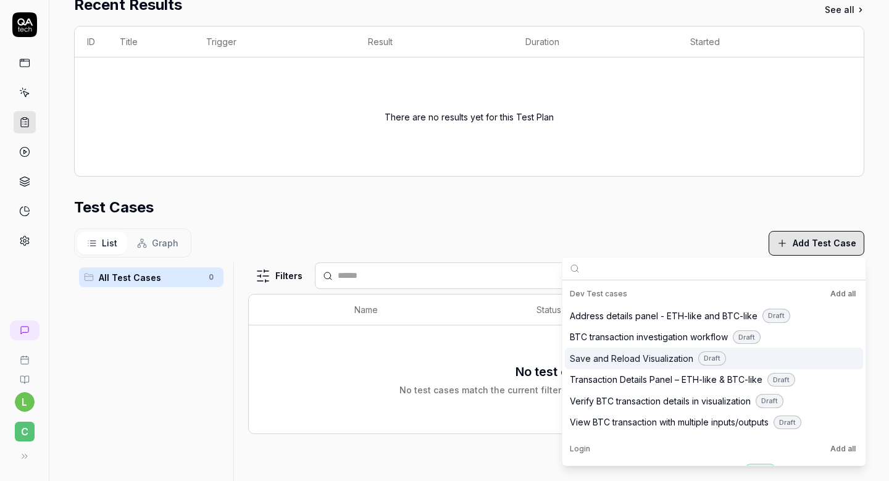
click at [603, 355] on span "Save and Reload Visualization" at bounding box center [631, 358] width 123 height 13
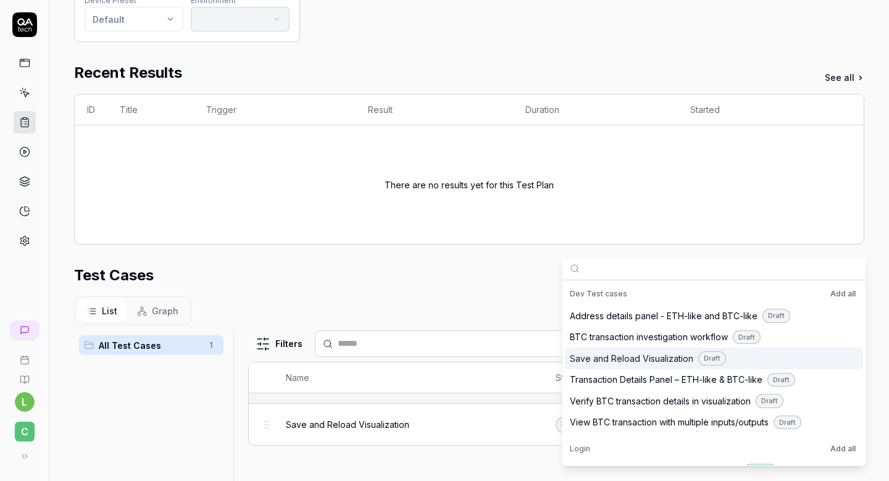
scroll to position [1406, 0]
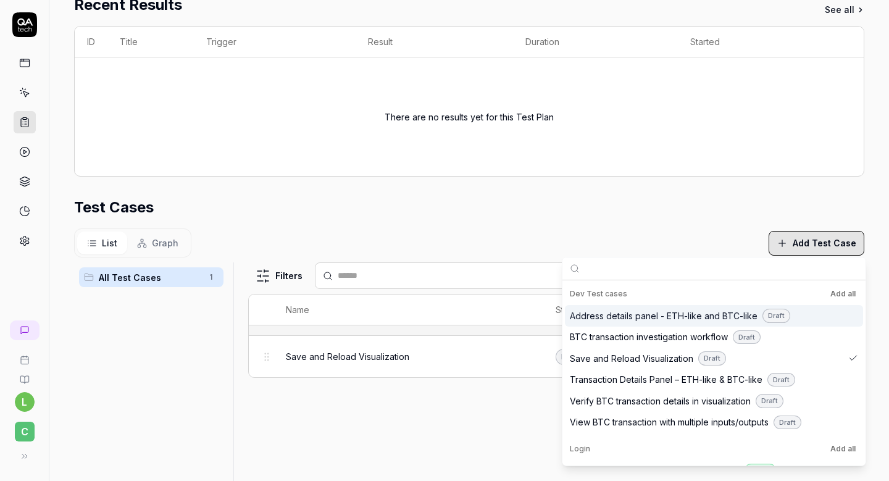
click at [613, 314] on span "Address details panel - ETH-like and BTC-like" at bounding box center [664, 315] width 188 height 13
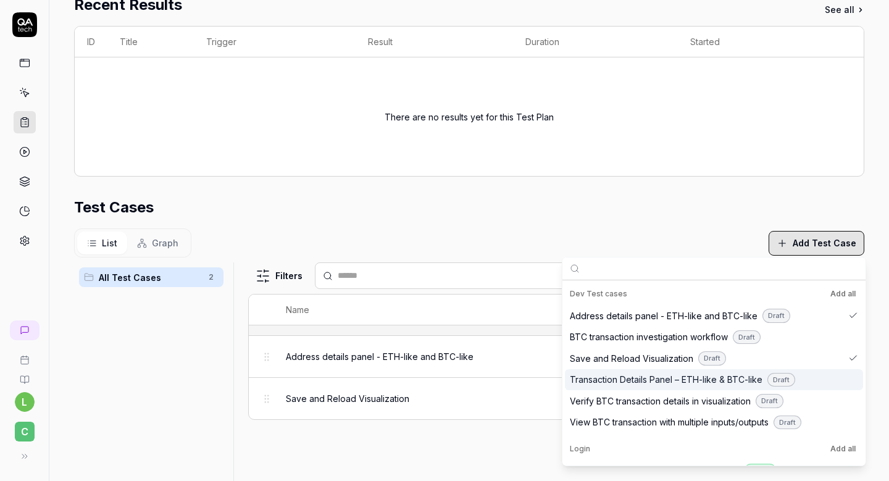
click at [596, 384] on span "Transaction Details Panel – ETH-like & BTC-like" at bounding box center [666, 379] width 193 height 13
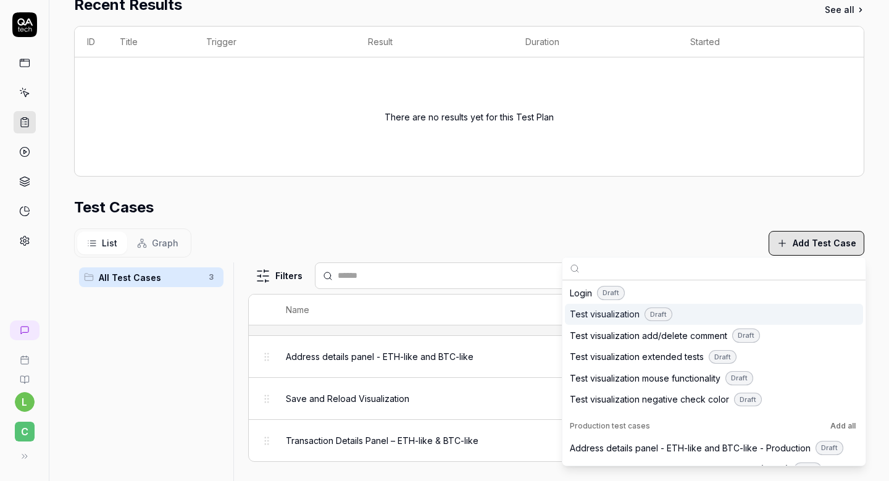
scroll to position [264, 0]
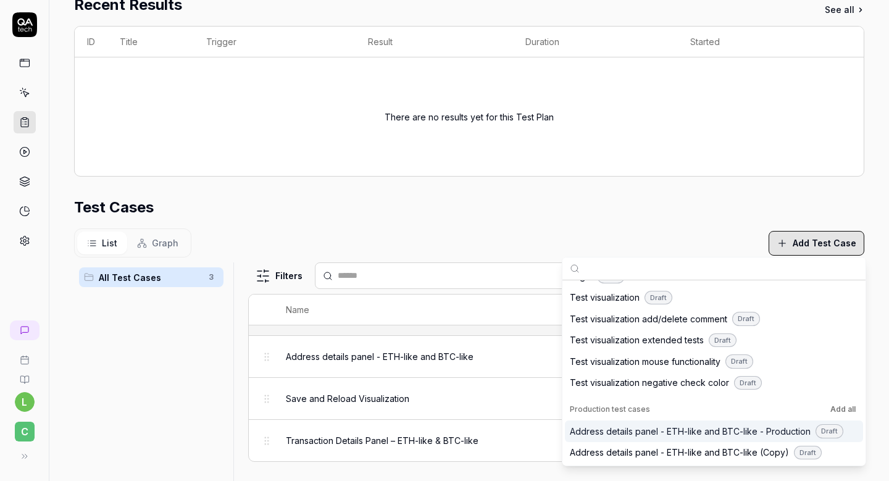
click at [588, 430] on span "Address details panel - ETH-like and BTC-like - Production" at bounding box center [690, 431] width 241 height 13
click at [472, 251] on div "List Graph Add Test Case" at bounding box center [469, 242] width 790 height 29
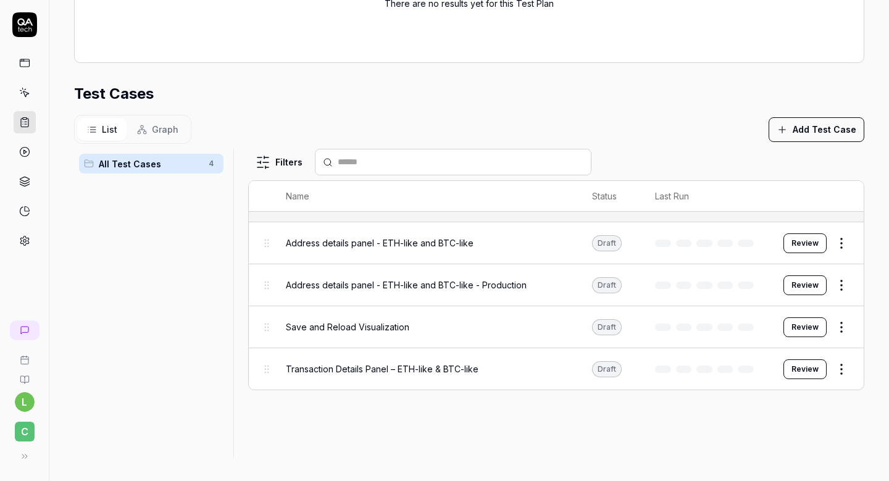
scroll to position [1512, 0]
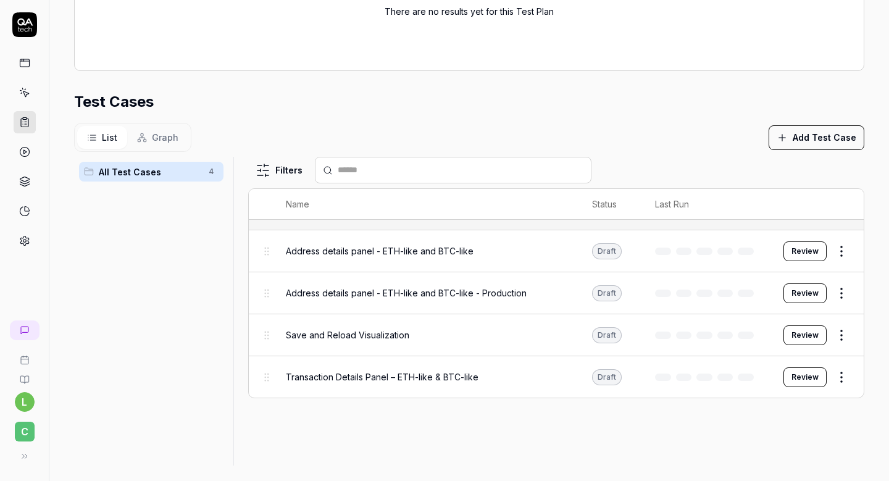
click at [167, 139] on span "Graph" at bounding box center [165, 137] width 27 height 13
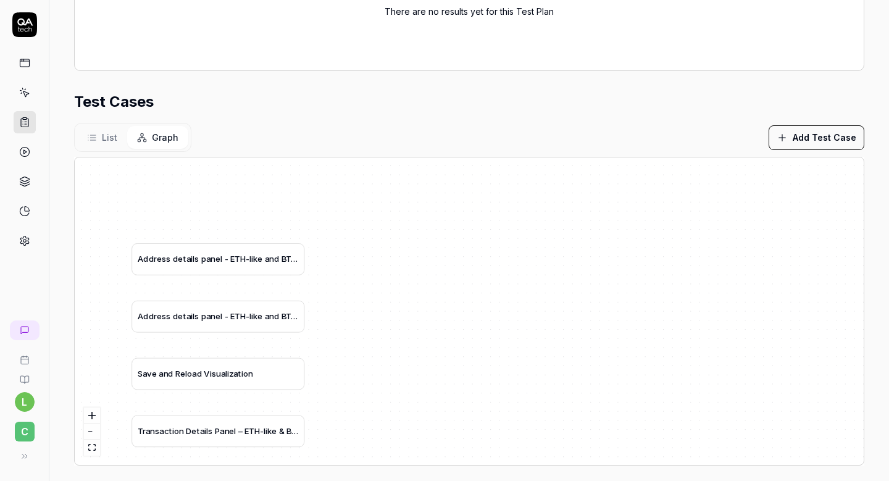
click at [101, 133] on button "List" at bounding box center [102, 137] width 50 height 23
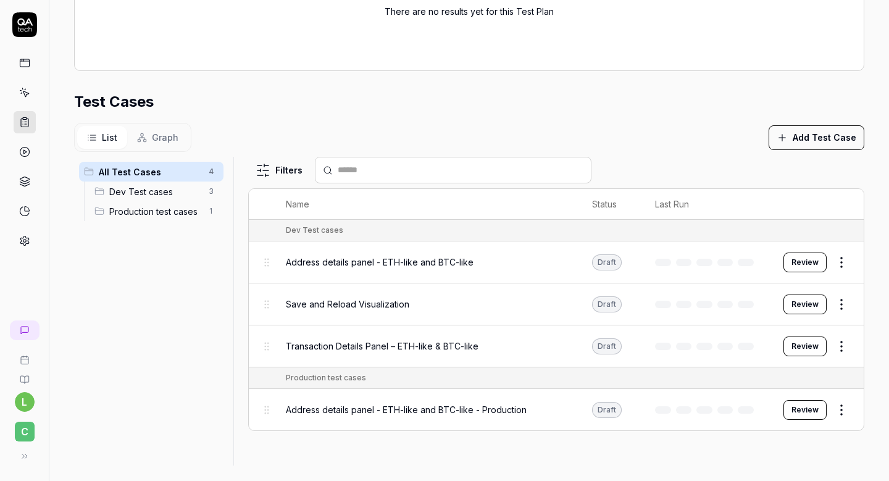
click at [22, 91] on icon at bounding box center [24, 92] width 11 height 11
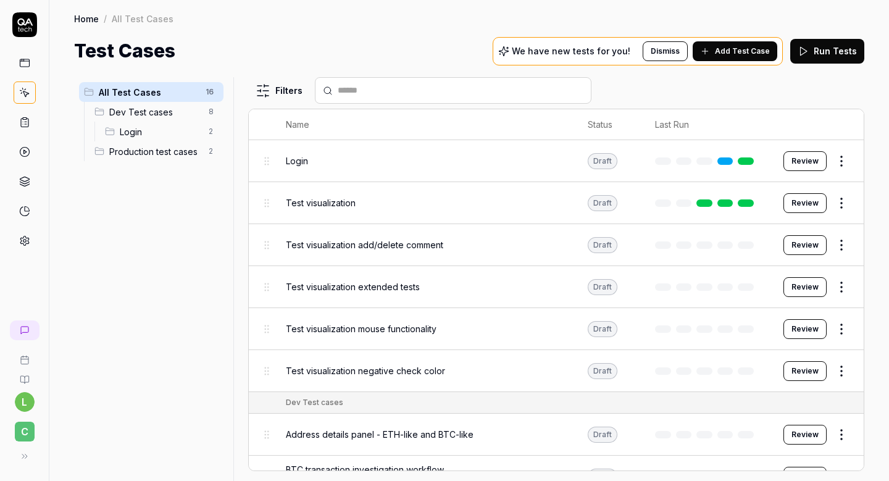
click at [178, 153] on span "Production test cases" at bounding box center [155, 151] width 92 height 13
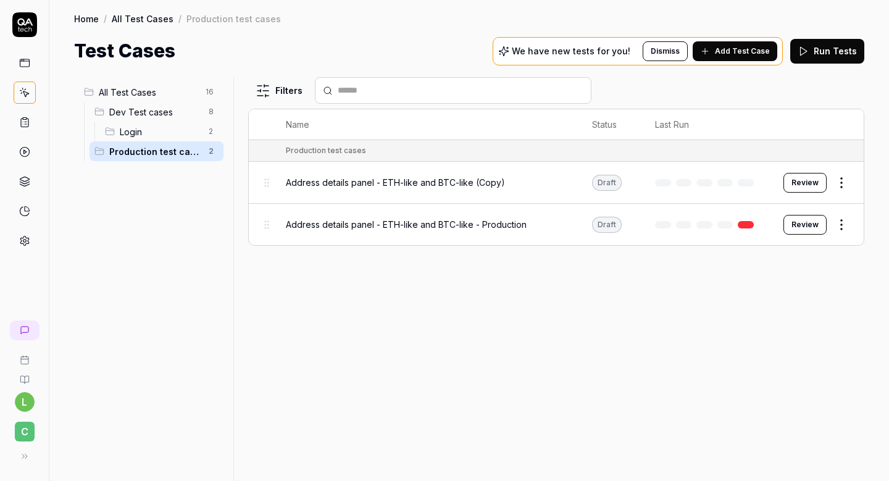
click at [452, 219] on span "Address details panel - ETH-like and BTC-like - Production" at bounding box center [406, 224] width 241 height 13
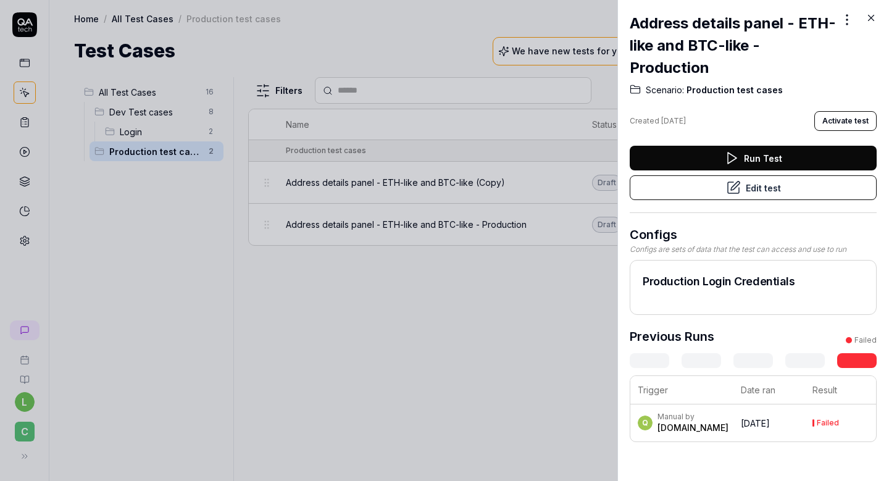
click at [721, 187] on button "Edit test" at bounding box center [753, 187] width 247 height 25
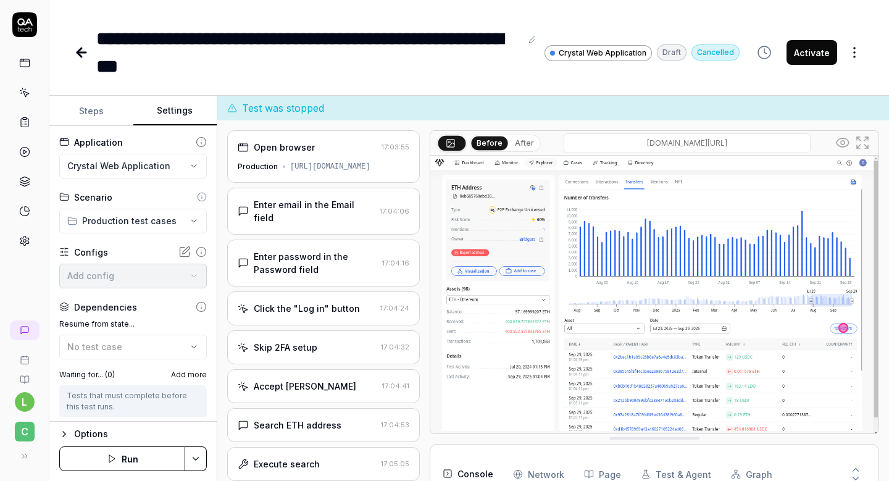
click at [167, 113] on button "Settings" at bounding box center [175, 111] width 84 height 30
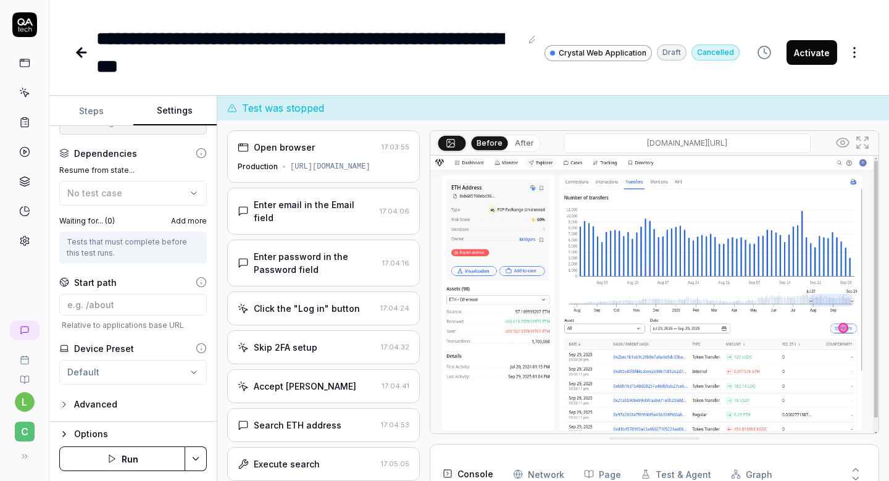
scroll to position [297, 0]
click at [106, 370] on html "**********" at bounding box center [444, 279] width 889 height 559
click at [106, 372] on html "**********" at bounding box center [444, 279] width 889 height 559
click at [106, 405] on div "Advanced" at bounding box center [95, 404] width 43 height 15
click at [69, 405] on icon "button" at bounding box center [64, 404] width 10 height 10
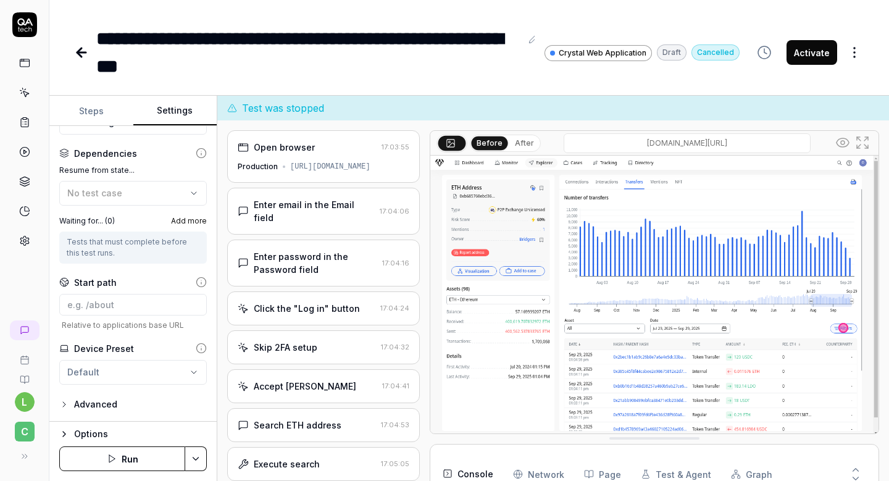
click at [69, 405] on icon "button" at bounding box center [64, 404] width 10 height 10
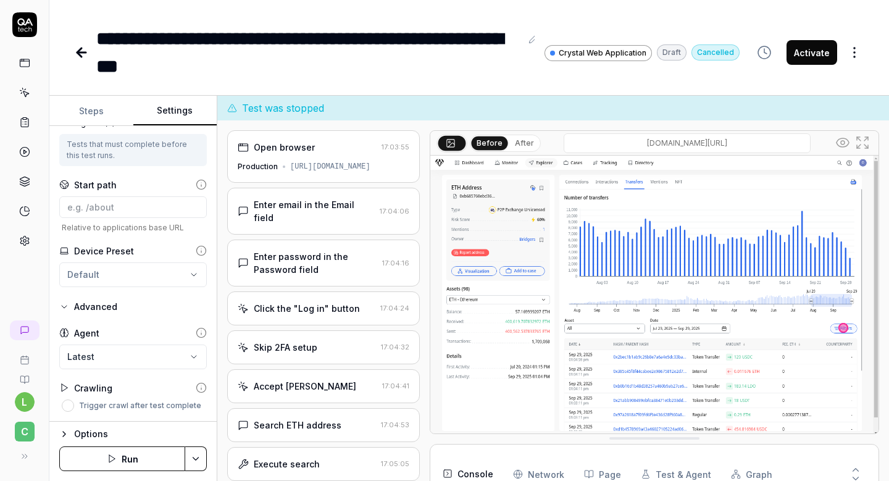
click at [65, 433] on icon "button" at bounding box center [64, 434] width 10 height 10
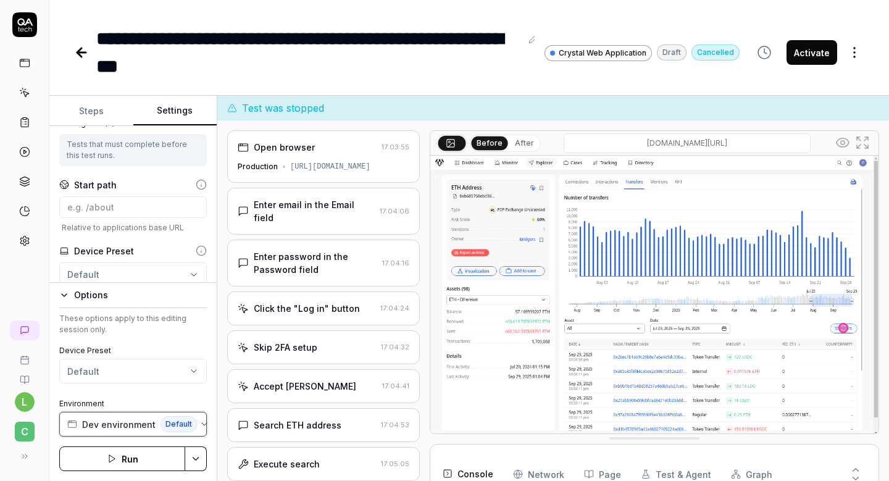
click at [201, 421] on icon "button" at bounding box center [204, 424] width 10 height 10
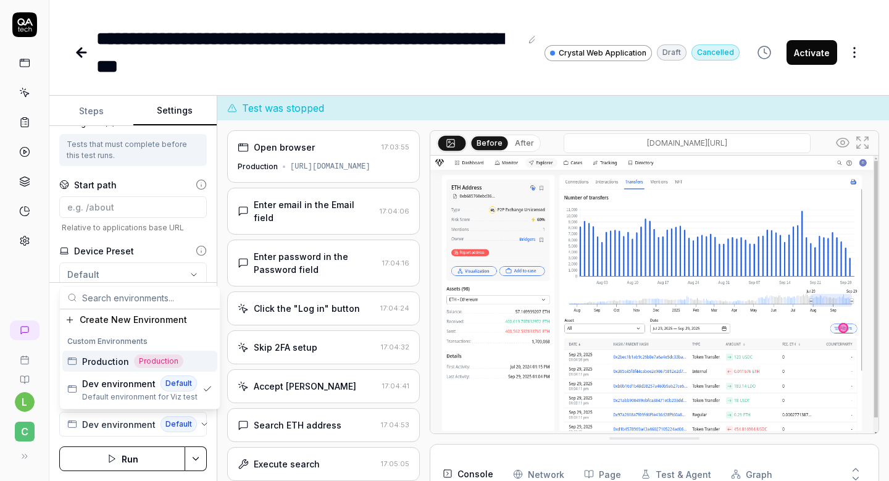
click at [115, 366] on span "Production" at bounding box center [105, 361] width 47 height 13
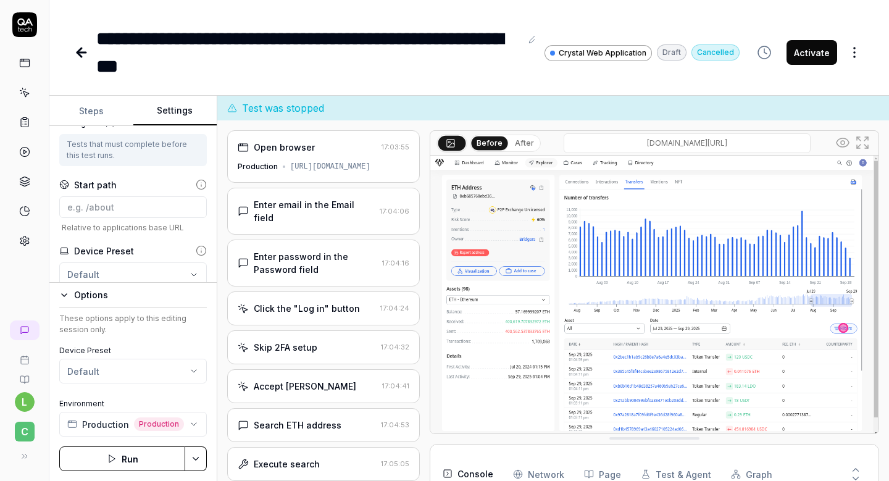
click at [144, 249] on div "Device Preset" at bounding box center [133, 250] width 148 height 13
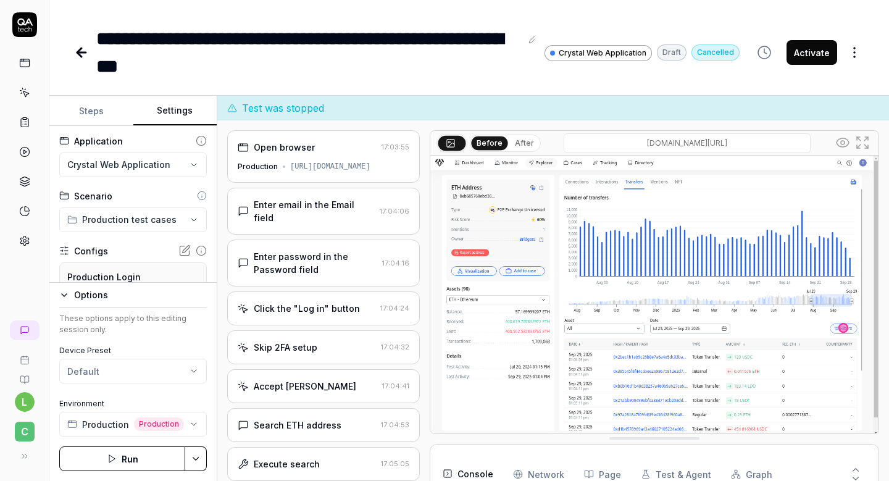
scroll to position [0, 0]
click at [104, 114] on button "Steps" at bounding box center [91, 111] width 84 height 30
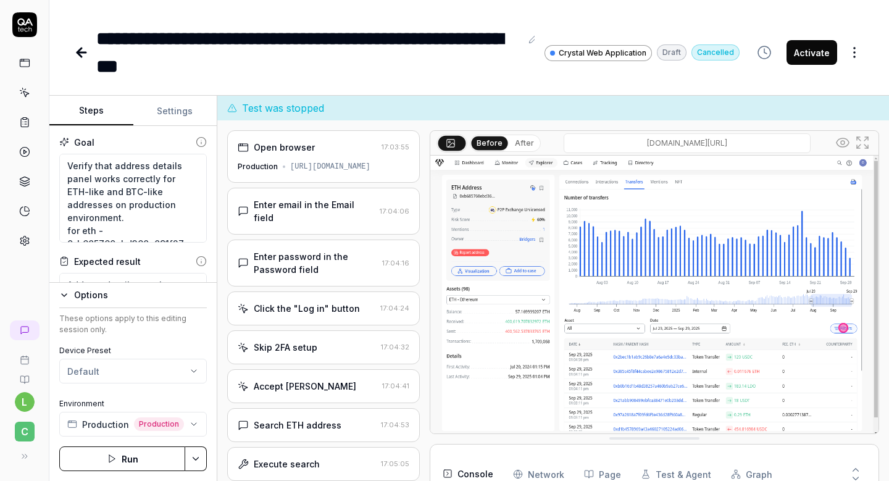
click at [129, 454] on button "Run" at bounding box center [122, 458] width 126 height 25
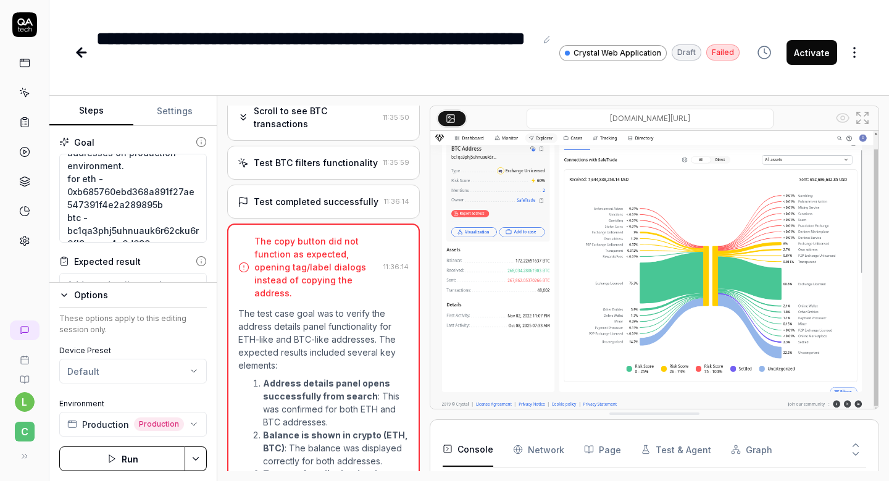
scroll to position [893, 0]
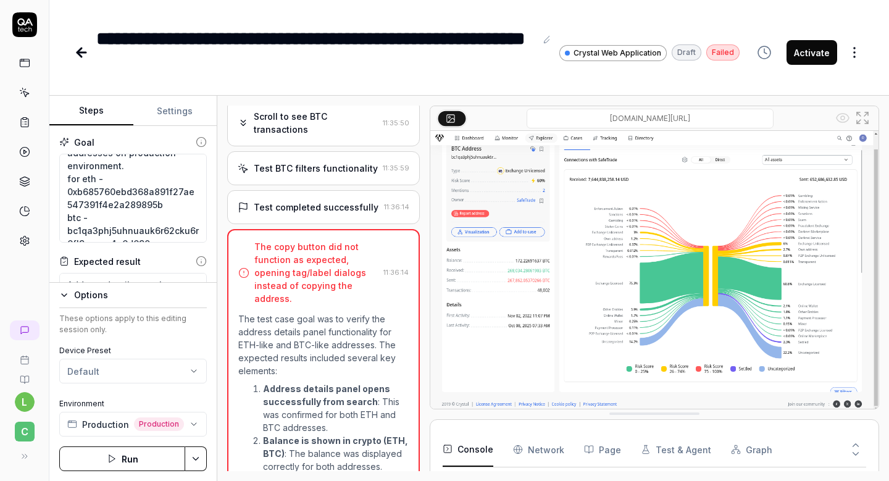
click at [300, 260] on div "The copy button did not function as expected, opening tag/label dialogs instead…" at bounding box center [316, 272] width 124 height 65
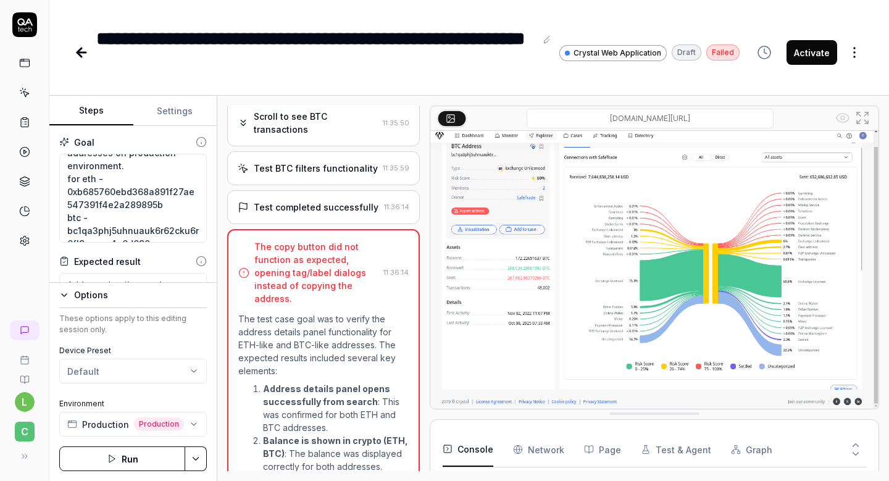
click at [487, 375] on img at bounding box center [654, 268] width 448 height 280
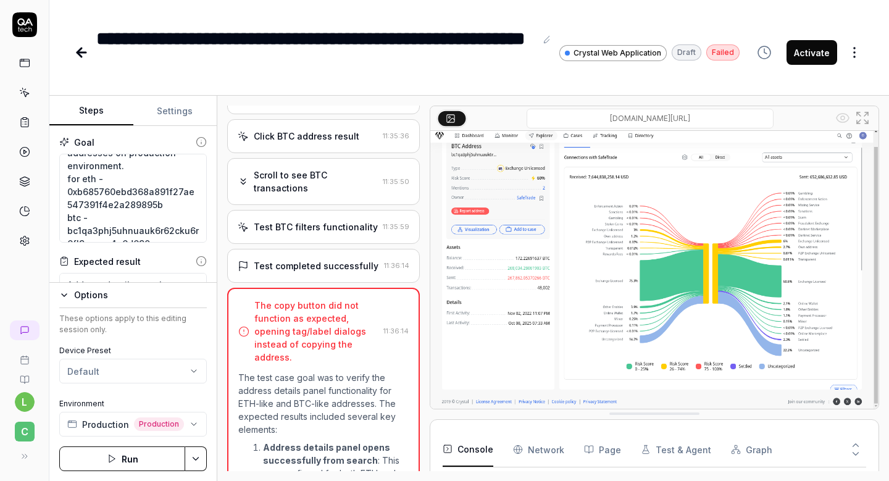
click at [291, 220] on div "Test BTC filters functionality 11:35:59" at bounding box center [323, 227] width 193 height 34
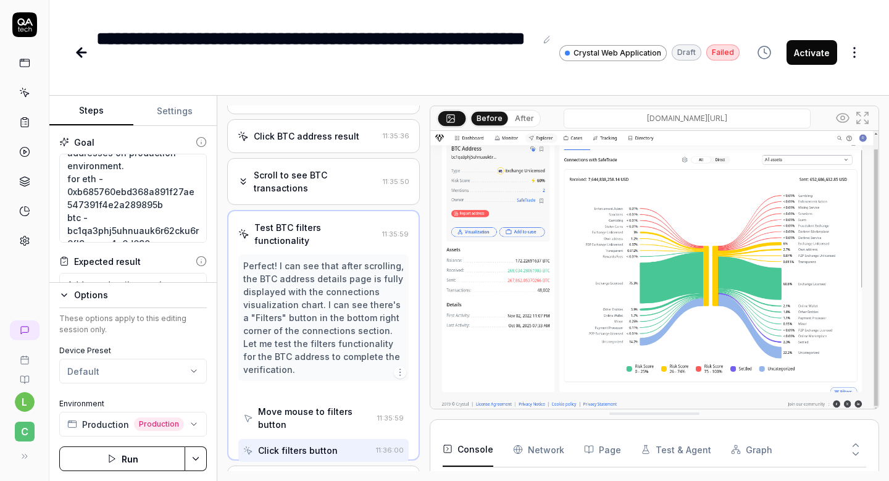
scroll to position [798, 0]
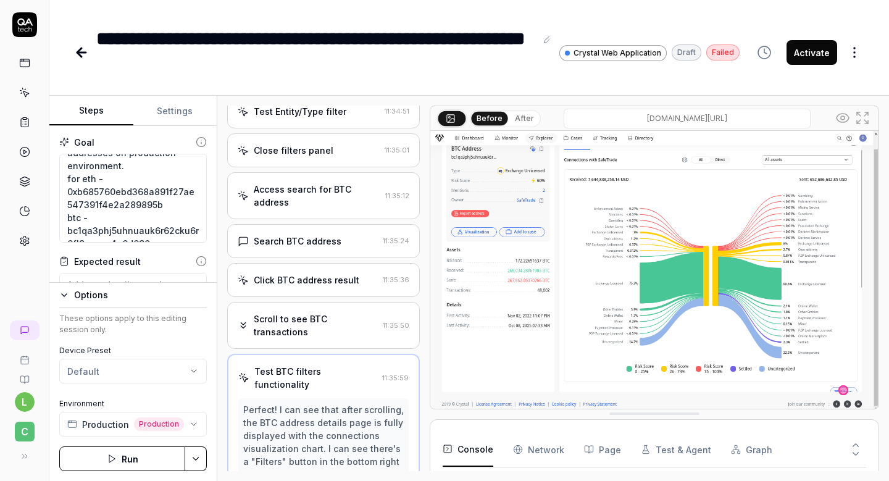
click at [293, 235] on div "Search BTC address" at bounding box center [298, 241] width 88 height 13
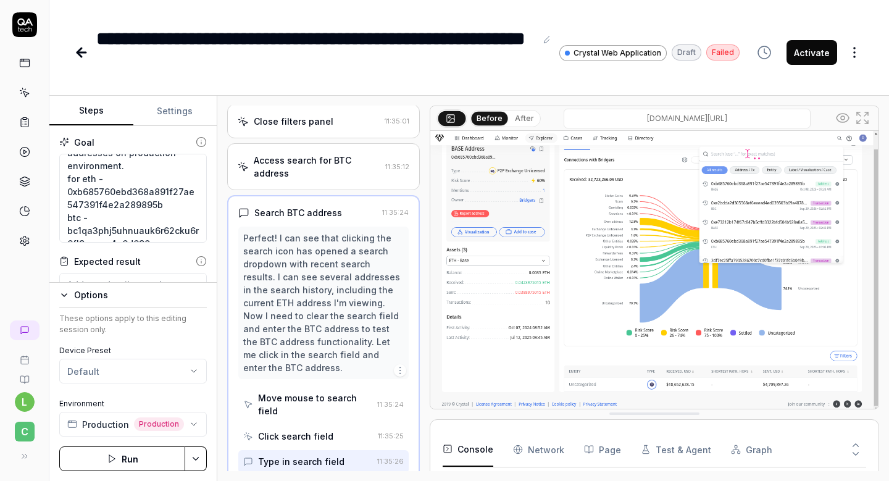
scroll to position [0, 0]
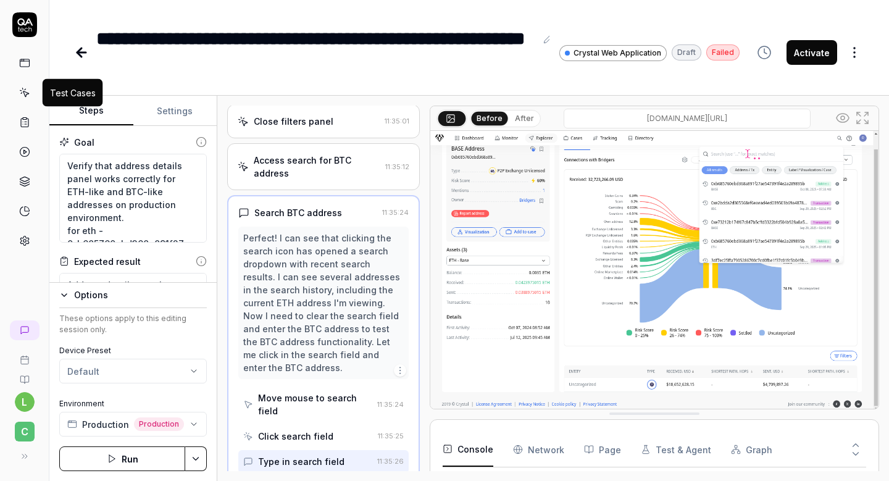
click at [27, 93] on icon at bounding box center [24, 92] width 11 height 11
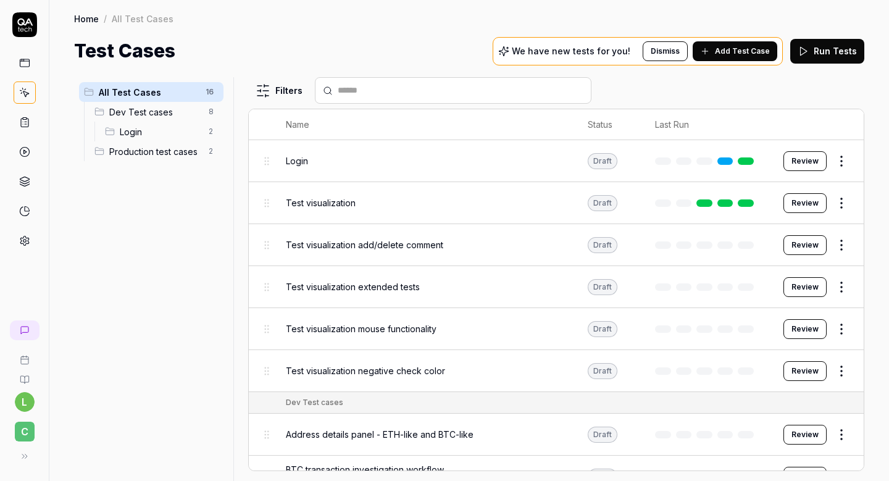
click at [128, 152] on span "Production test cases" at bounding box center [155, 151] width 92 height 13
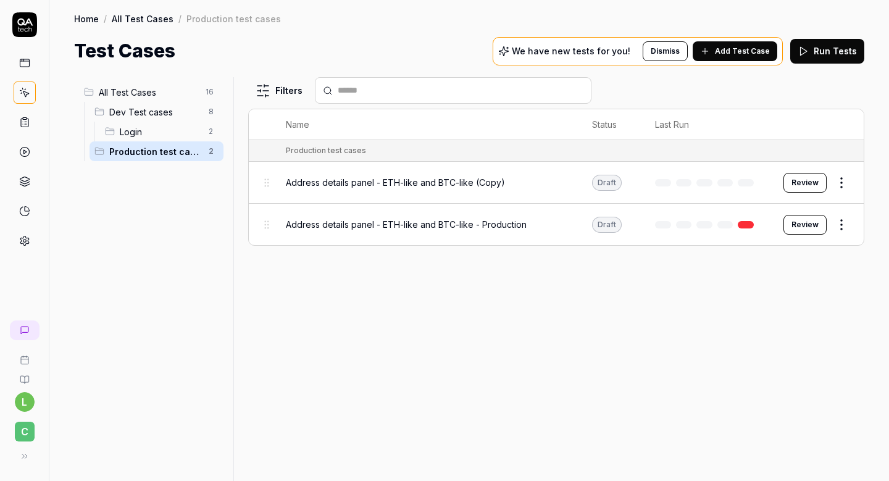
click at [810, 186] on button "Review" at bounding box center [804, 183] width 43 height 20
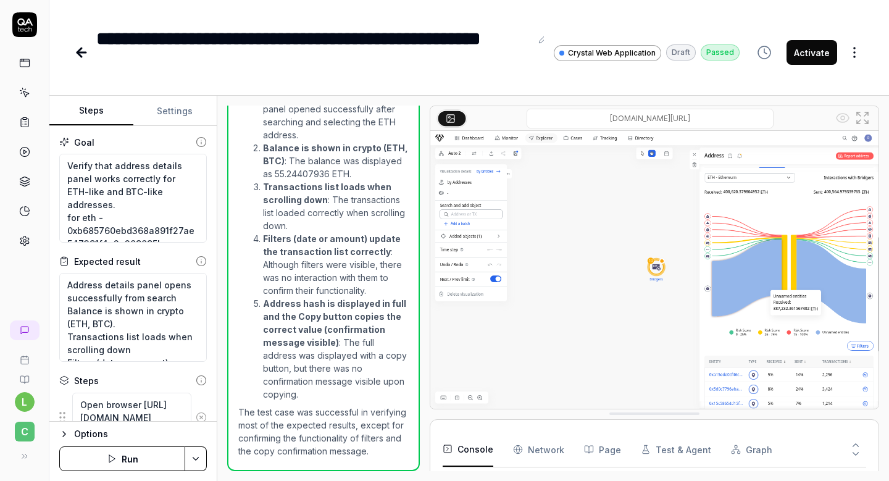
scroll to position [100, 0]
click at [127, 463] on button "Run" at bounding box center [122, 458] width 126 height 25
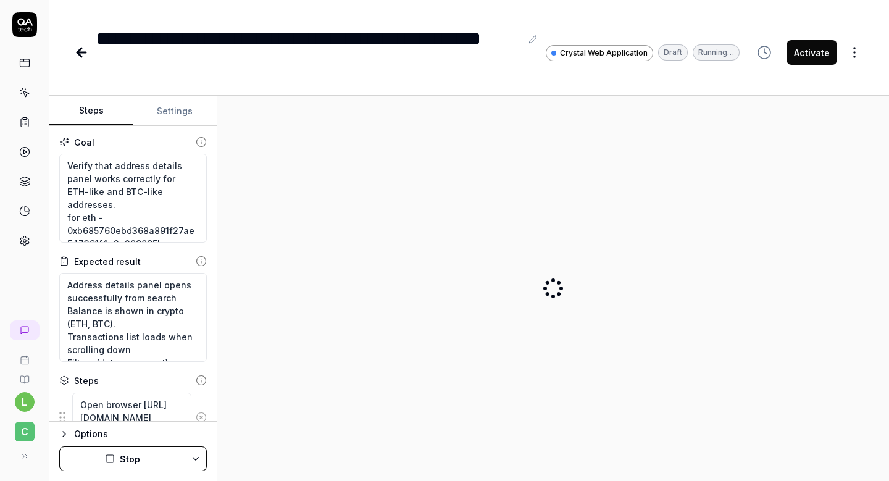
click at [112, 457] on icon "button" at bounding box center [110, 459] width 10 height 10
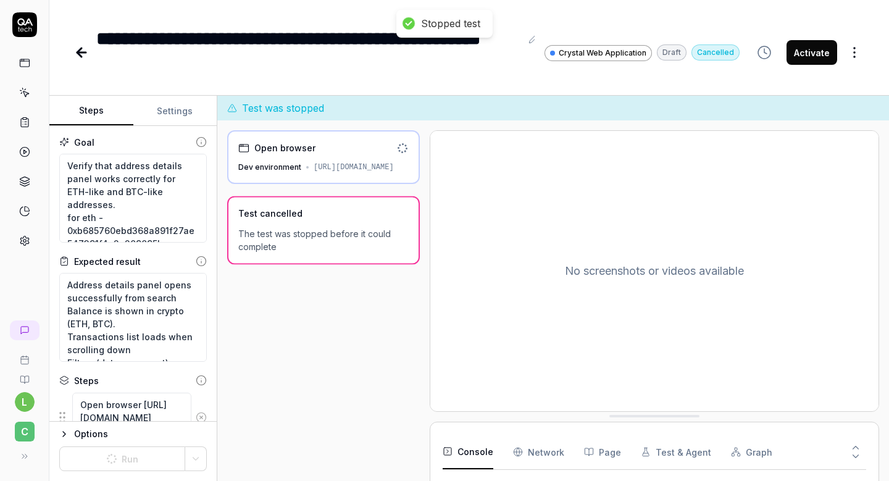
click at [191, 113] on button "Settings" at bounding box center [175, 111] width 84 height 30
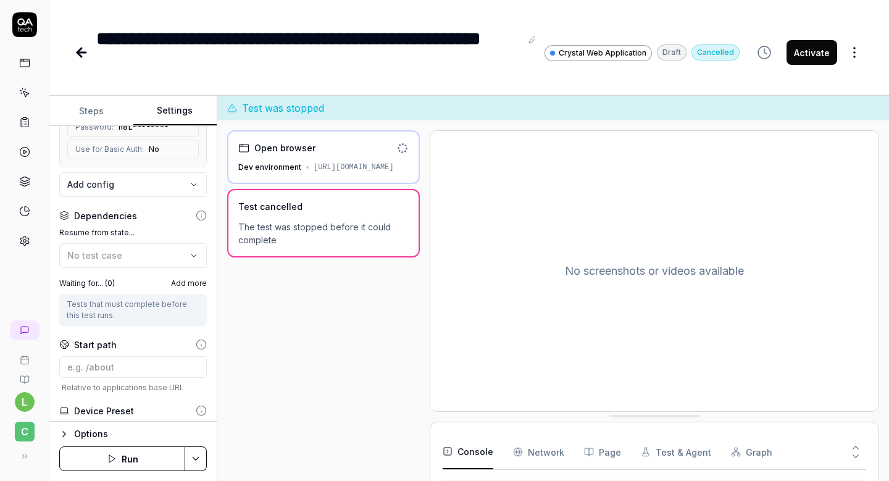
scroll to position [297, 0]
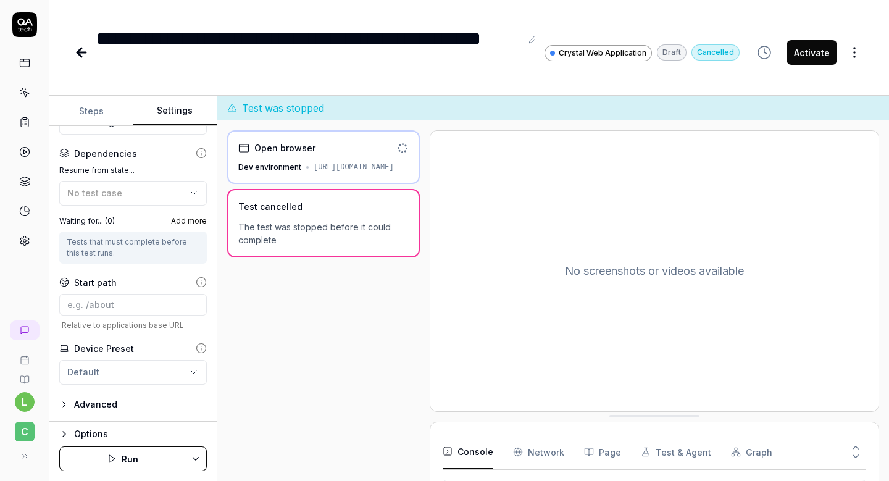
click at [62, 428] on button "Options" at bounding box center [133, 433] width 148 height 15
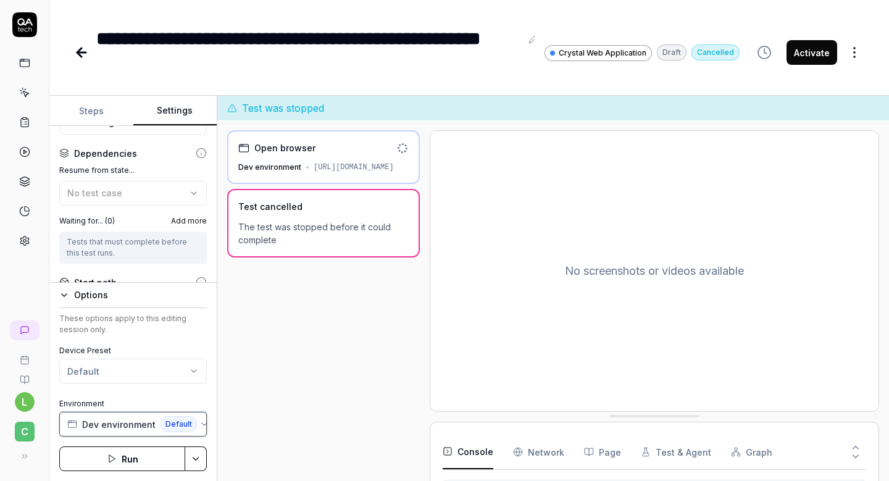
click at [104, 424] on span "Dev environment" at bounding box center [118, 424] width 73 height 13
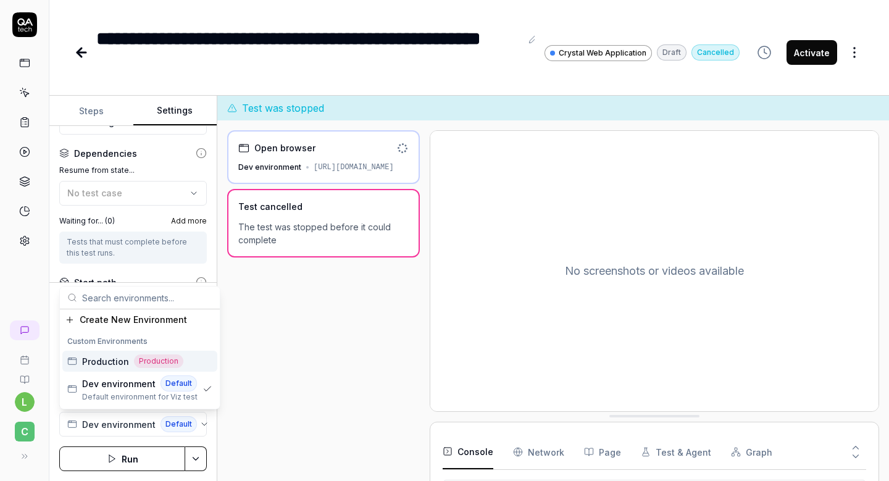
click at [107, 360] on span "Production" at bounding box center [105, 361] width 47 height 13
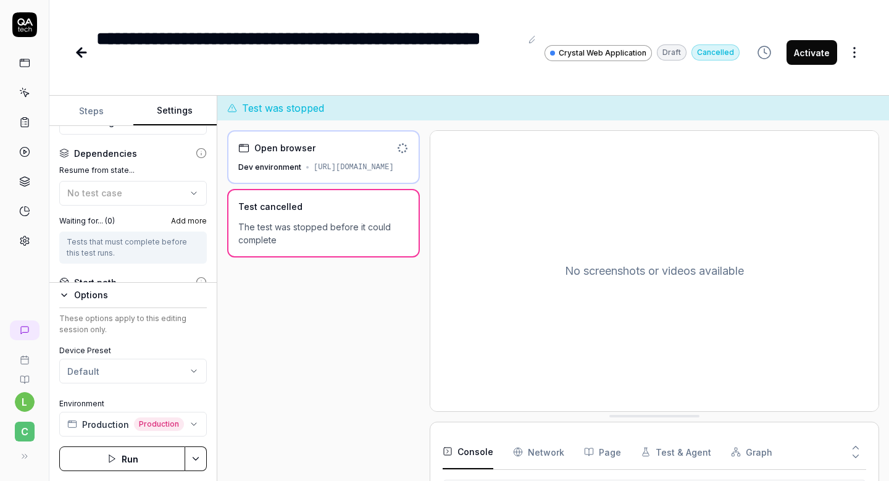
click at [77, 296] on div "Options" at bounding box center [140, 295] width 133 height 15
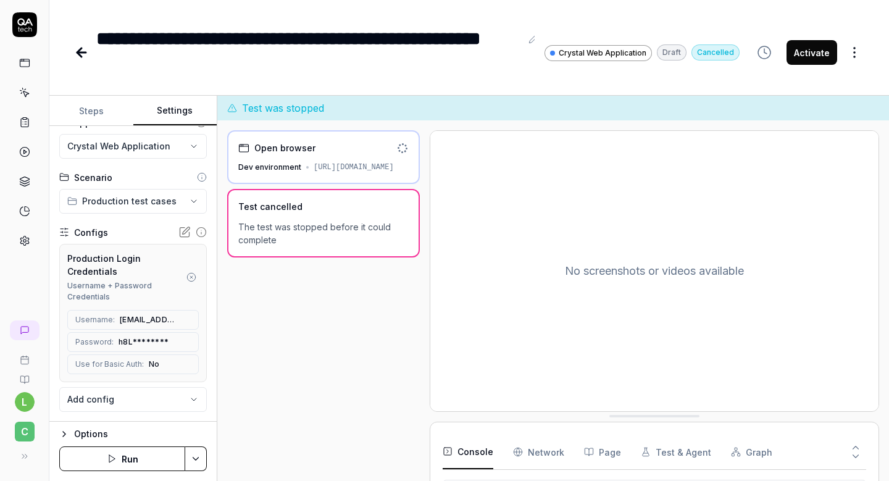
scroll to position [0, 0]
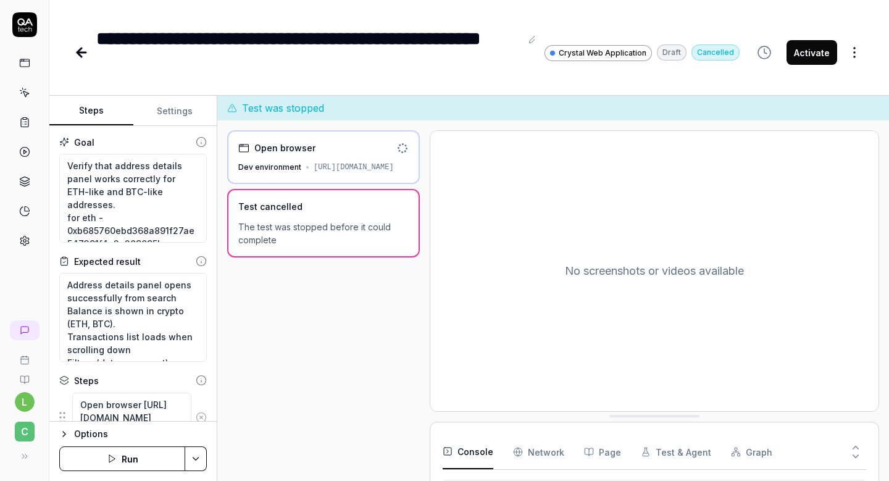
click at [102, 116] on button "Steps" at bounding box center [91, 111] width 84 height 30
click at [114, 460] on icon "button" at bounding box center [112, 459] width 10 height 10
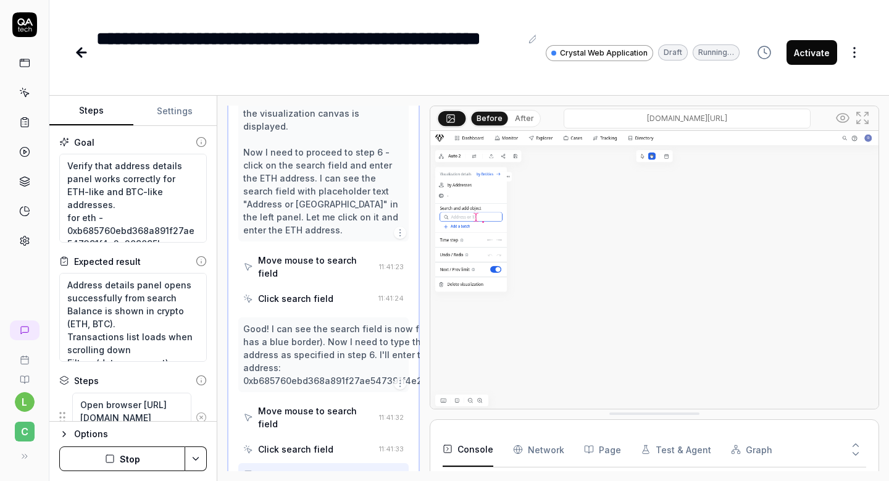
scroll to position [391, 0]
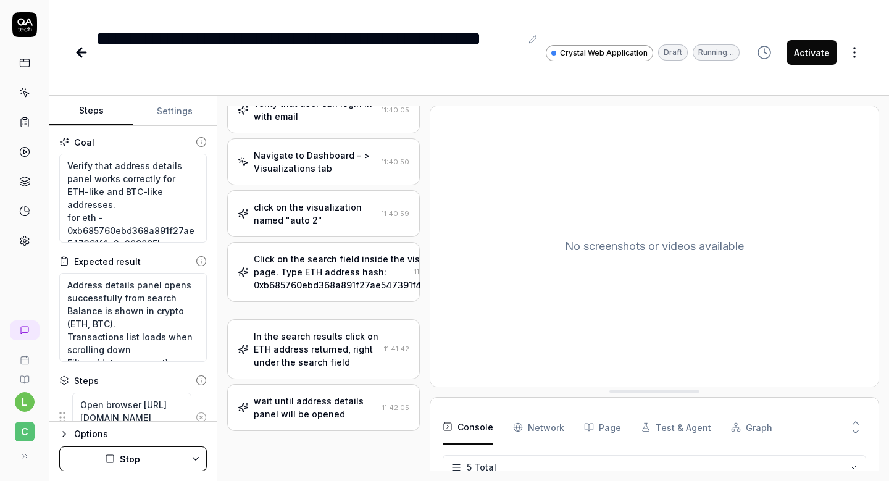
type textarea "*"
